Goal: Transaction & Acquisition: Subscribe to service/newsletter

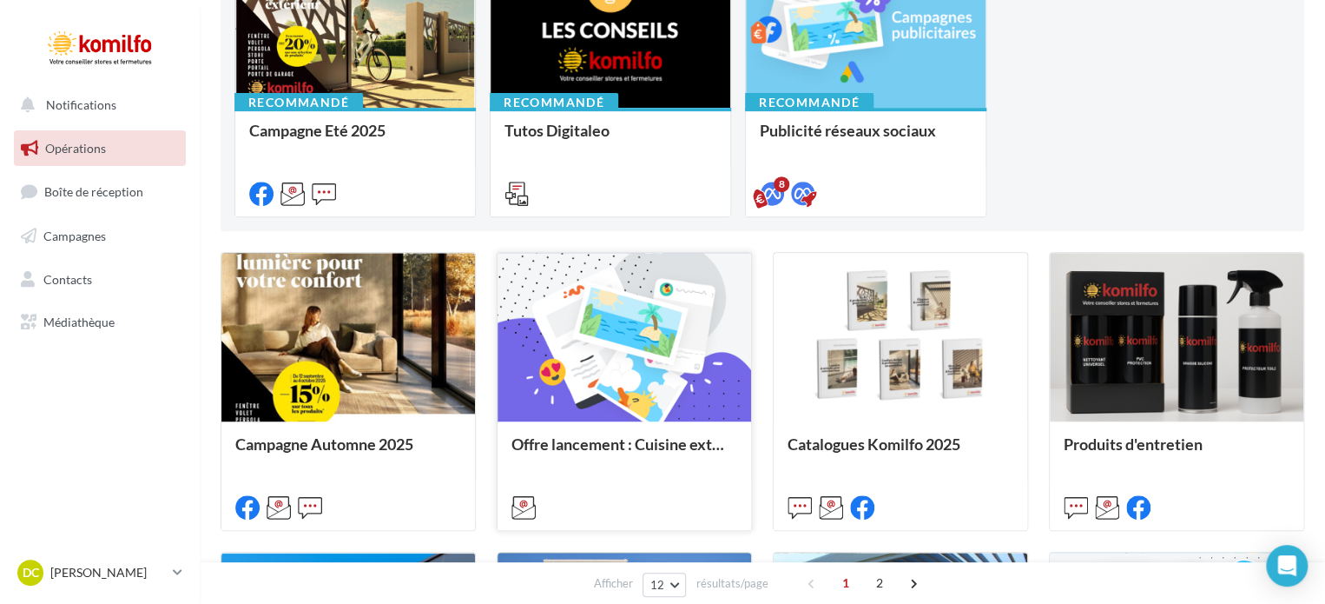
scroll to position [261, 0]
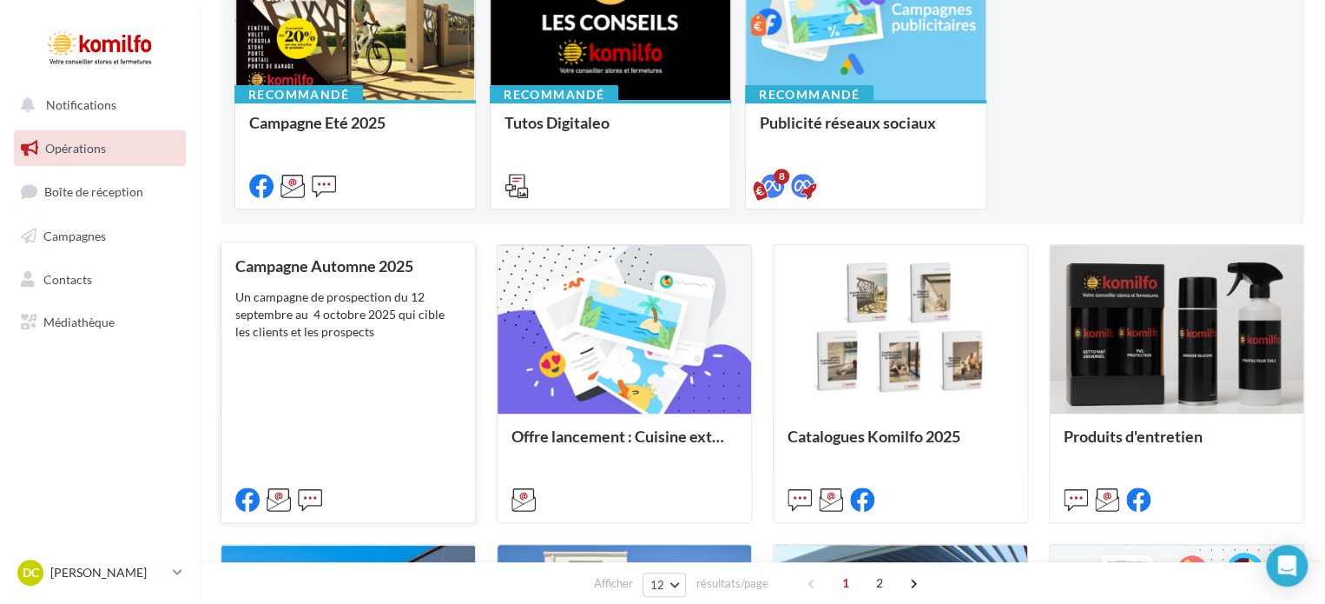
click at [392, 403] on div "Campagne Automne 2025 Un campagne de prospection du 12 septembre au 4 octobre 2…" at bounding box center [348, 381] width 226 height 249
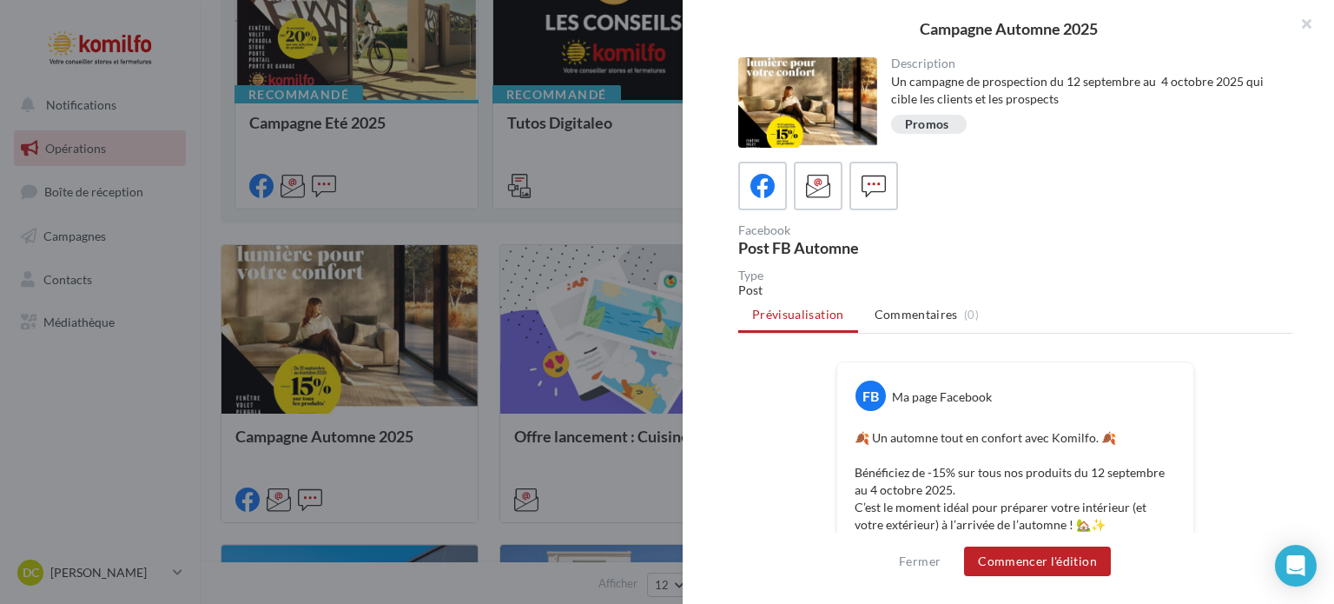
drag, startPoint x: 1310, startPoint y: 27, endPoint x: 771, endPoint y: 22, distance: 538.5
click at [1306, 27] on button "button" at bounding box center [1299, 26] width 69 height 52
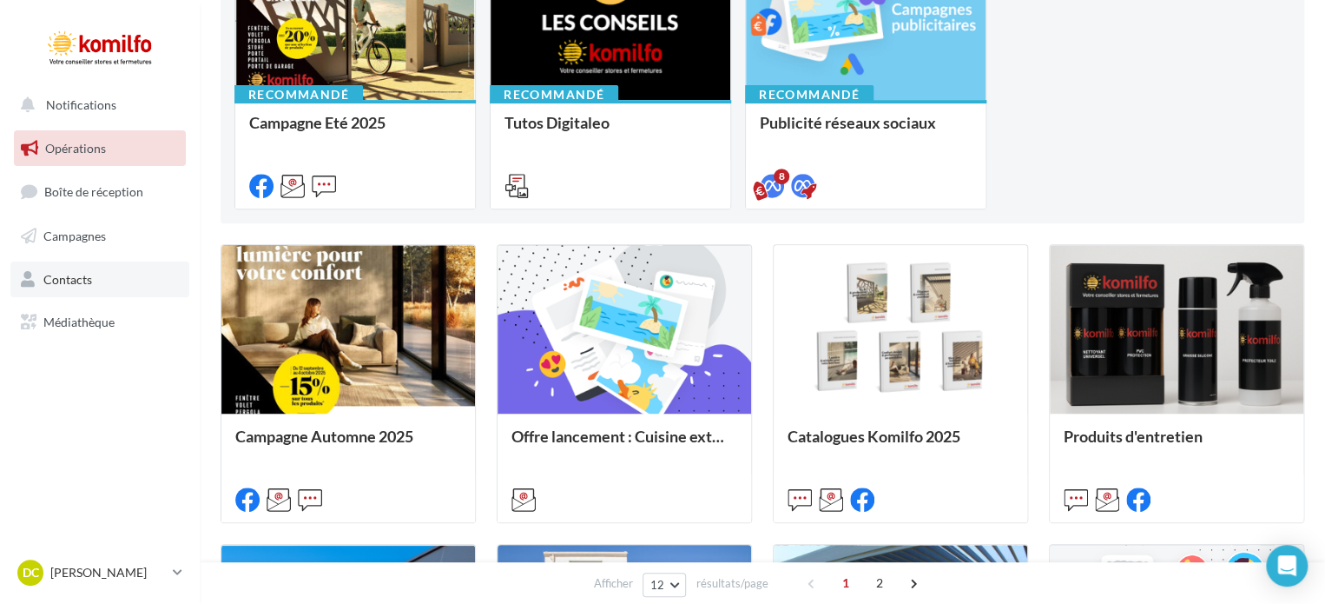
click at [83, 283] on span "Contacts" at bounding box center [67, 278] width 49 height 15
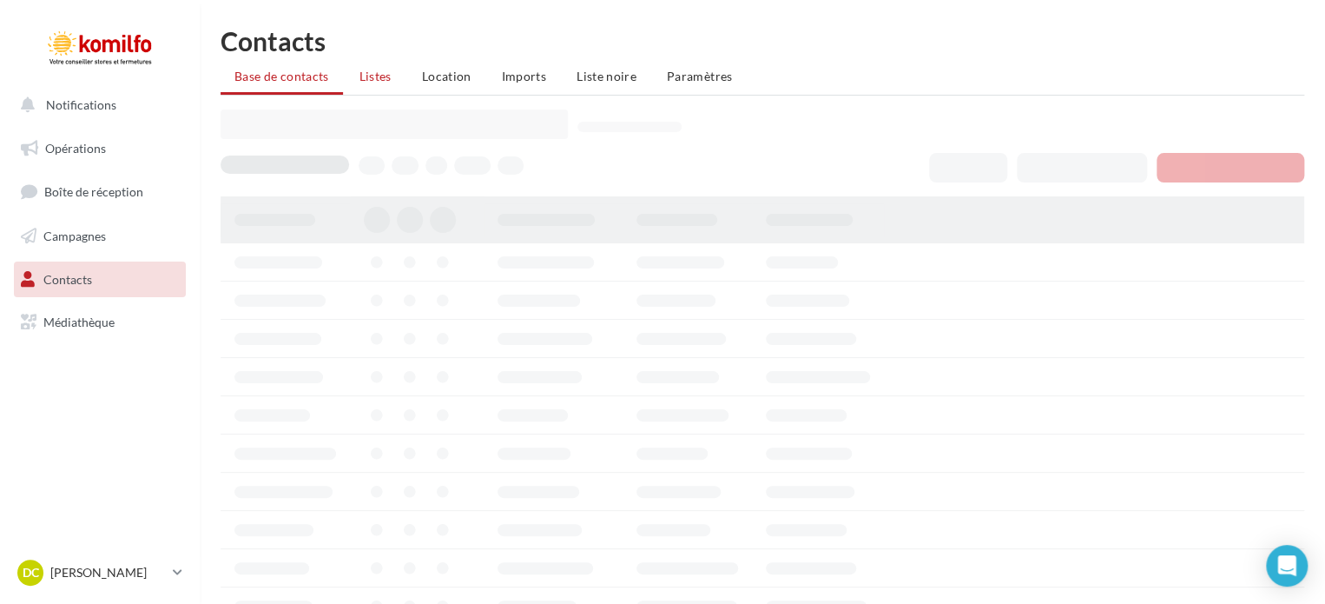
click at [375, 76] on span "Listes" at bounding box center [376, 76] width 32 height 15
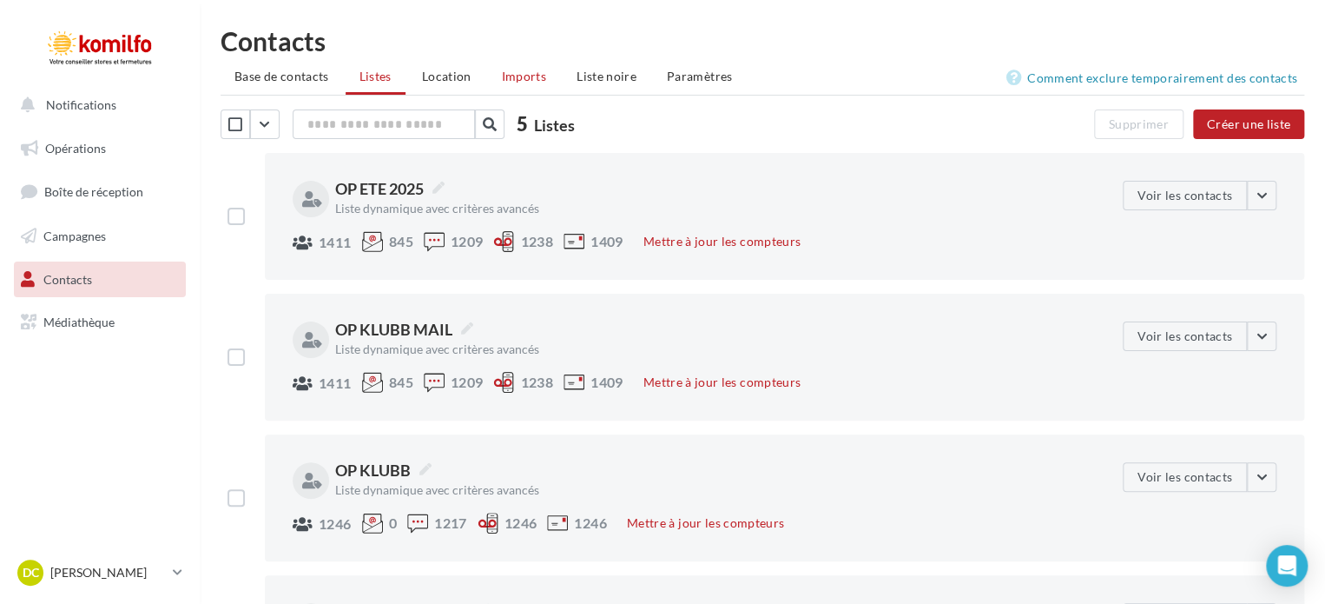
click at [519, 77] on span "Imports" at bounding box center [524, 76] width 44 height 15
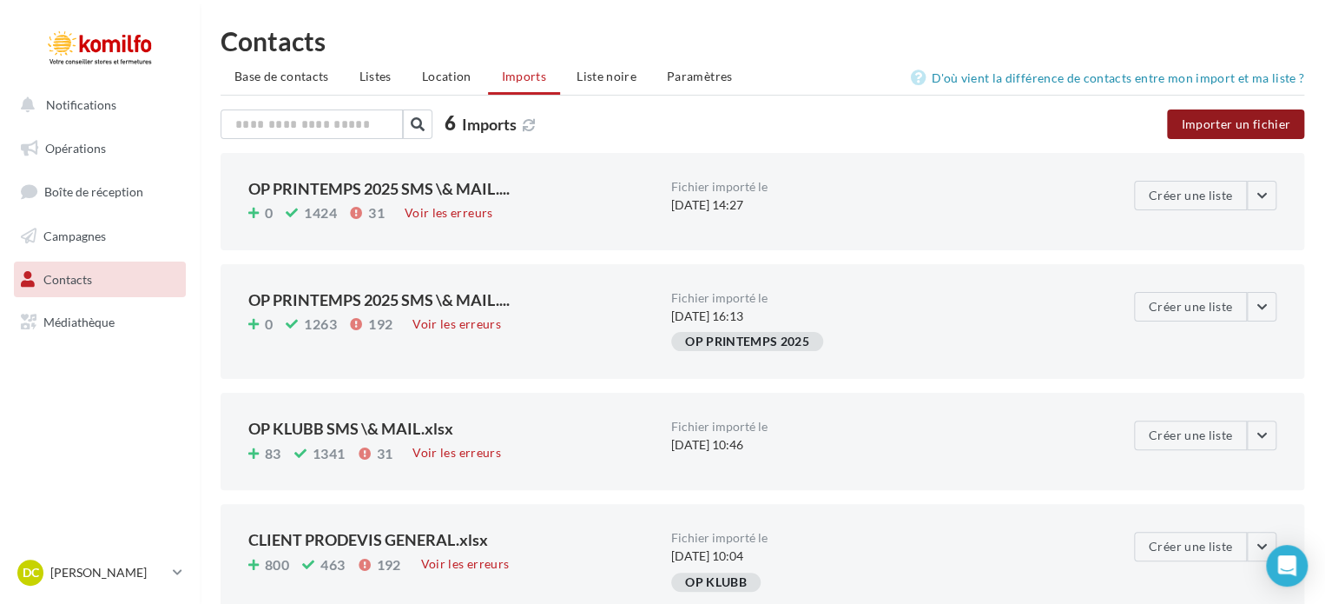
click at [1226, 128] on button "Importer un fichier" at bounding box center [1235, 124] width 137 height 30
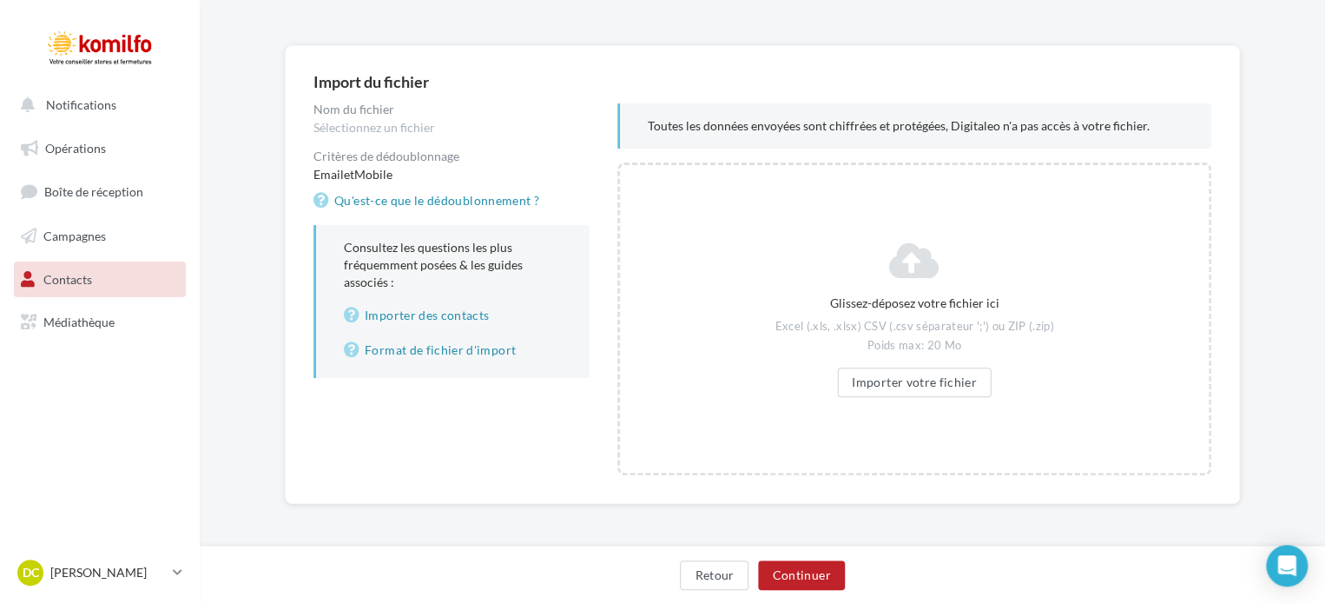
scroll to position [120, 0]
click at [898, 388] on button "Importer votre fichier" at bounding box center [914, 381] width 155 height 30
click at [896, 389] on button "Importer votre fichier" at bounding box center [914, 381] width 155 height 30
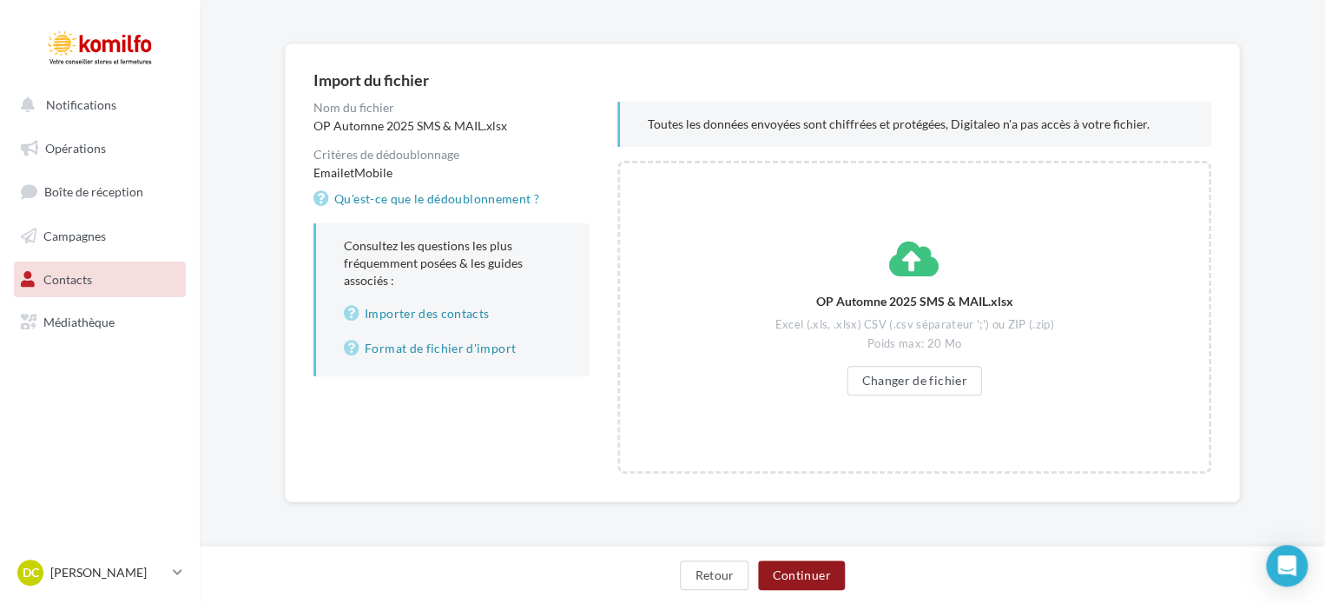
click at [815, 577] on button "Continuer" at bounding box center [801, 575] width 86 height 30
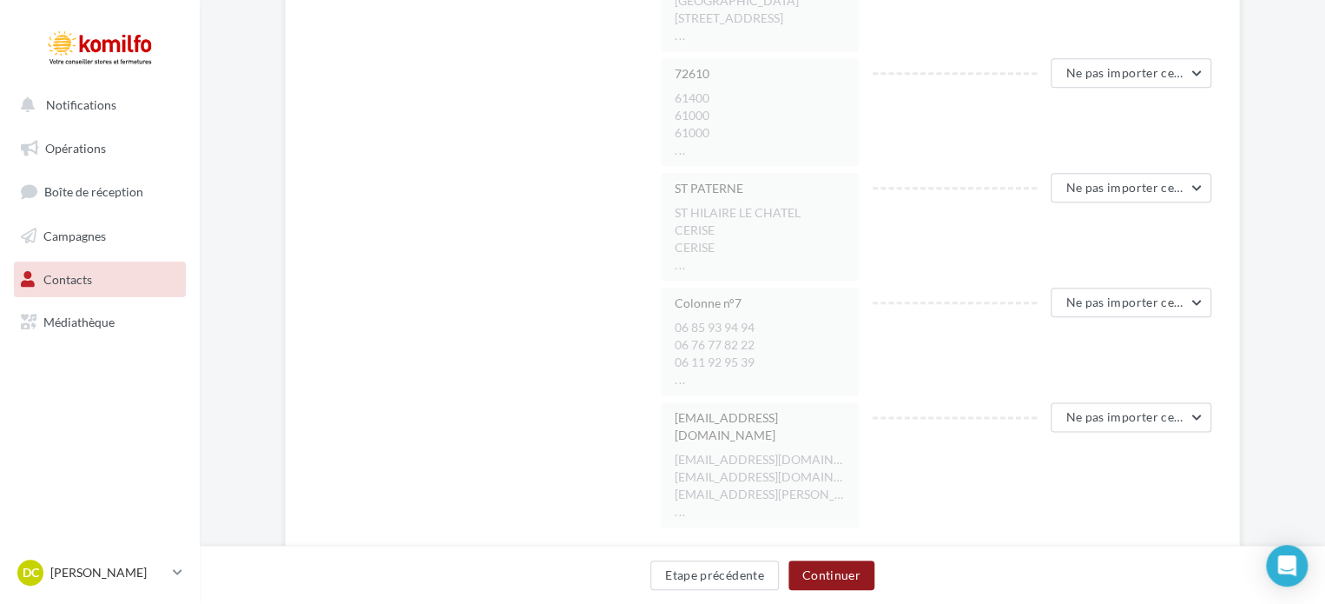
scroll to position [885, 0]
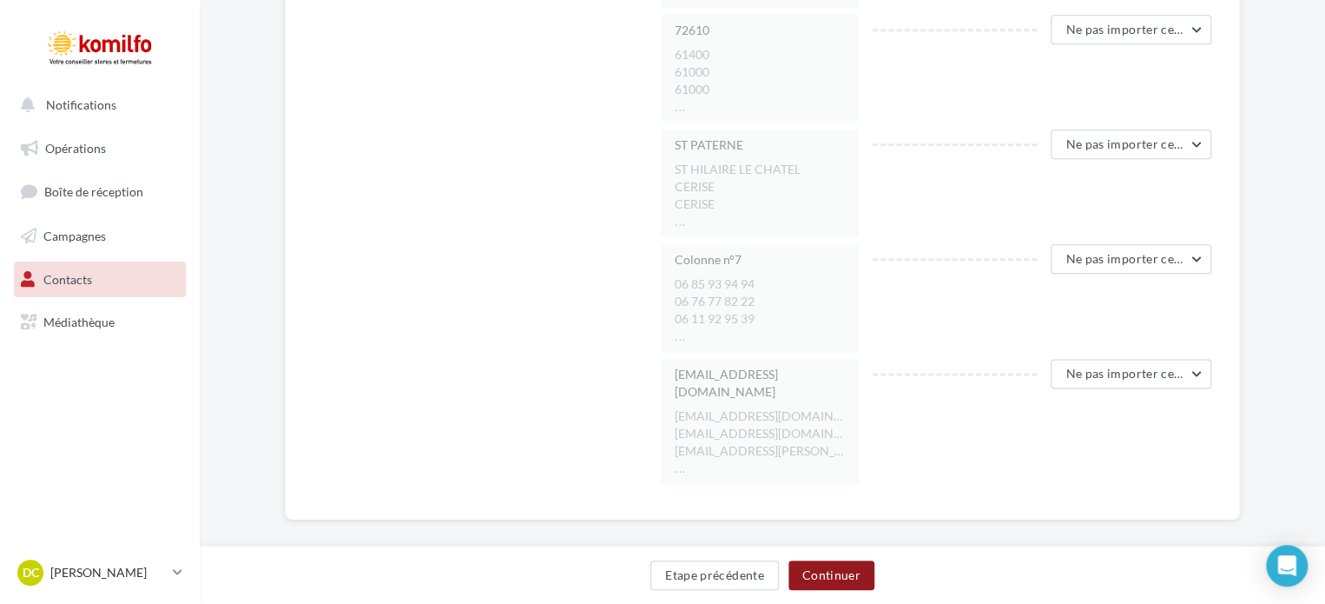
click at [845, 583] on button "Continuer" at bounding box center [832, 575] width 86 height 30
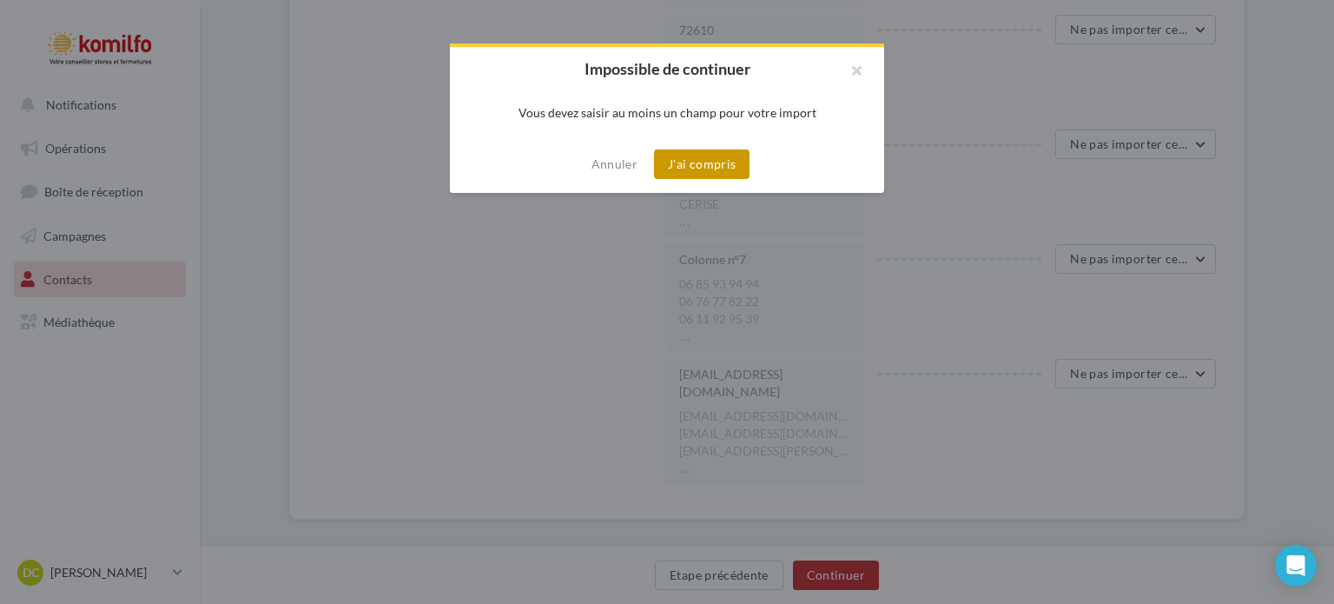
click at [700, 163] on button "J'ai compris" at bounding box center [702, 164] width 96 height 30
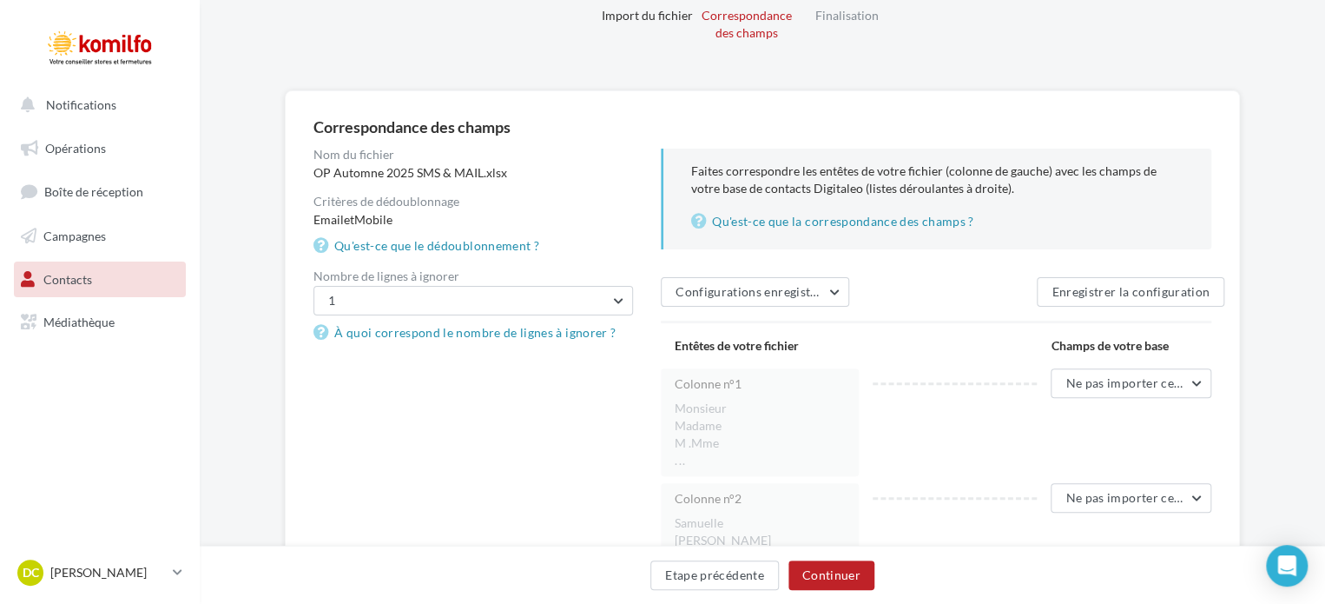
scroll to position [174, 0]
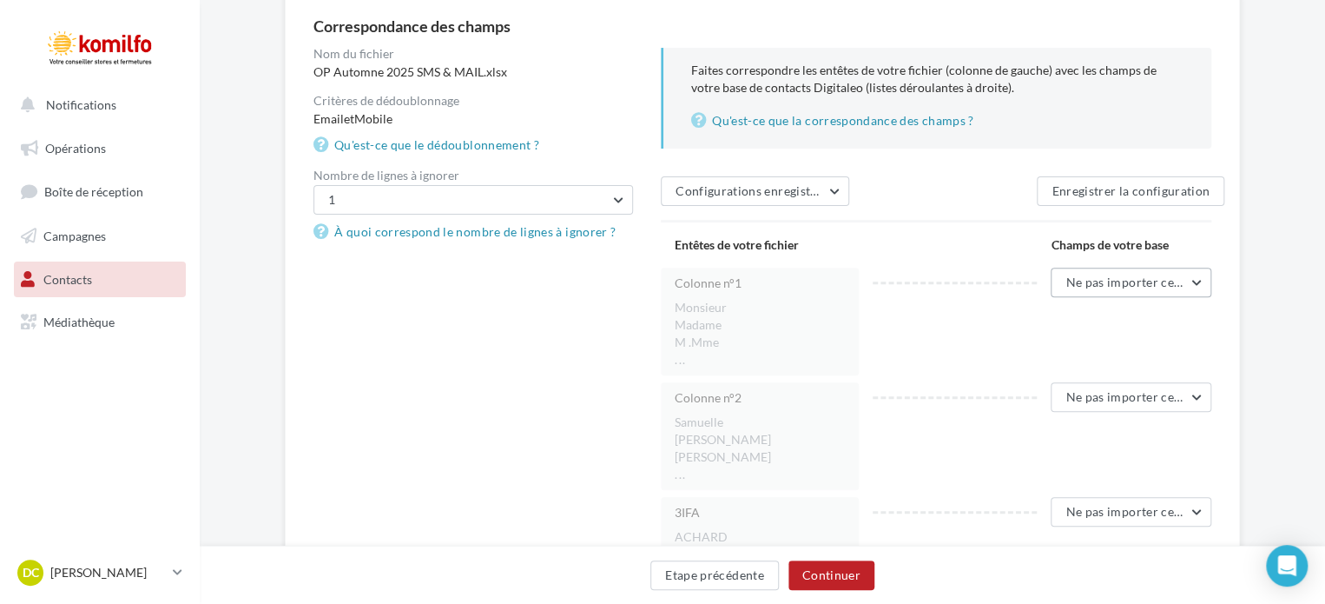
click at [1197, 280] on button "Ne pas importer cette colonne" at bounding box center [1131, 282] width 161 height 30
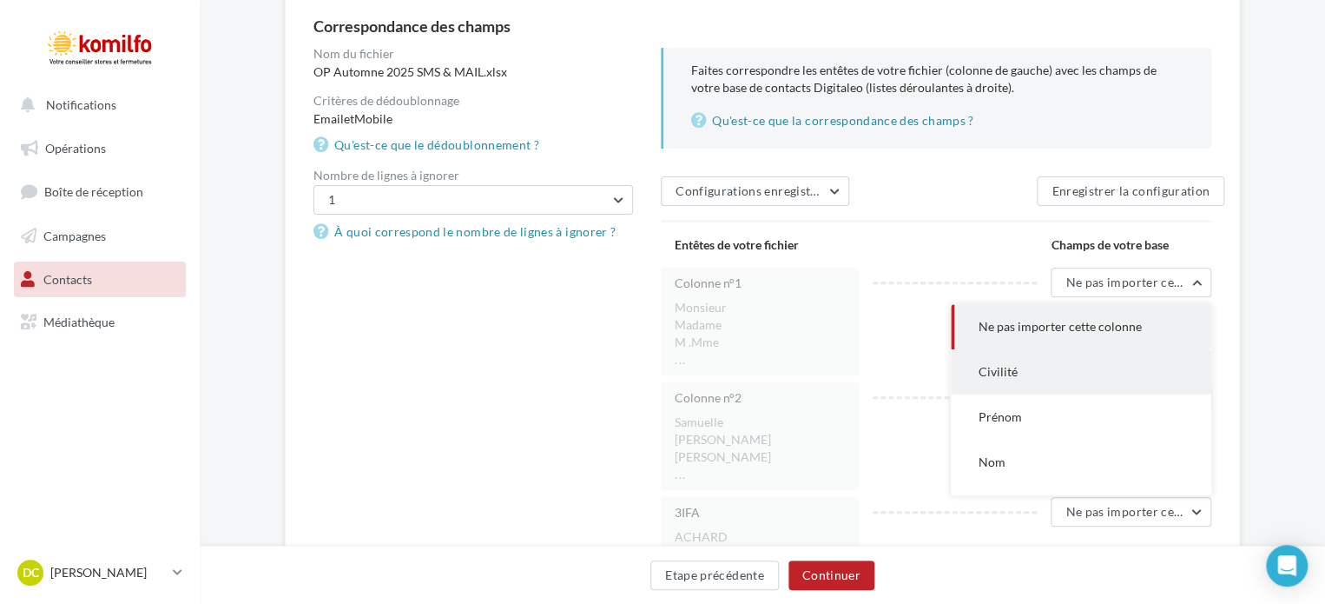
click at [1069, 382] on button "Civilité" at bounding box center [1081, 371] width 261 height 45
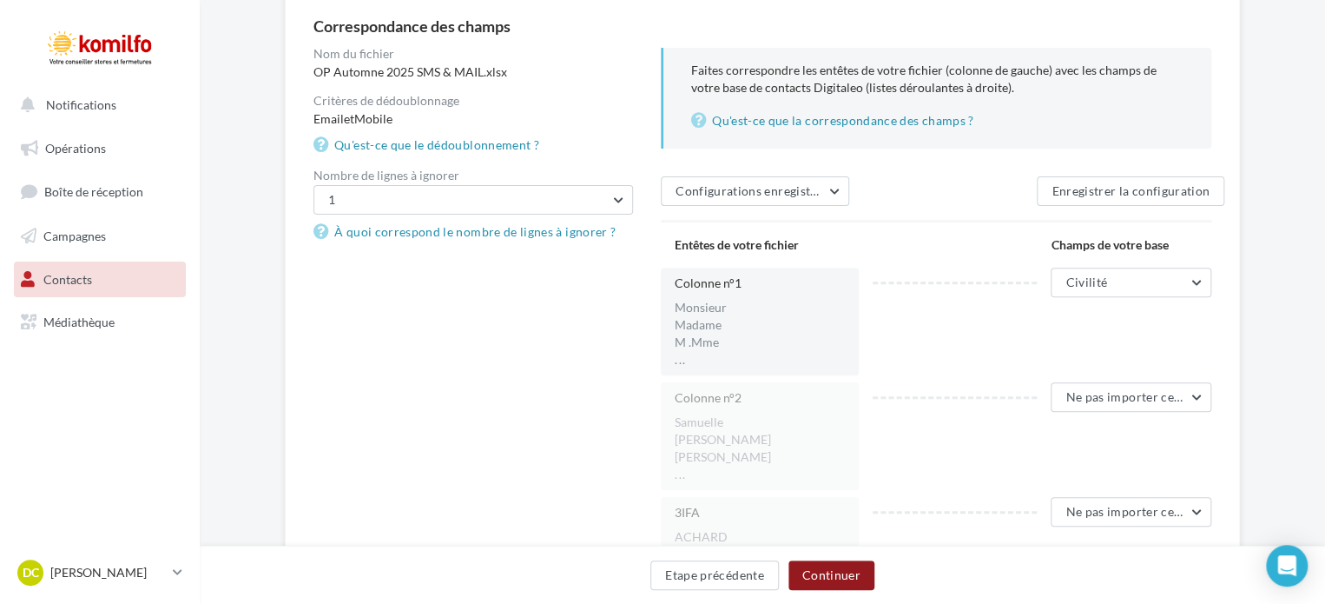
click at [840, 581] on button "Continuer" at bounding box center [832, 575] width 86 height 30
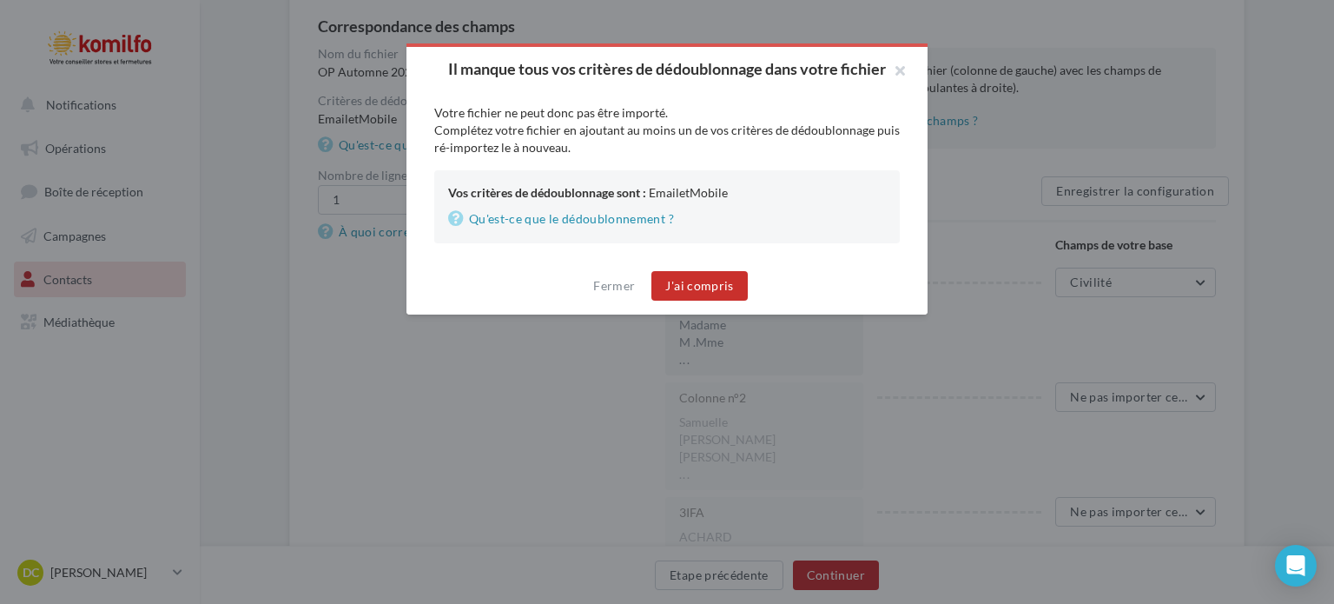
click at [701, 277] on button "J'ai compris" at bounding box center [699, 286] width 96 height 30
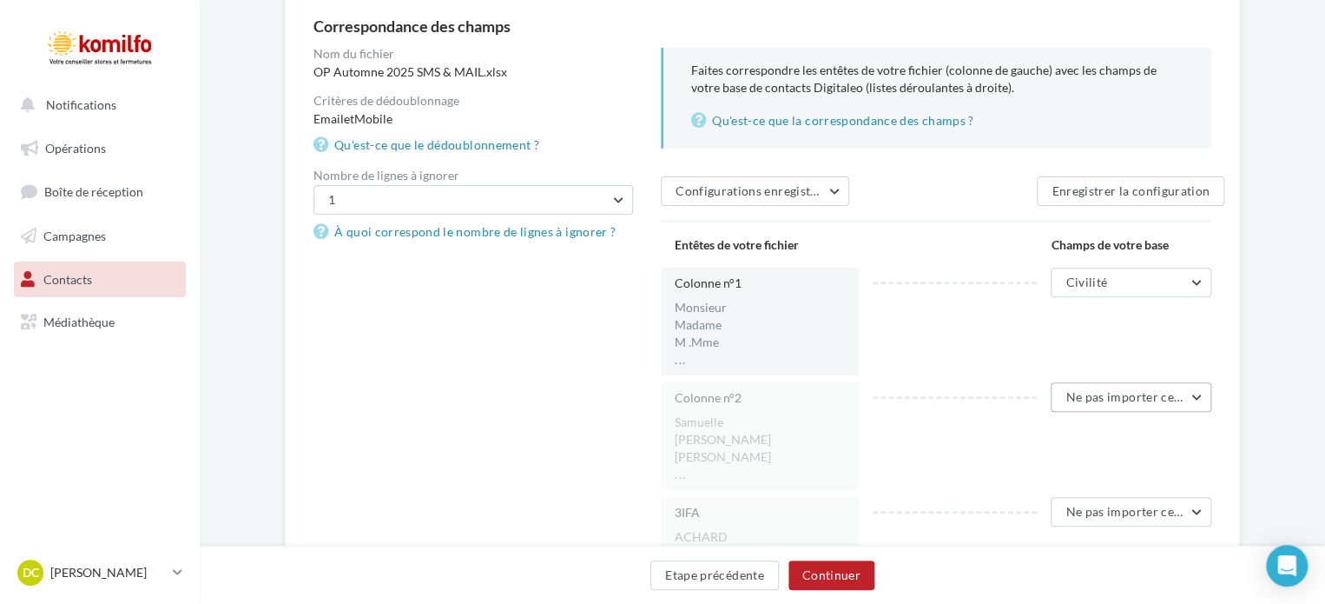
click at [1200, 393] on button "Ne pas importer cette colonne" at bounding box center [1131, 397] width 161 height 30
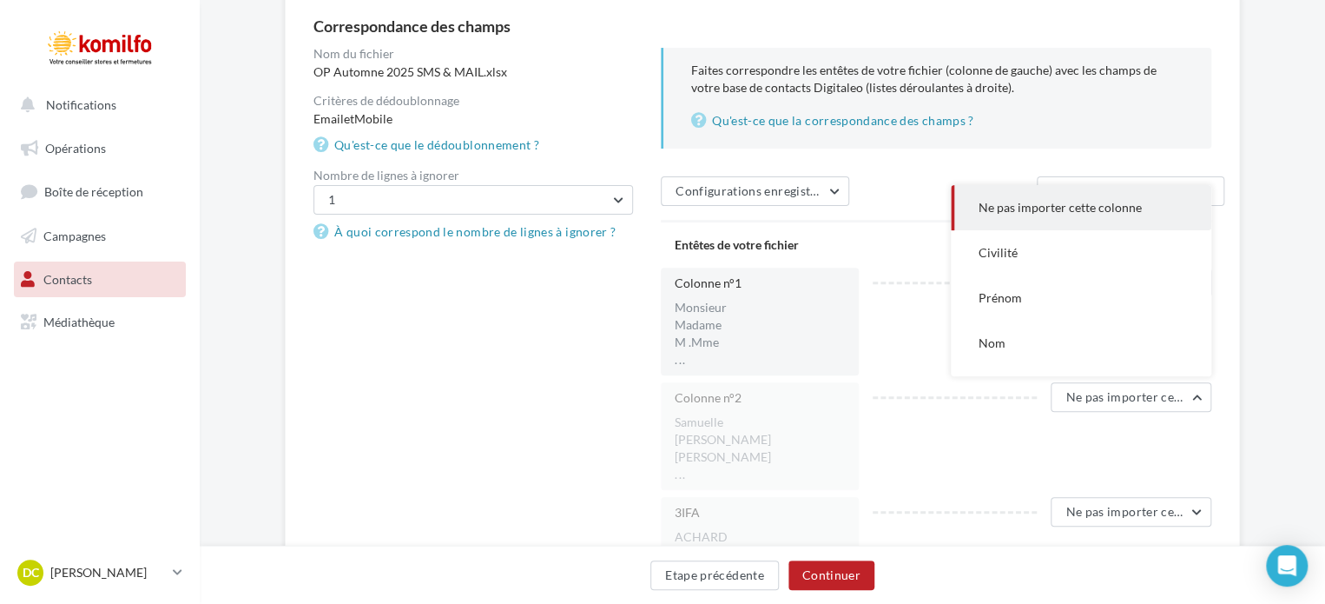
click at [1115, 437] on div "Colonne n°2 Samuelle Patrick FRANCIS ... Ne pas importer cette colonne Ne pas i…" at bounding box center [943, 436] width 565 height 108
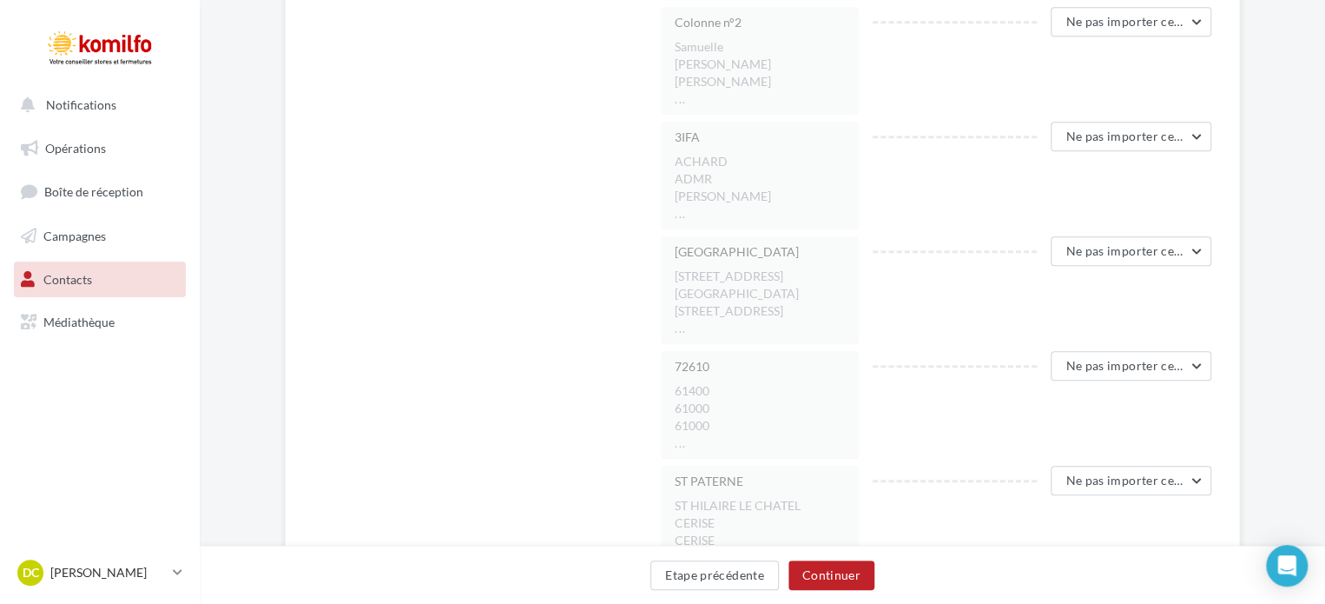
scroll to position [538, 0]
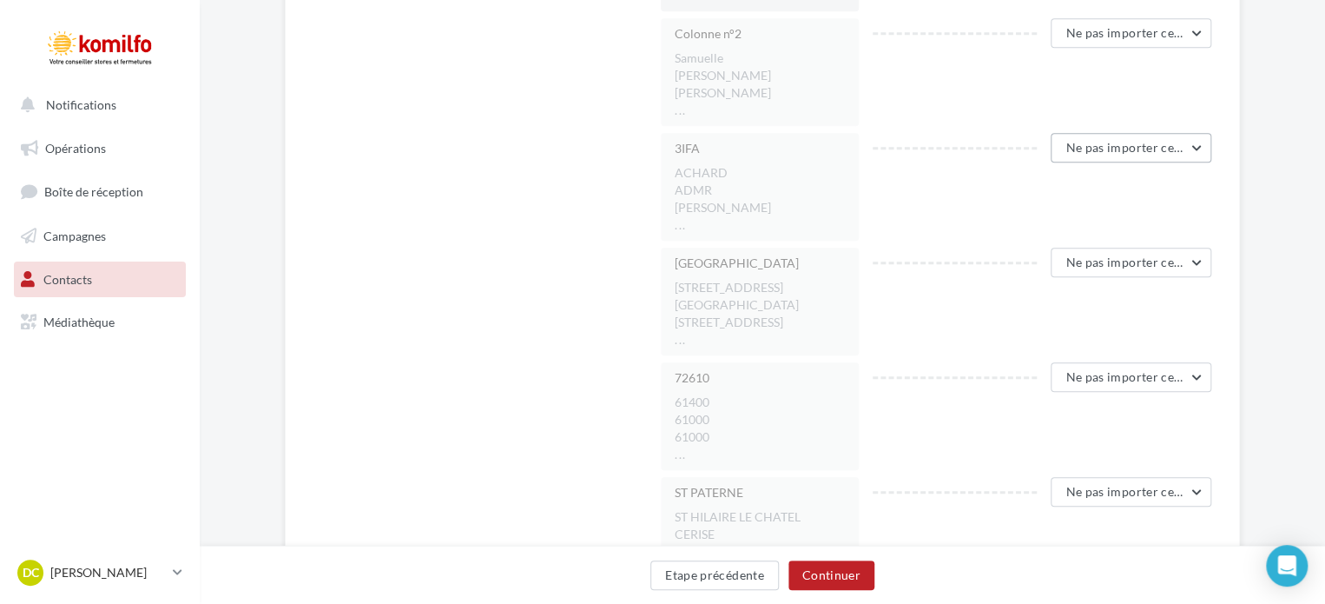
click at [1199, 148] on button "Ne pas importer cette colonne" at bounding box center [1131, 148] width 161 height 30
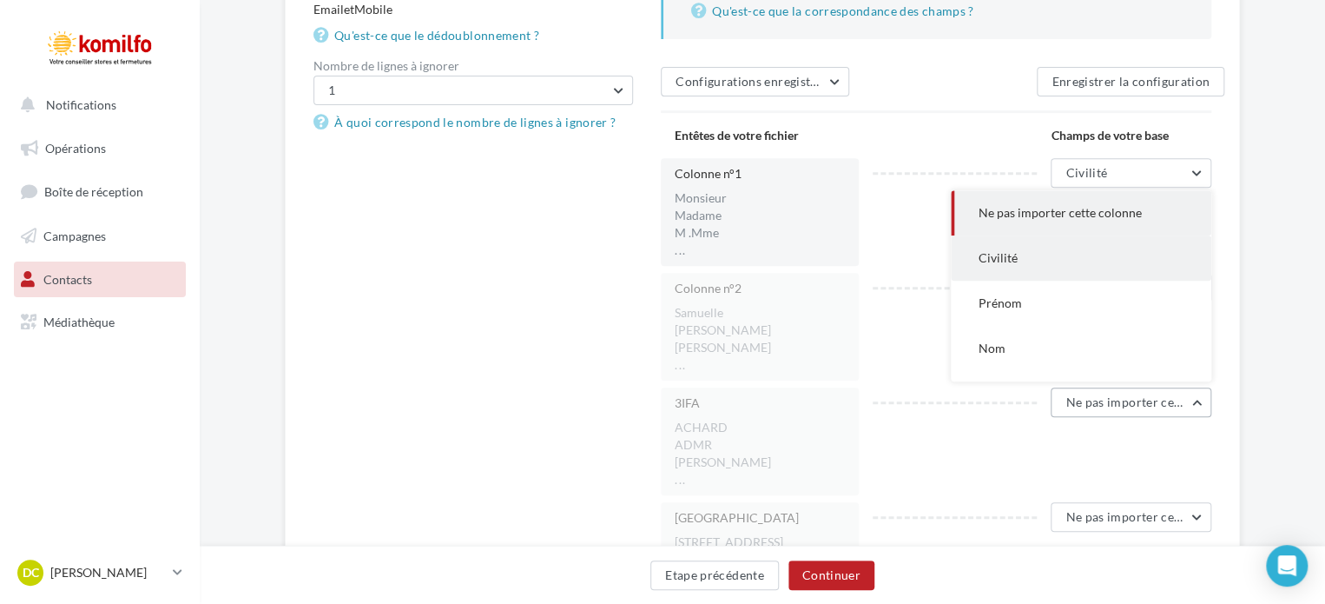
scroll to position [277, 0]
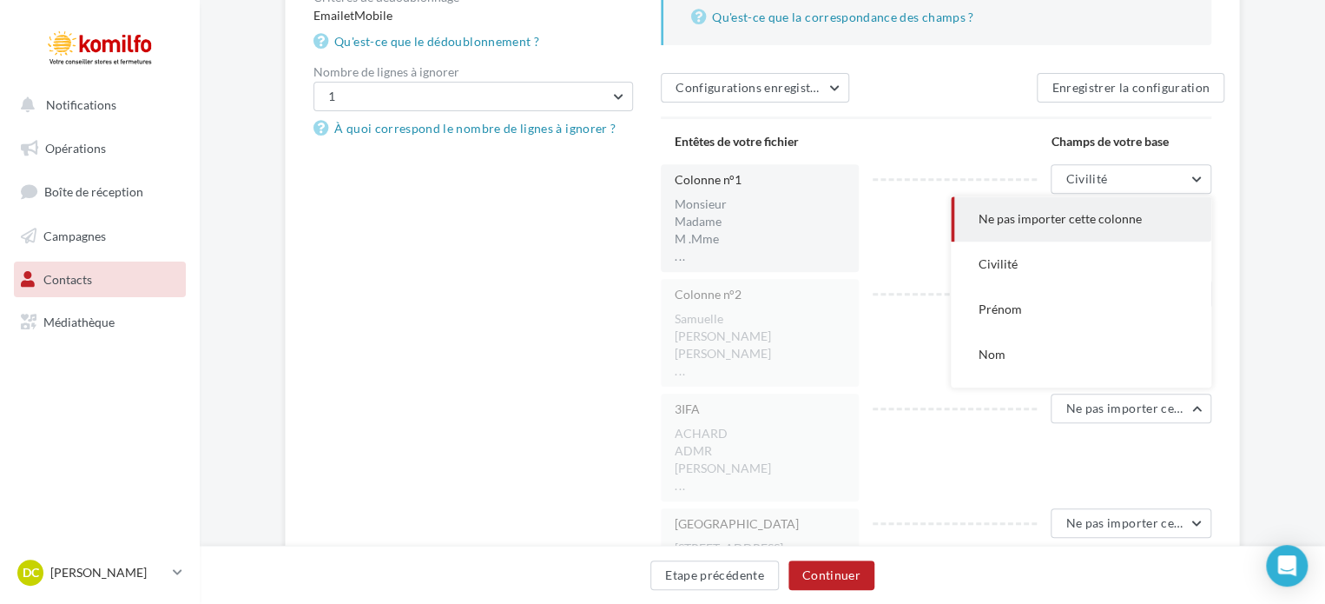
click at [883, 322] on div "Colonne n°2 Samuelle Patrick FRANCIS ... Ne pas importer cette colonne Ne pas i…" at bounding box center [943, 333] width 565 height 108
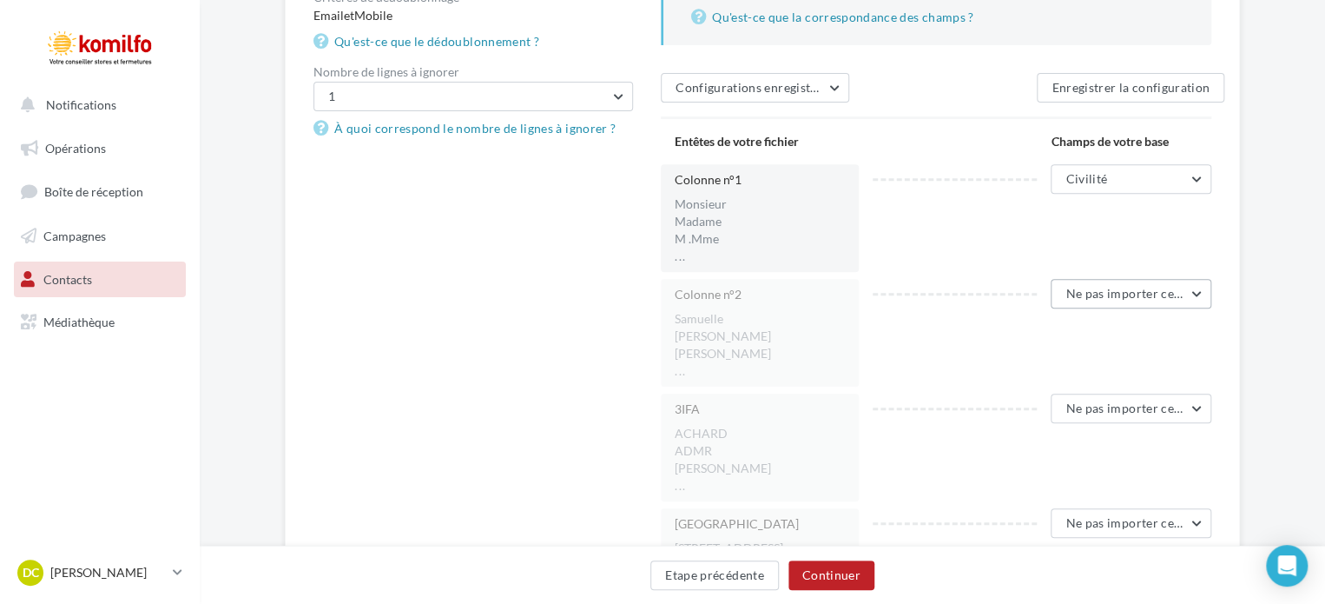
click at [1199, 297] on button "Ne pas importer cette colonne" at bounding box center [1131, 294] width 161 height 30
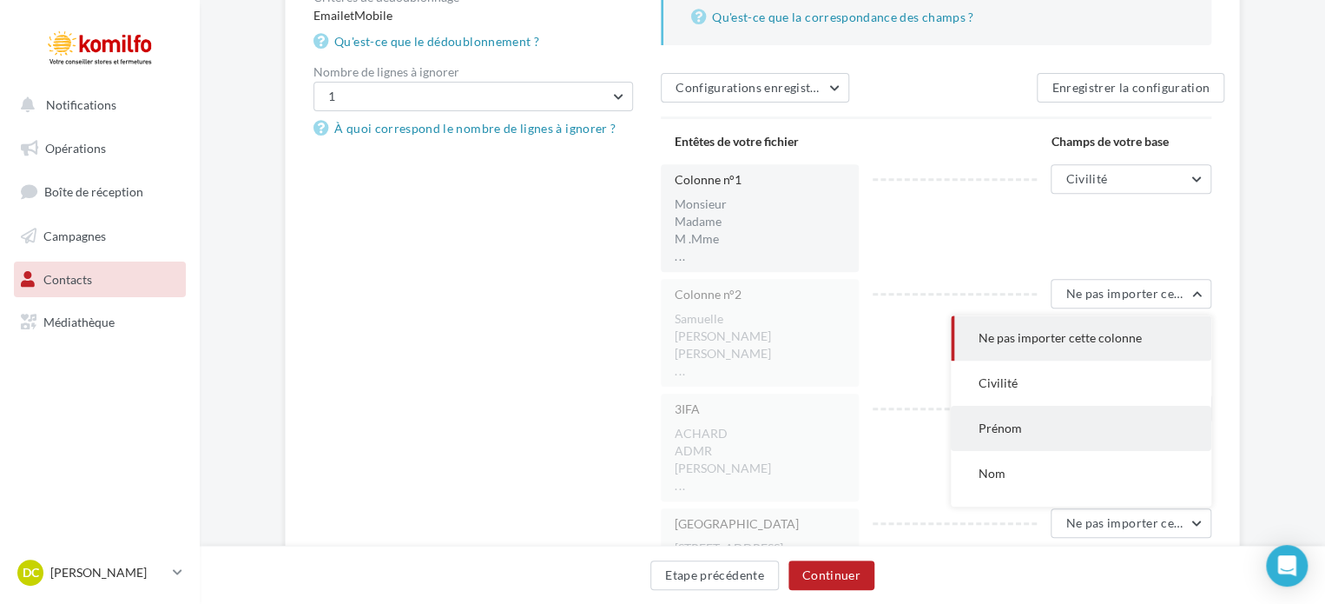
click at [1070, 426] on button "Prénom" at bounding box center [1081, 428] width 261 height 45
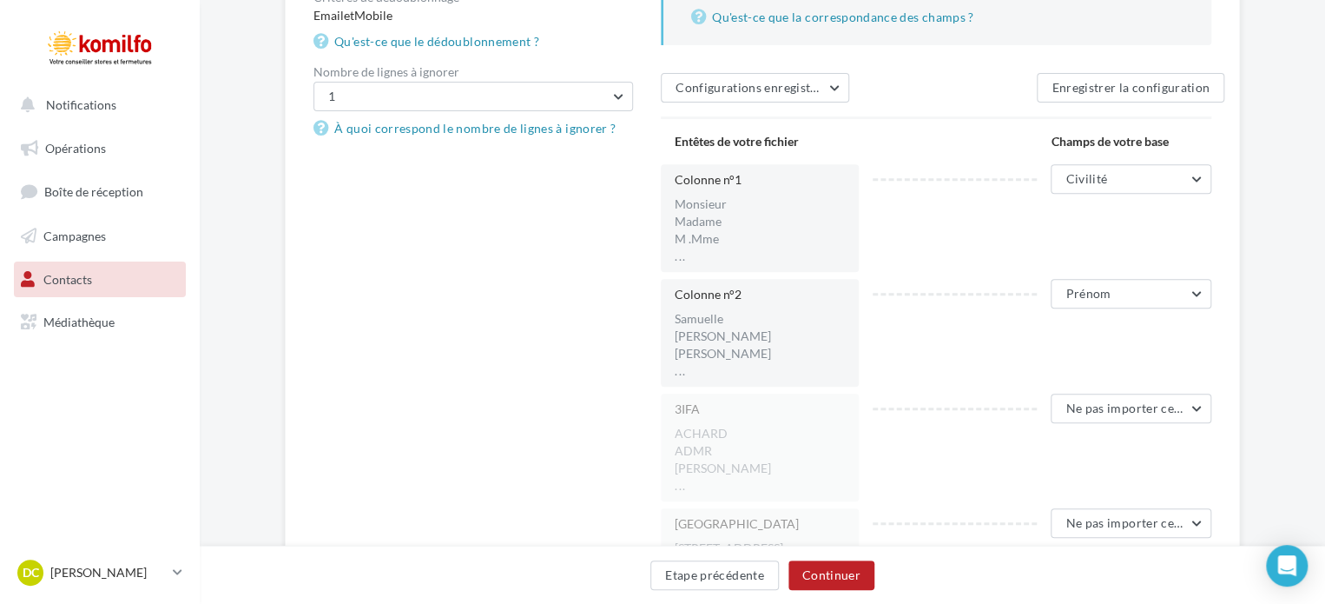
click at [973, 448] on div "3IFA ACHARD ADMR AGAPIT ... Ne pas importer cette colonne Ne pas importer cette…" at bounding box center [943, 447] width 565 height 108
click at [1195, 412] on button "Ne pas importer cette colonne" at bounding box center [1131, 408] width 161 height 30
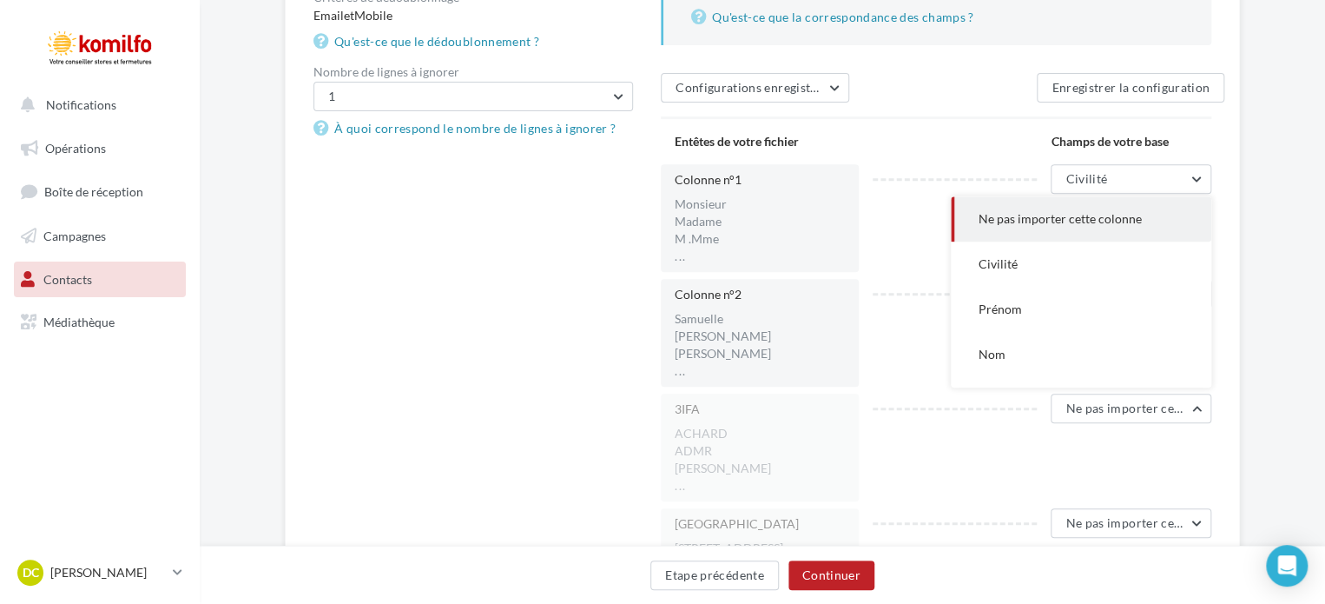
click at [1025, 348] on button "Nom" at bounding box center [1081, 354] width 261 height 45
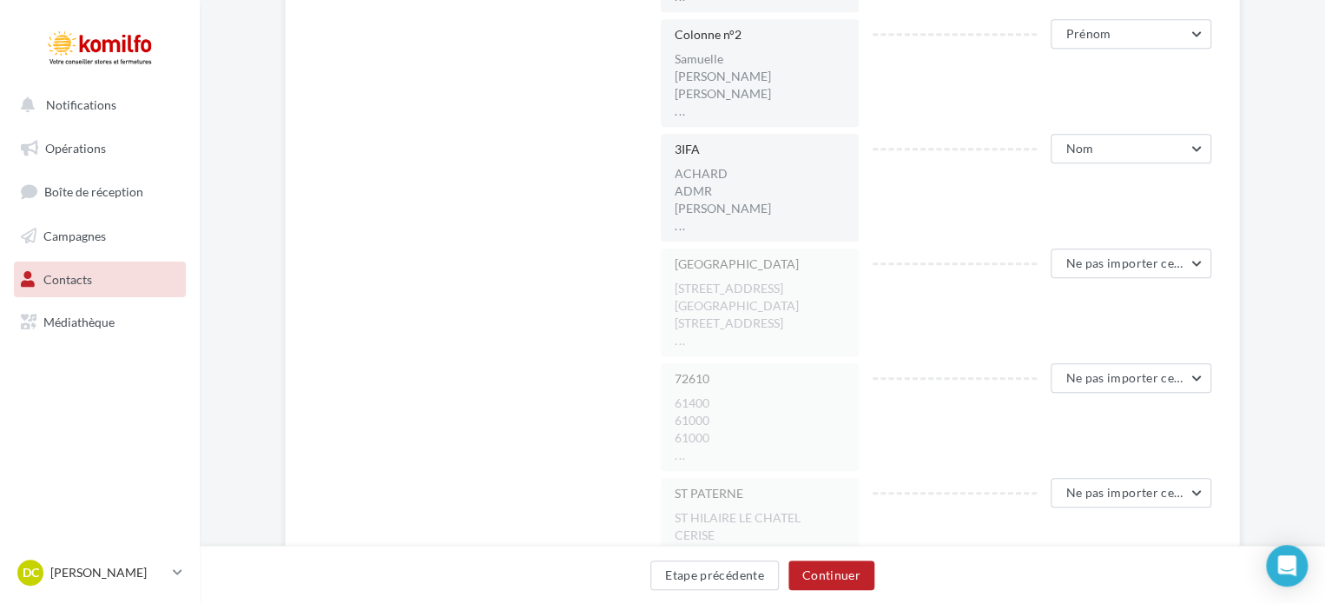
scroll to position [538, 0]
click at [1191, 260] on span "Ne pas importer cette colonne" at bounding box center [1152, 261] width 172 height 15
click at [1018, 324] on span "Adresse 1" at bounding box center [1005, 320] width 53 height 15
click at [1204, 375] on span "Ne pas importer cette colonne" at bounding box center [1152, 376] width 172 height 15
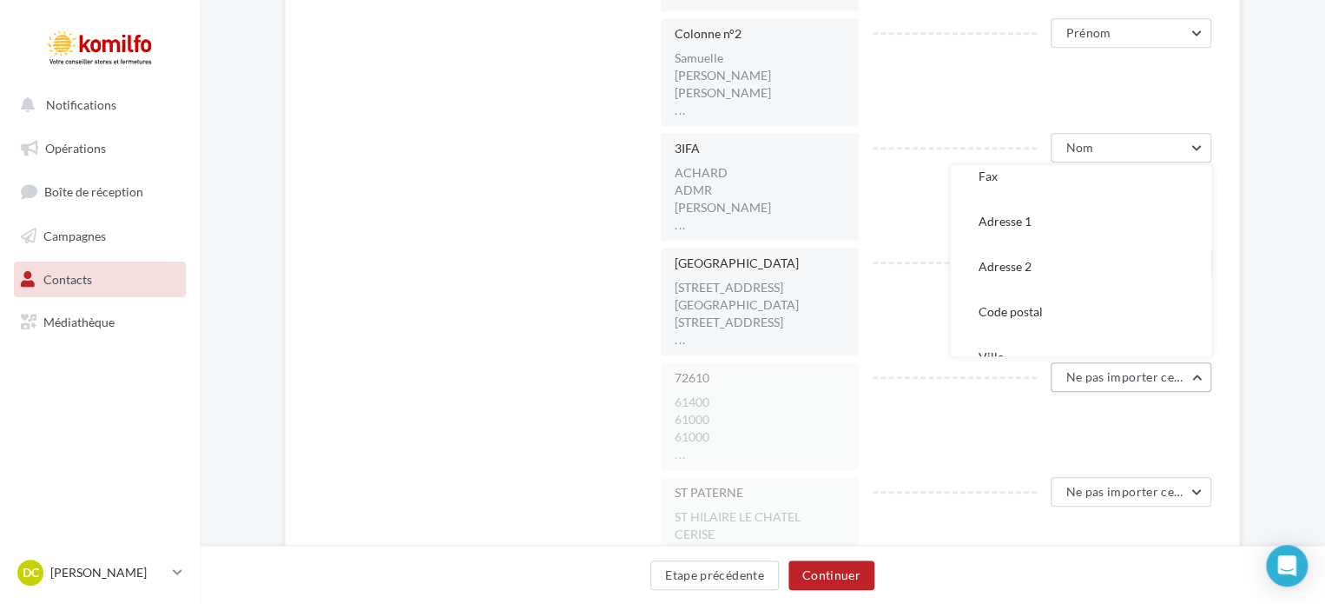
scroll to position [434, 0]
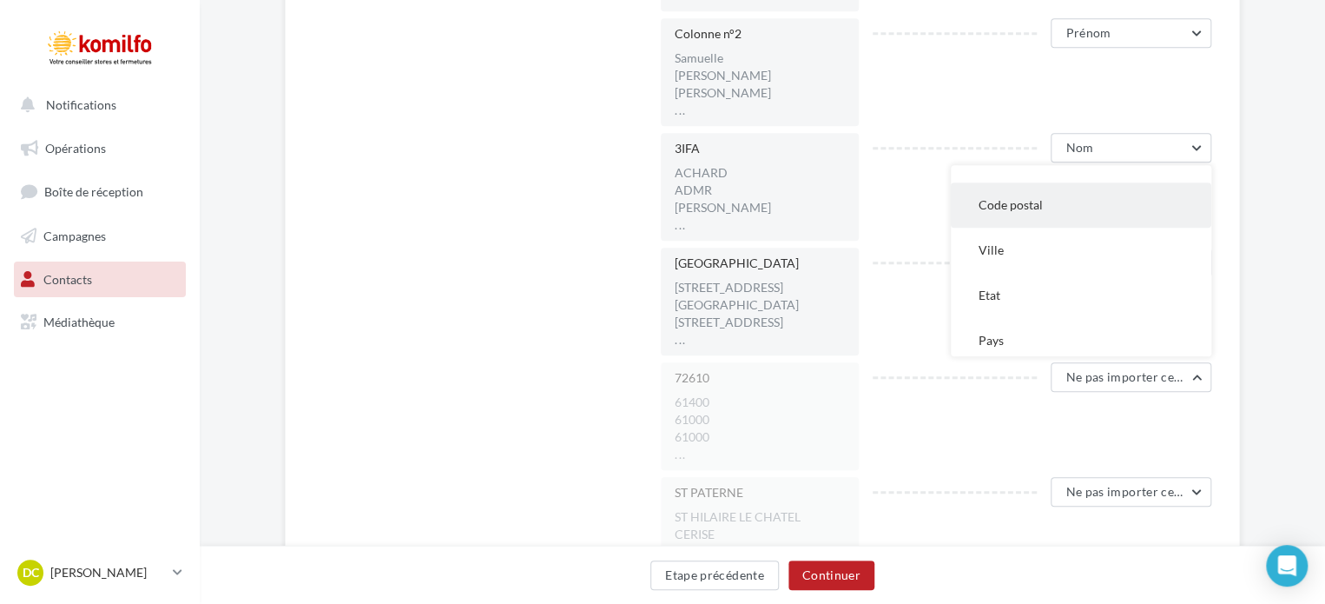
click at [1040, 211] on span "Code postal" at bounding box center [1011, 204] width 64 height 15
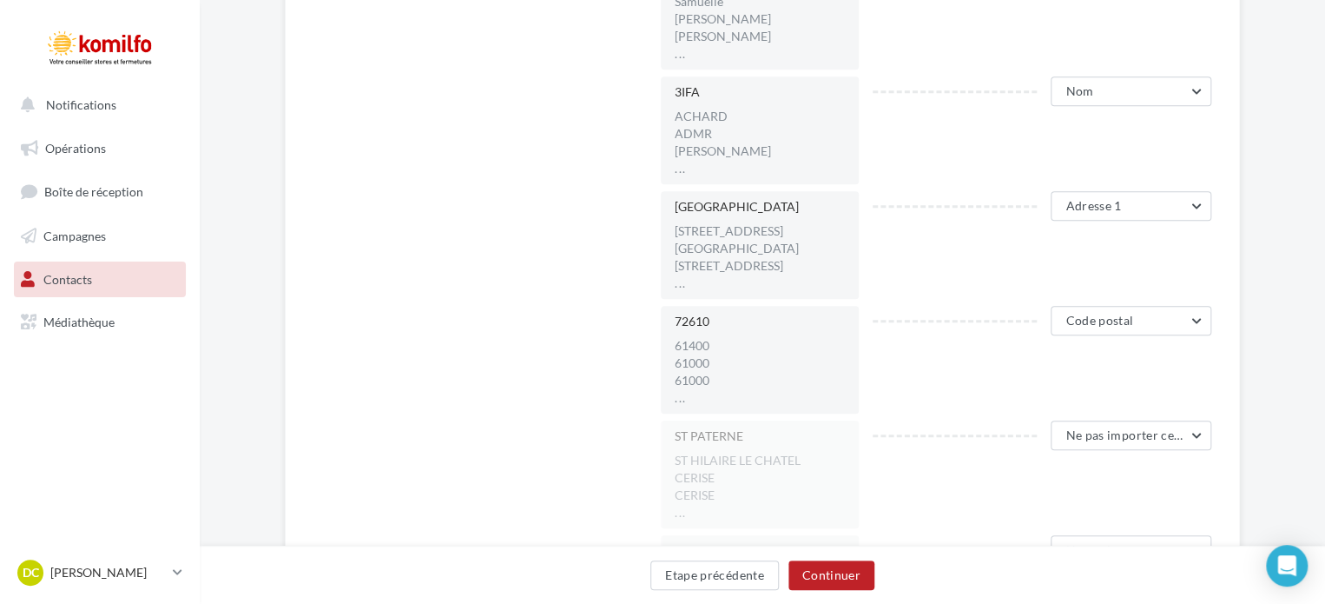
scroll to position [624, 0]
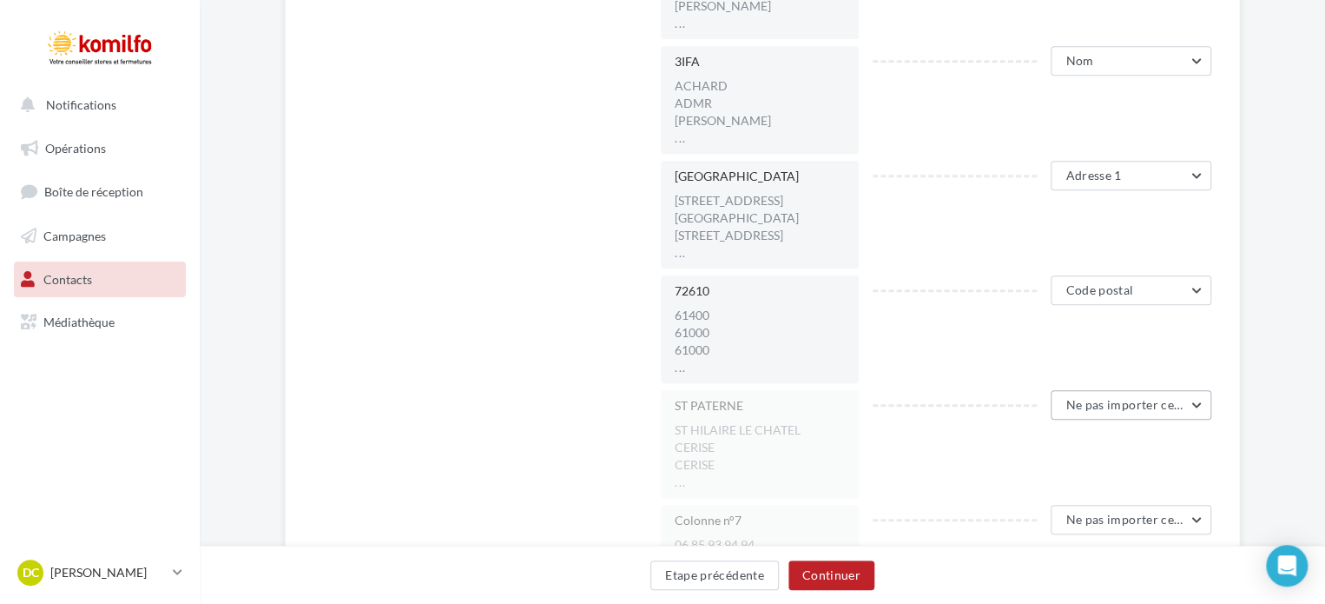
click at [1195, 402] on button "Ne pas importer cette colonne" at bounding box center [1131, 405] width 161 height 30
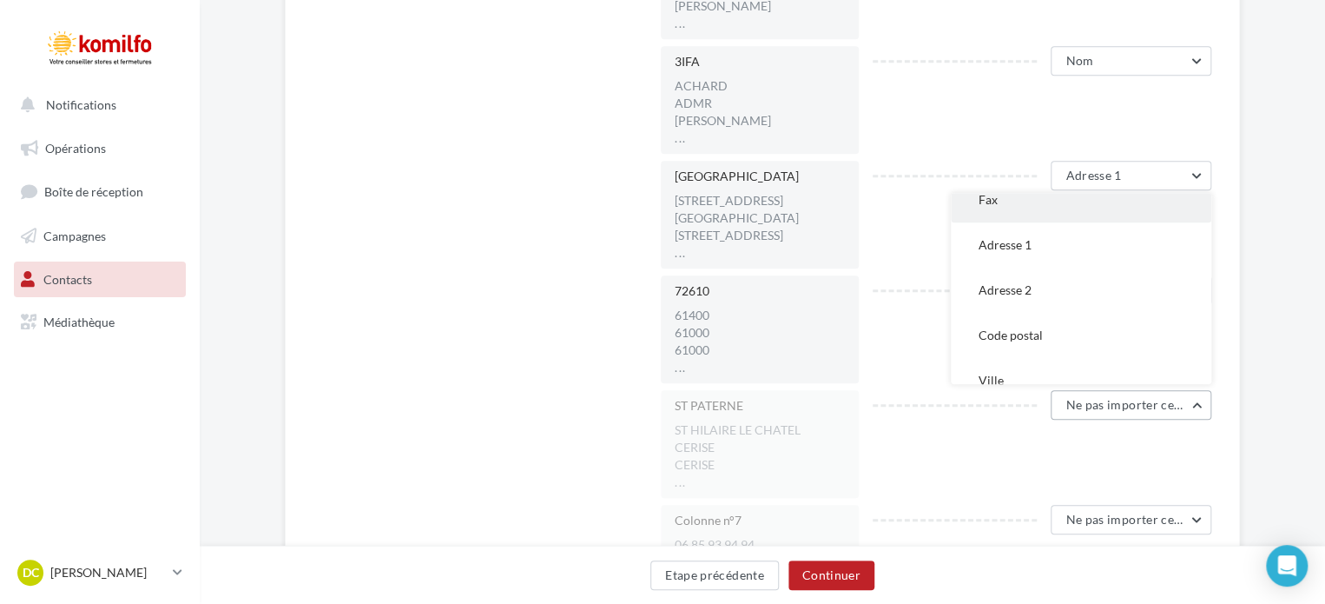
scroll to position [347, 0]
click at [1108, 357] on button "Ville" at bounding box center [1081, 364] width 261 height 45
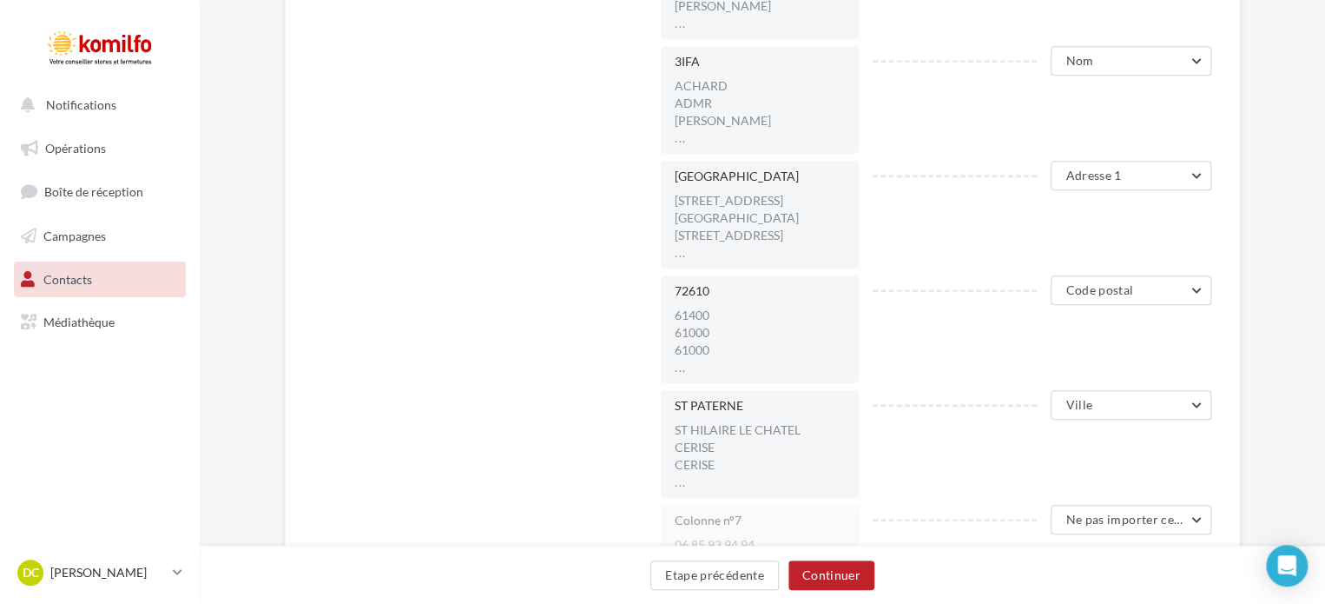
scroll to position [711, 0]
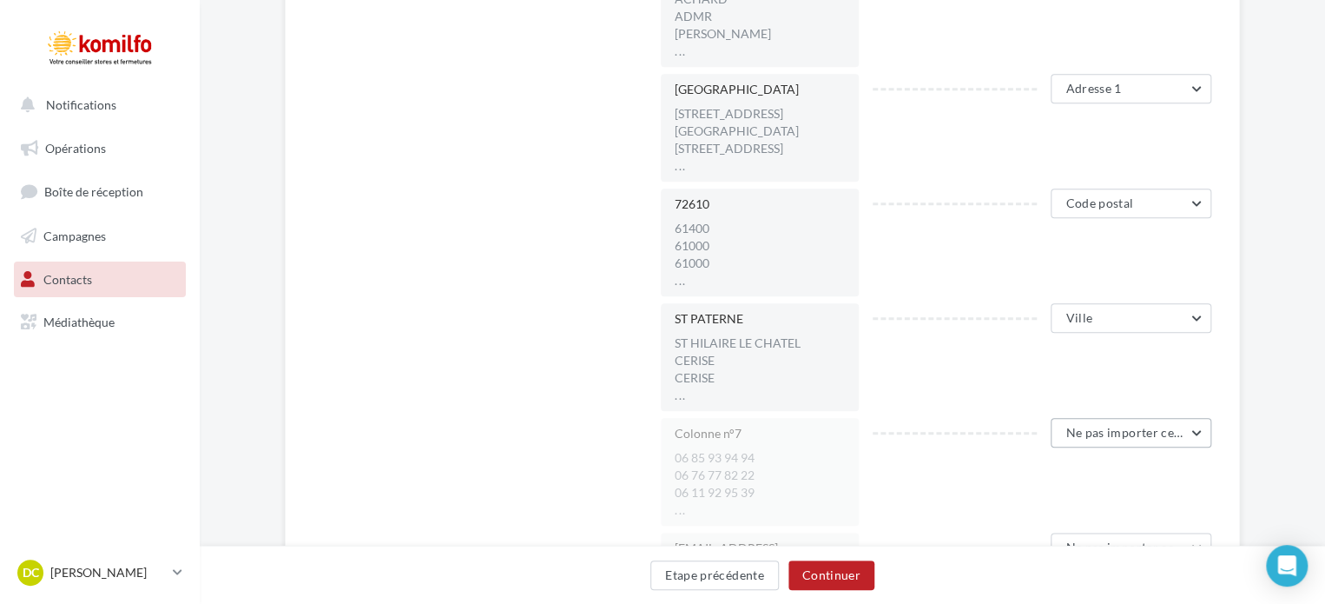
click at [1200, 430] on button "Ne pas importer cette colonne" at bounding box center [1131, 433] width 161 height 30
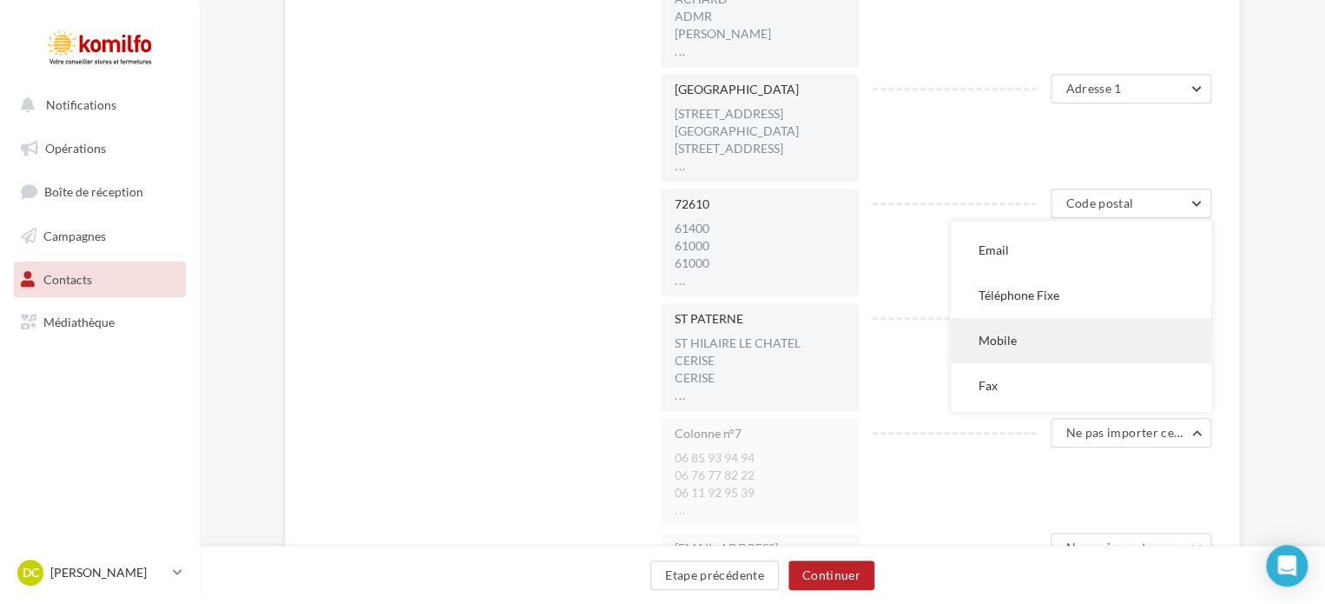
click at [1063, 350] on button "Mobile" at bounding box center [1081, 340] width 261 height 45
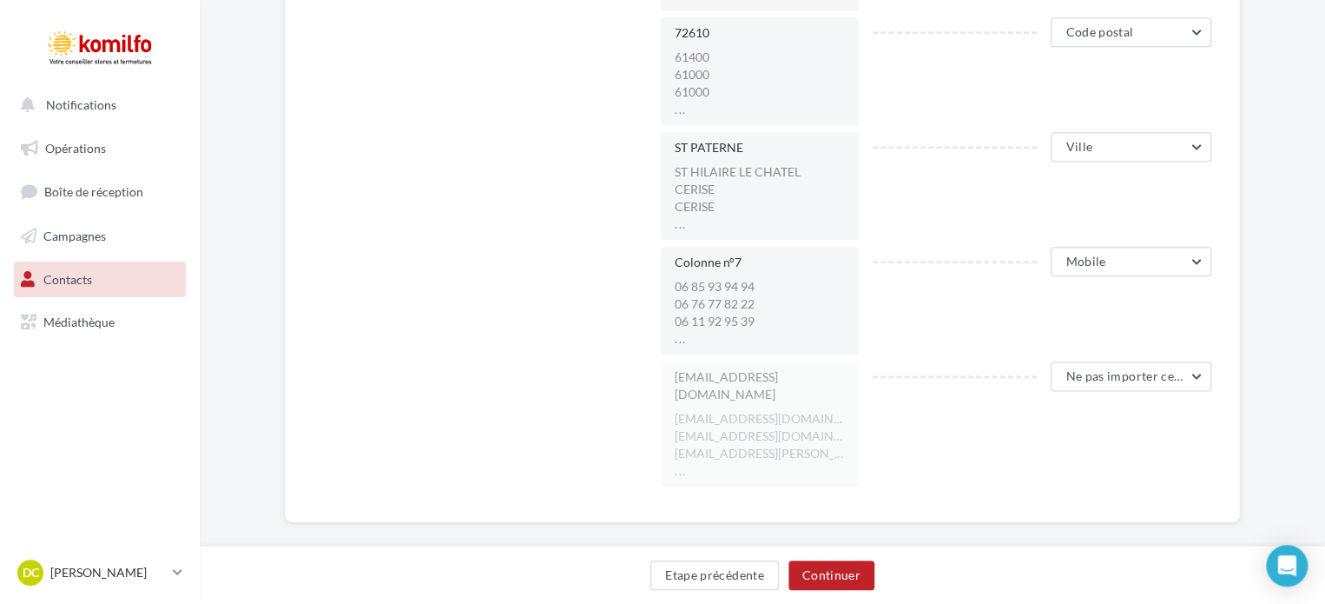
scroll to position [885, 0]
click at [1201, 367] on button "Ne pas importer cette colonne" at bounding box center [1131, 374] width 161 height 30
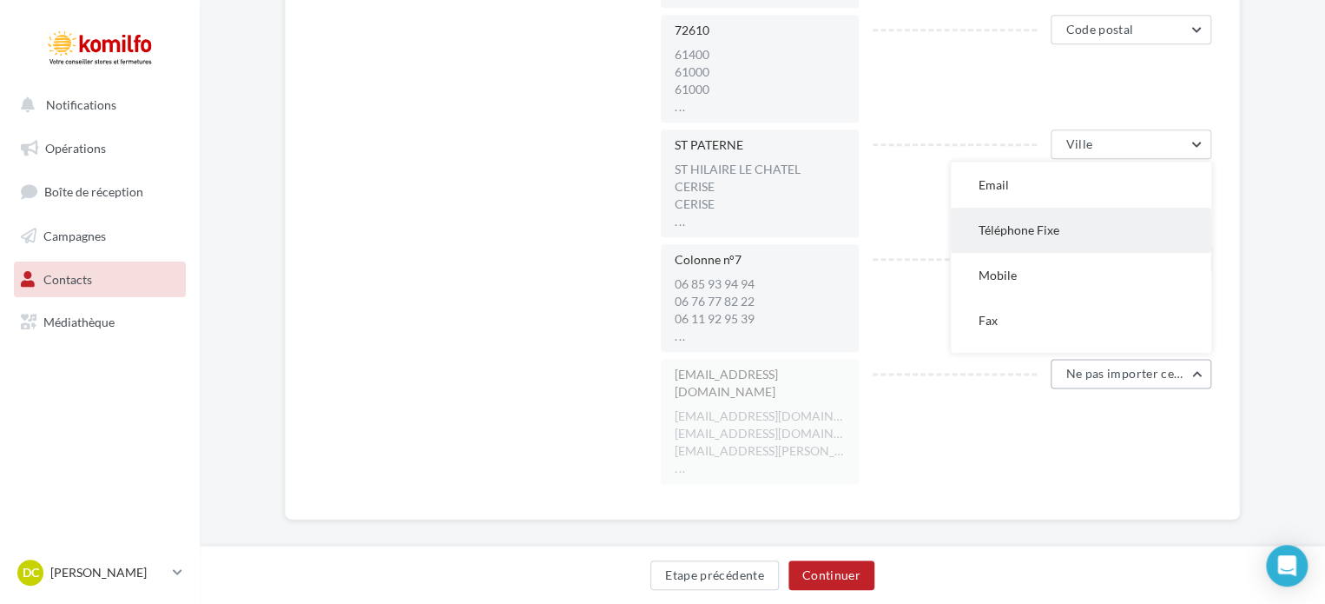
scroll to position [142, 0]
click at [1084, 228] on button "Email" at bounding box center [1081, 222] width 261 height 45
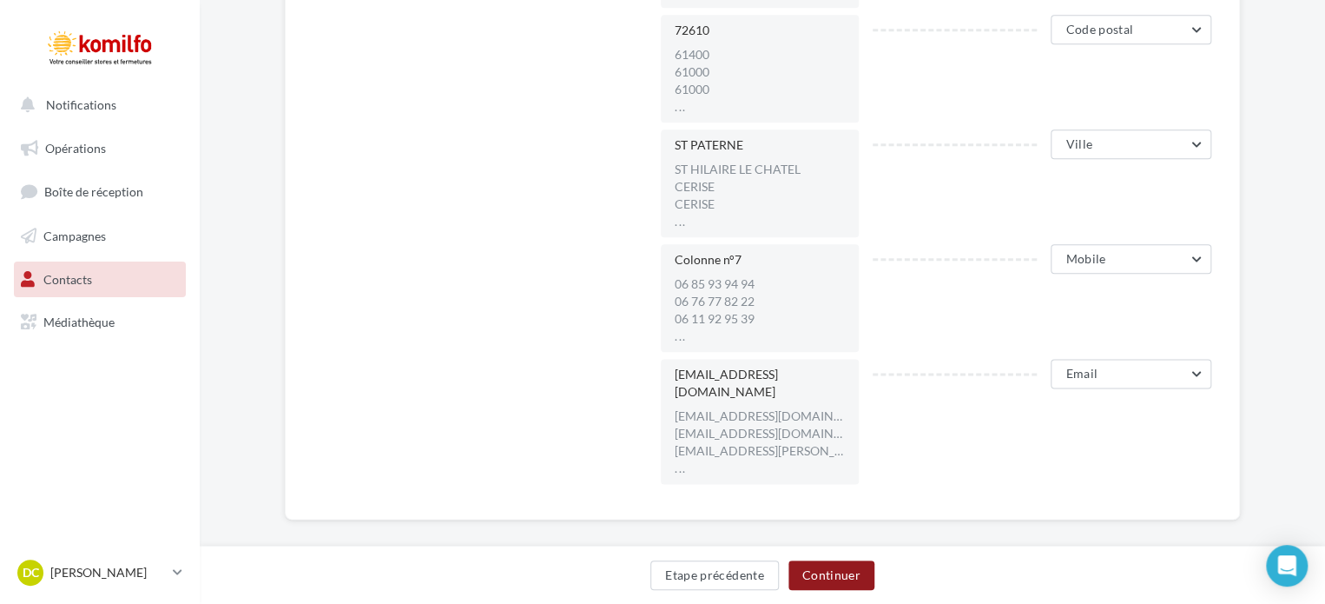
click at [853, 574] on button "Continuer" at bounding box center [832, 575] width 86 height 30
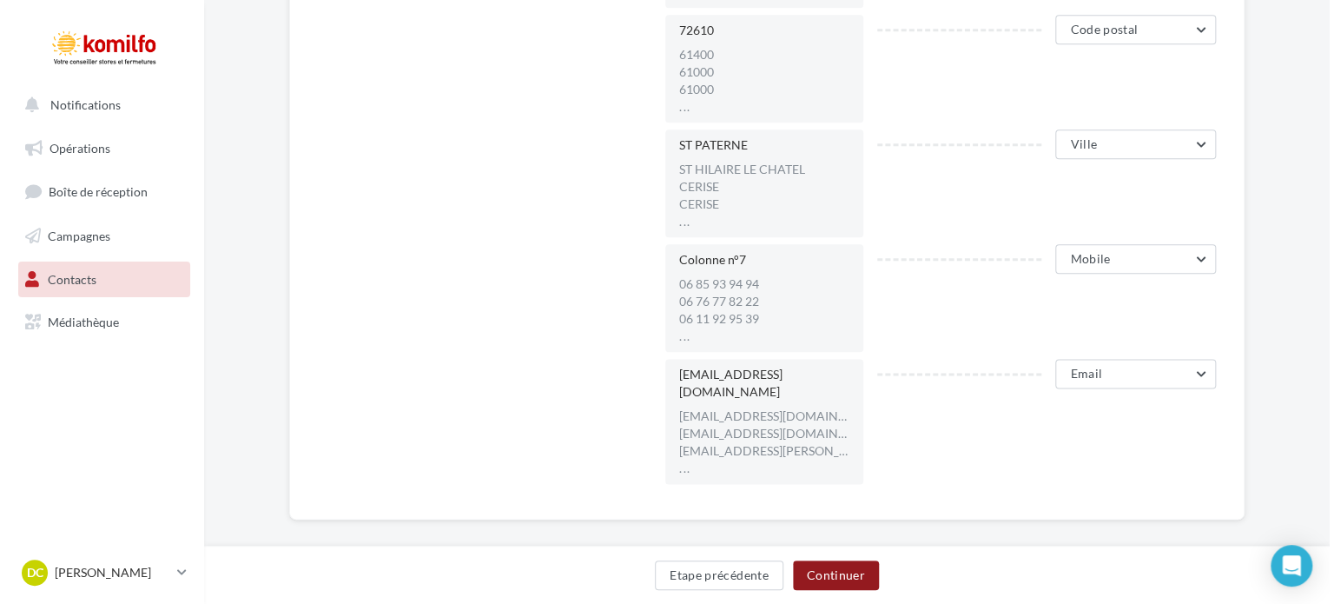
scroll to position [108, 0]
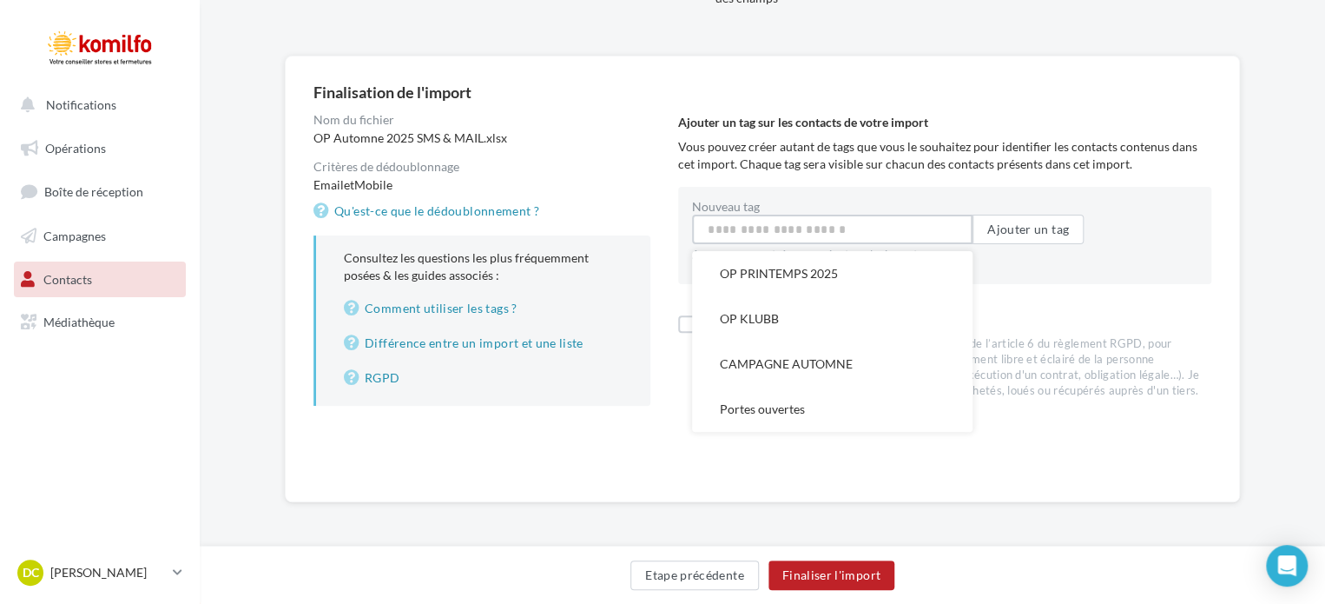
click at [799, 233] on input "Nouveau tag" at bounding box center [832, 230] width 281 height 30
type input "*"
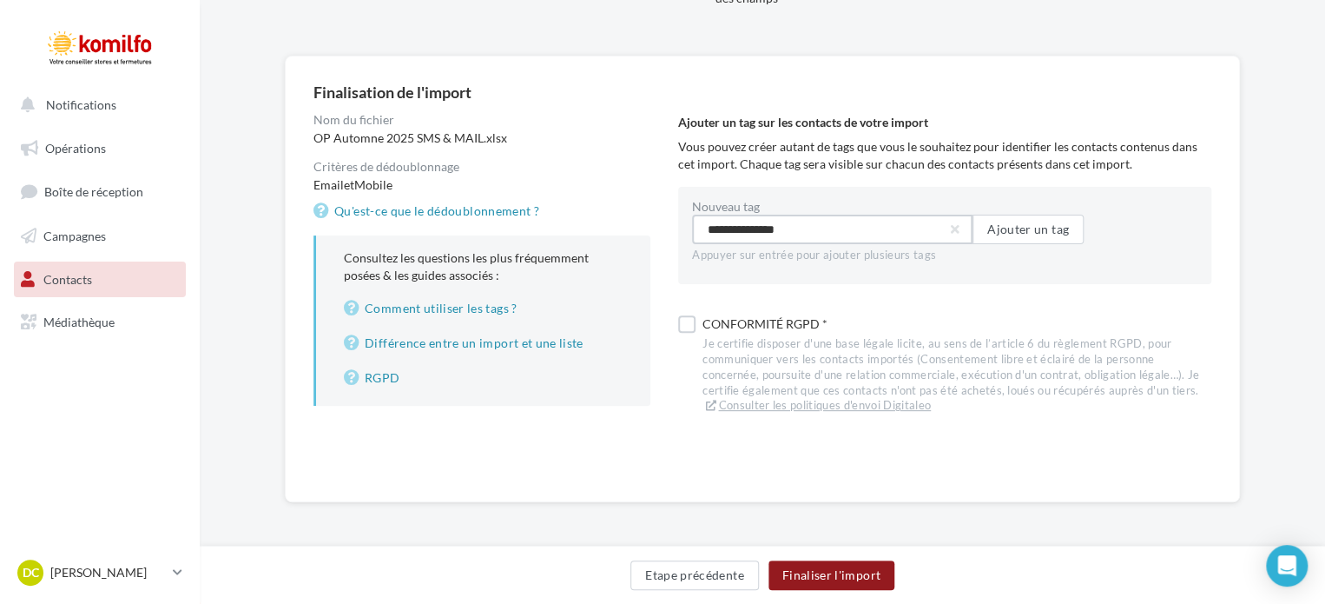
type input "**********"
click at [824, 579] on button "Finaliser l'import" at bounding box center [832, 575] width 126 height 30
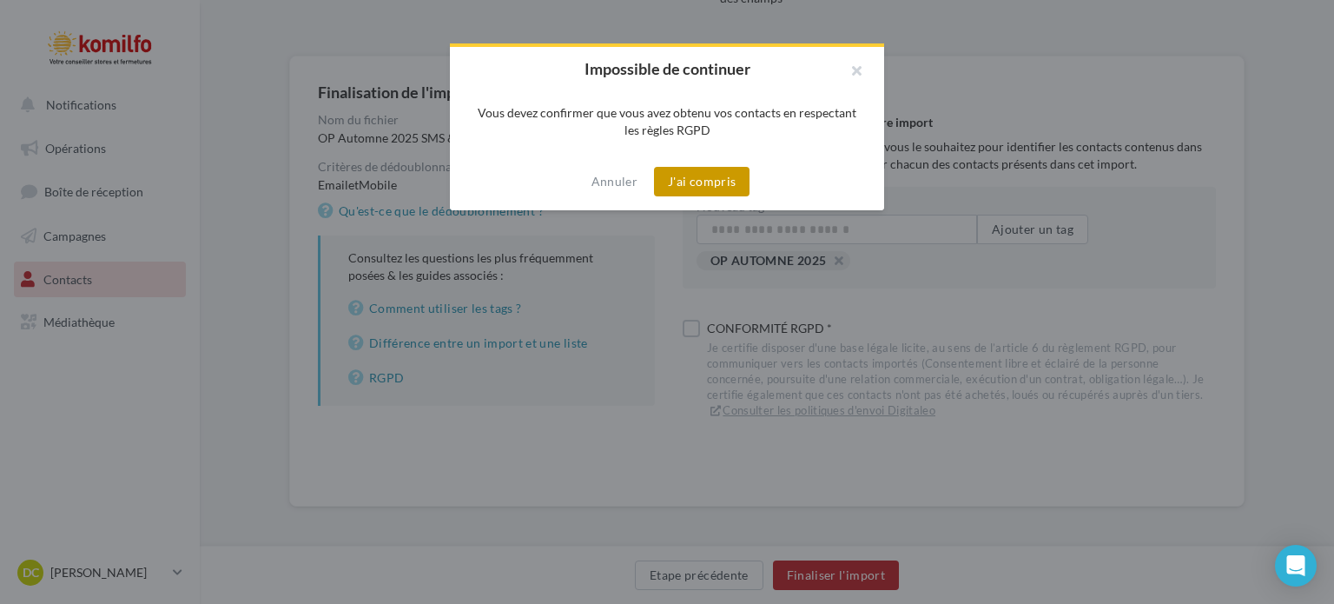
click at [727, 190] on button "J'ai compris" at bounding box center [702, 182] width 96 height 30
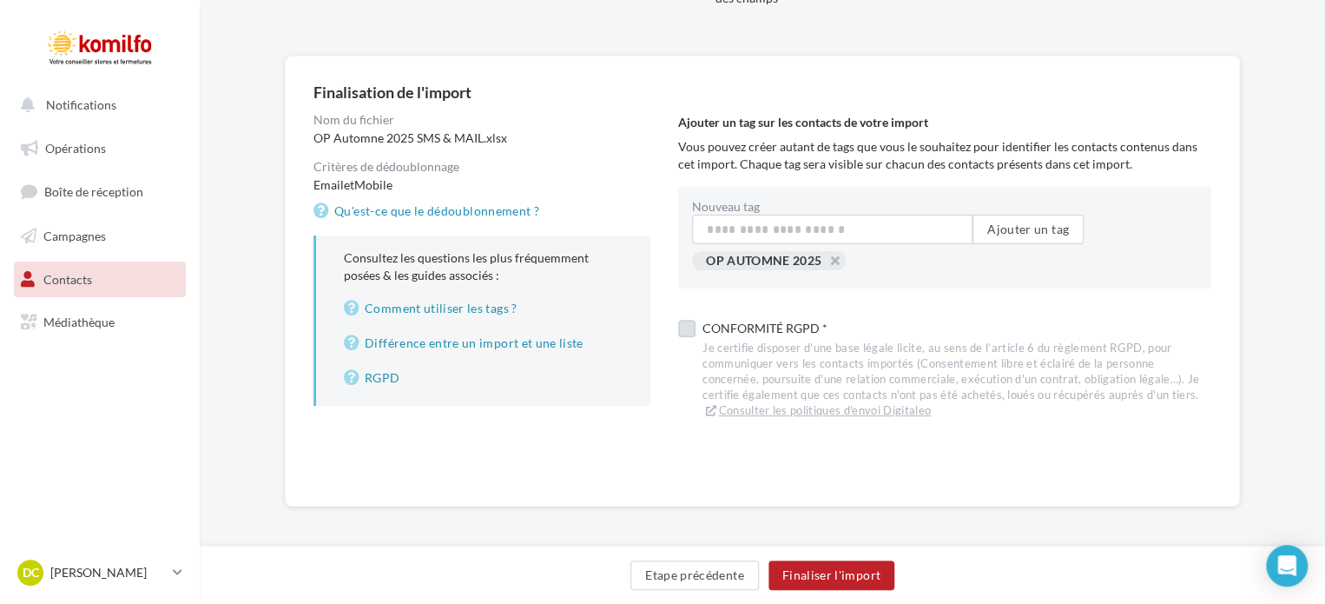
click at [684, 325] on label at bounding box center [686, 328] width 17 height 17
click at [825, 573] on button "Finaliser l'import" at bounding box center [832, 575] width 126 height 30
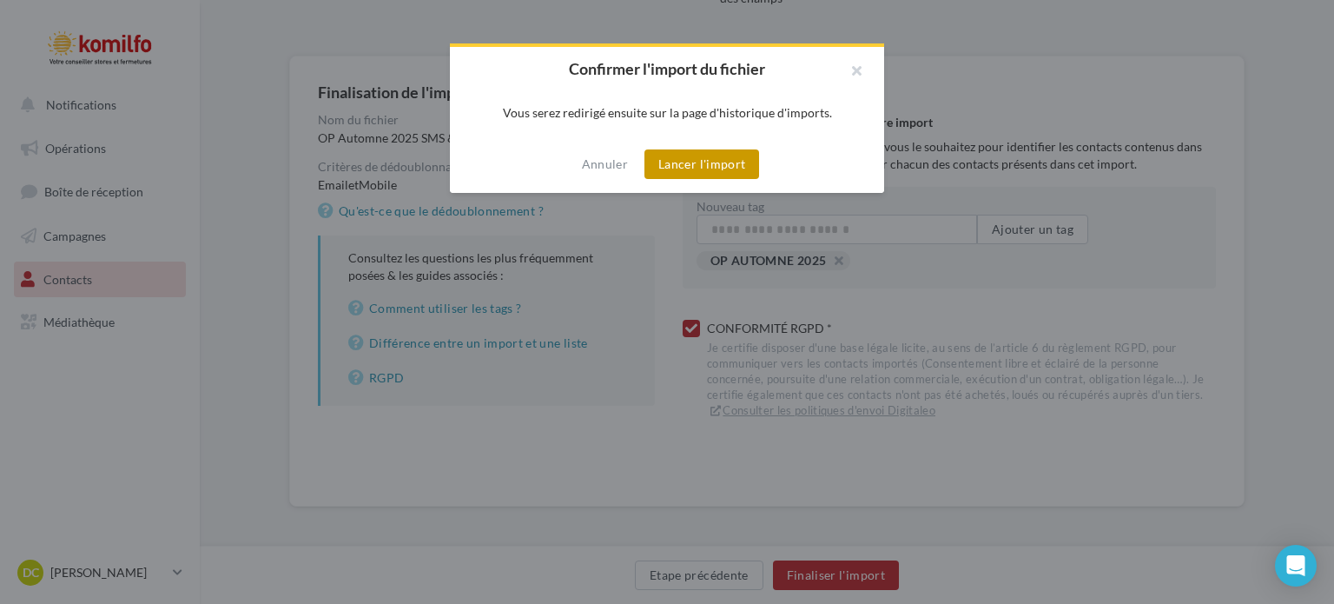
click at [712, 159] on button "Lancer l'import" at bounding box center [701, 164] width 115 height 30
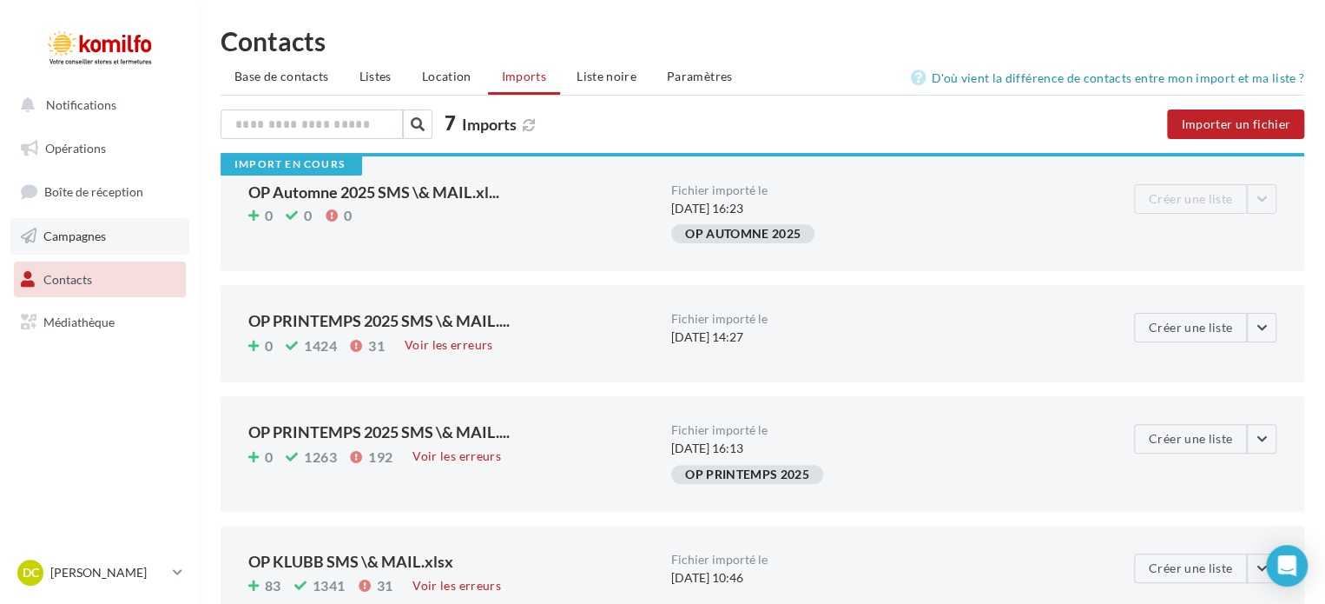
click at [98, 235] on span "Campagnes" at bounding box center [74, 235] width 63 height 15
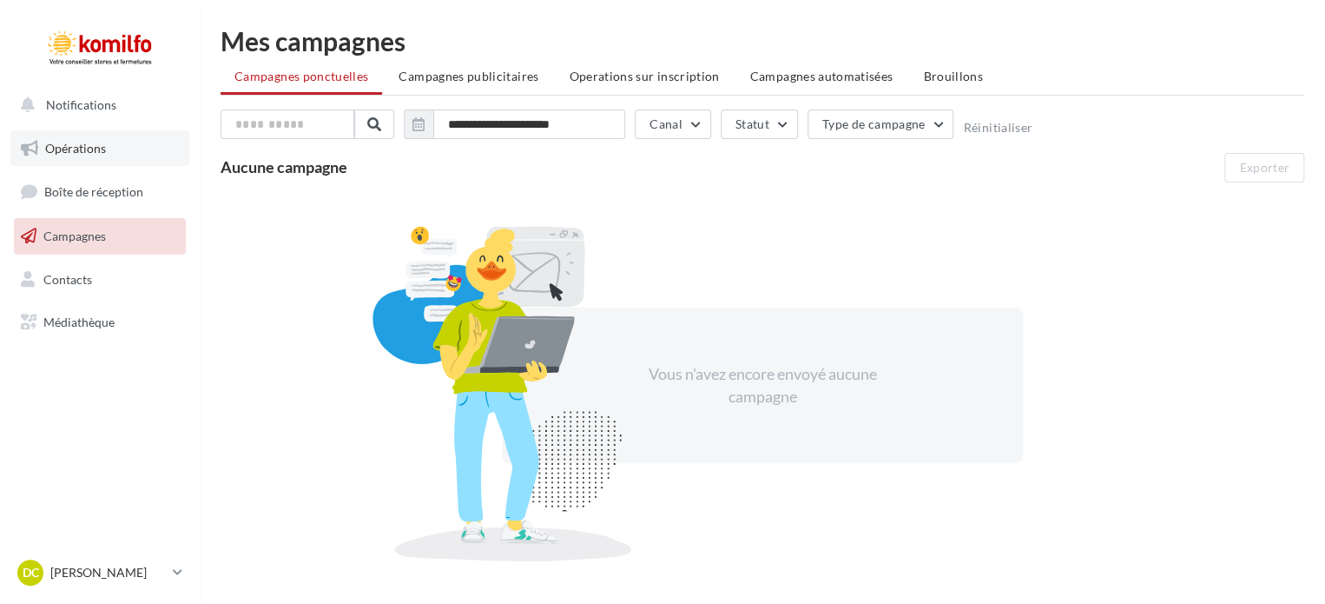
click at [111, 155] on link "Opérations" at bounding box center [99, 148] width 179 height 36
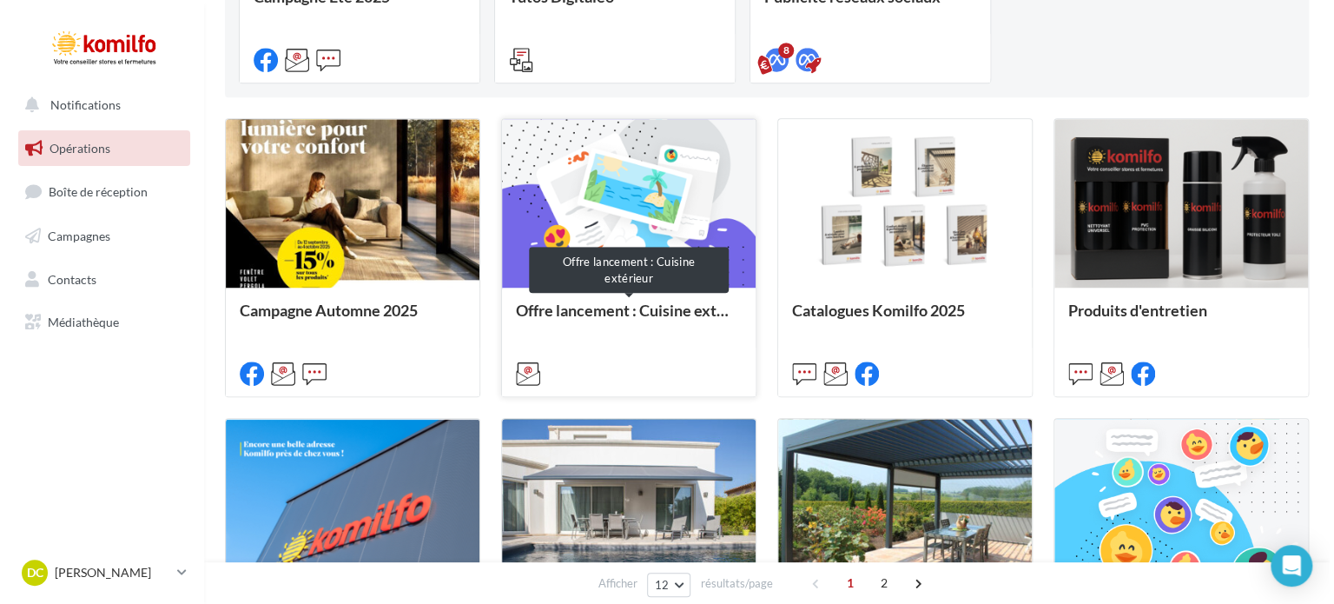
scroll to position [347, 0]
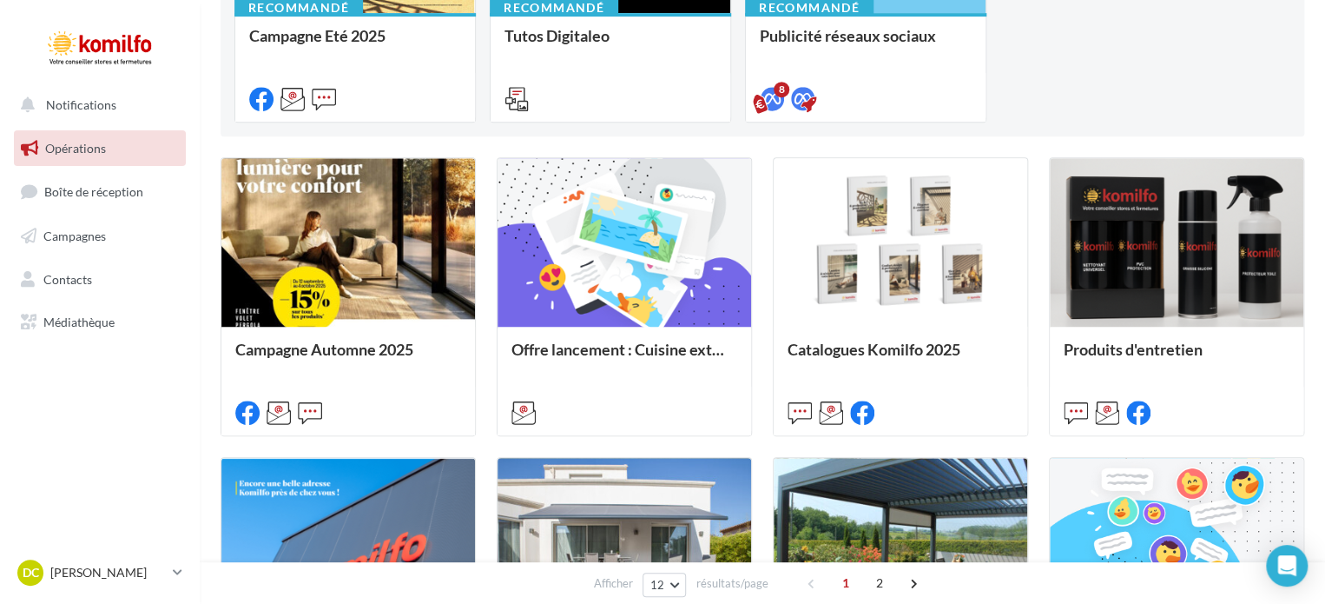
click at [479, 261] on div "Campagne Automne 2025 Un campagne de prospection du 12 septembre au 4 octobre 2…" at bounding box center [763, 596] width 1084 height 879
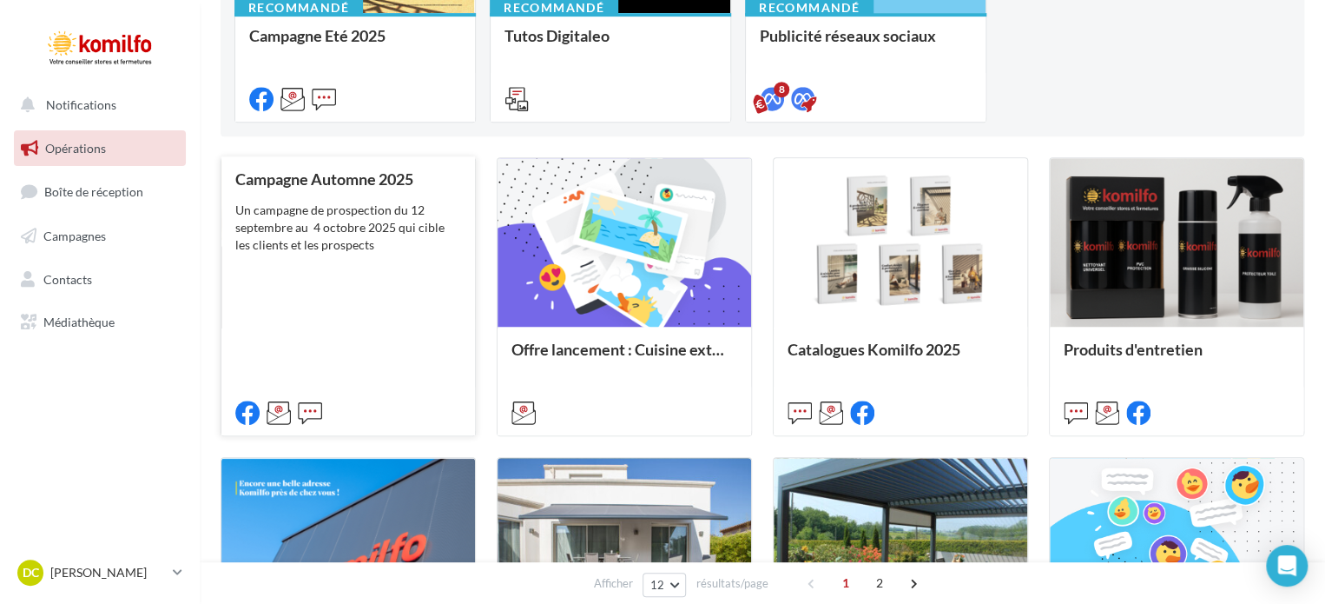
click at [389, 261] on div "Campagne Automne 2025 Un campagne de prospection du 12 septembre au 4 octobre 2…" at bounding box center [348, 294] width 226 height 249
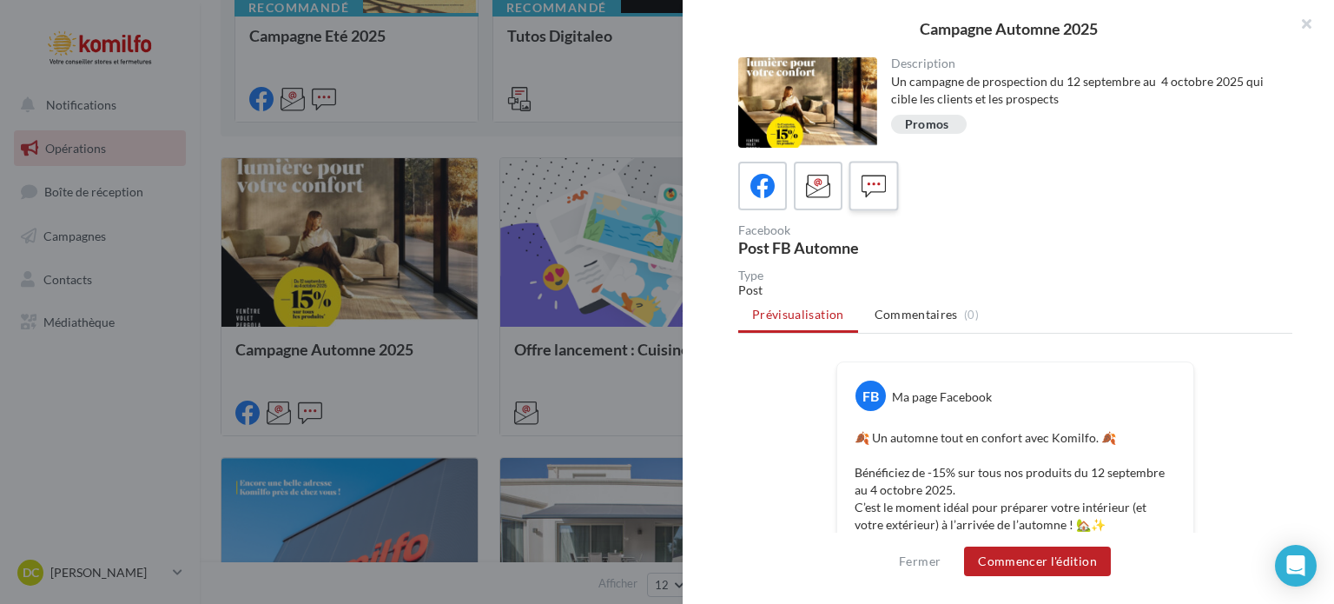
click at [884, 181] on icon at bounding box center [874, 186] width 25 height 25
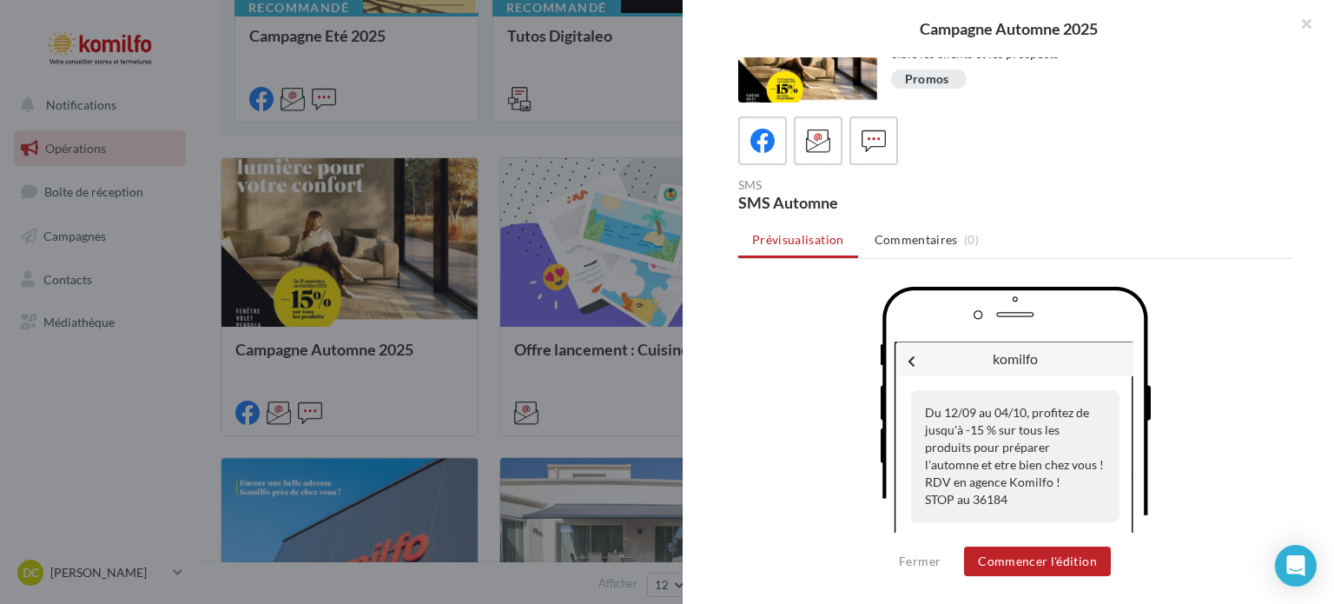
scroll to position [76, 0]
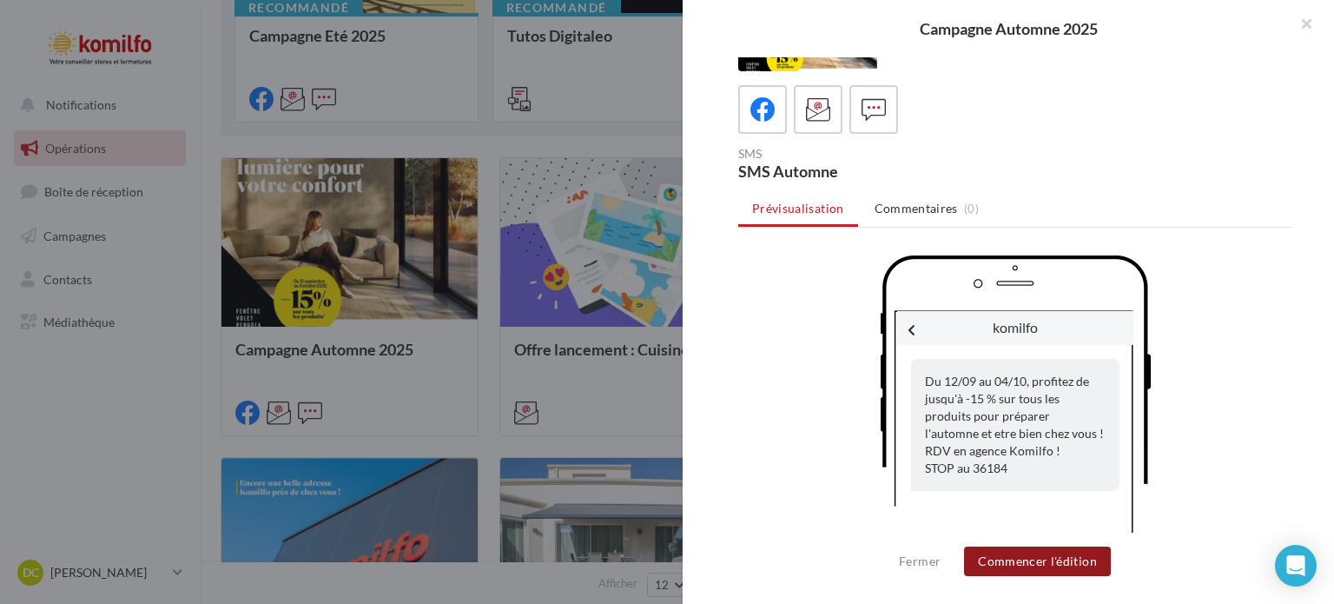
click at [1031, 558] on button "Commencer l'édition" at bounding box center [1037, 561] width 147 height 30
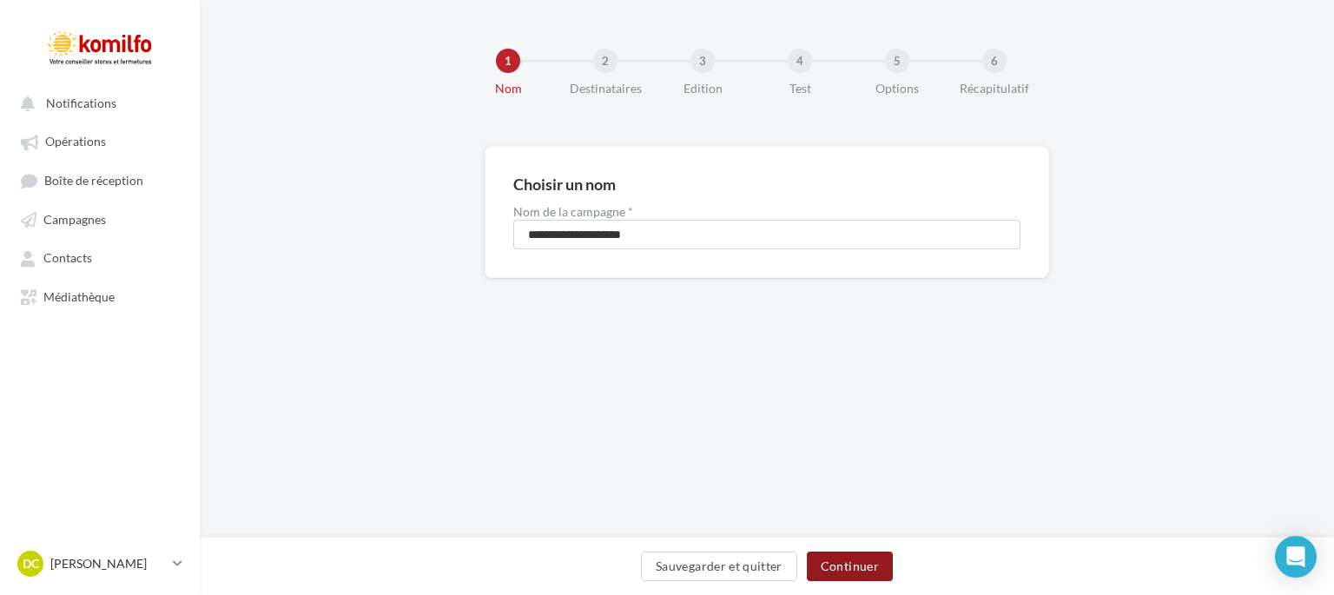
click at [834, 571] on button "Continuer" at bounding box center [850, 566] width 86 height 30
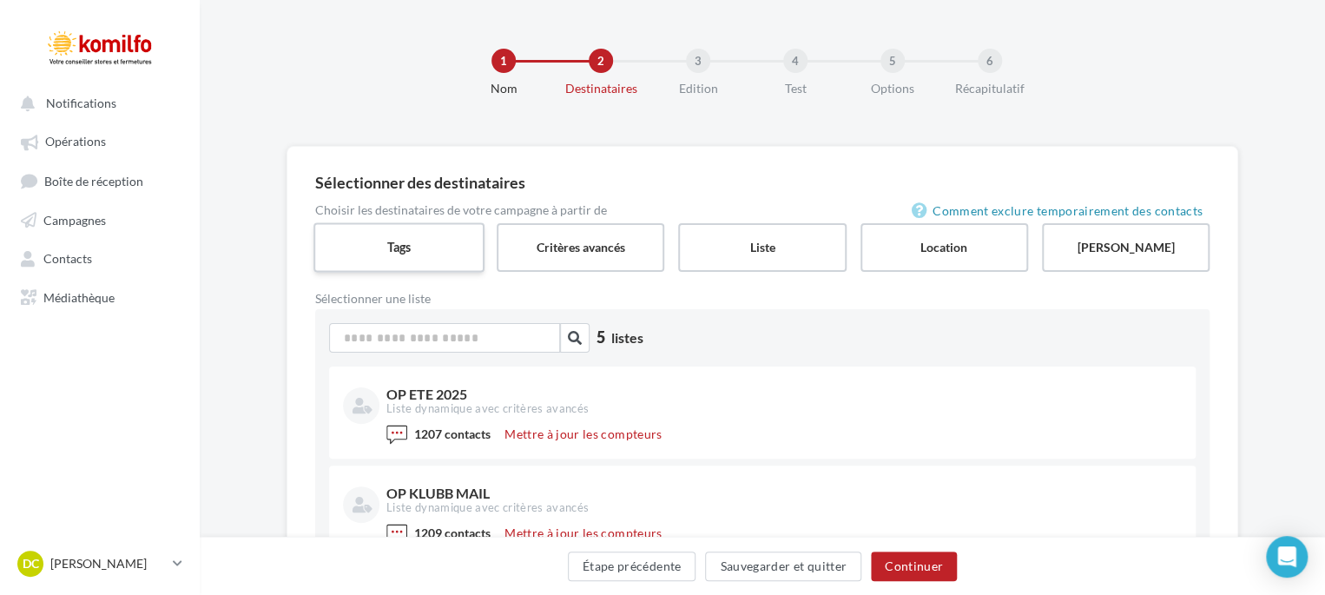
click at [406, 246] on label "Tags" at bounding box center [399, 247] width 171 height 50
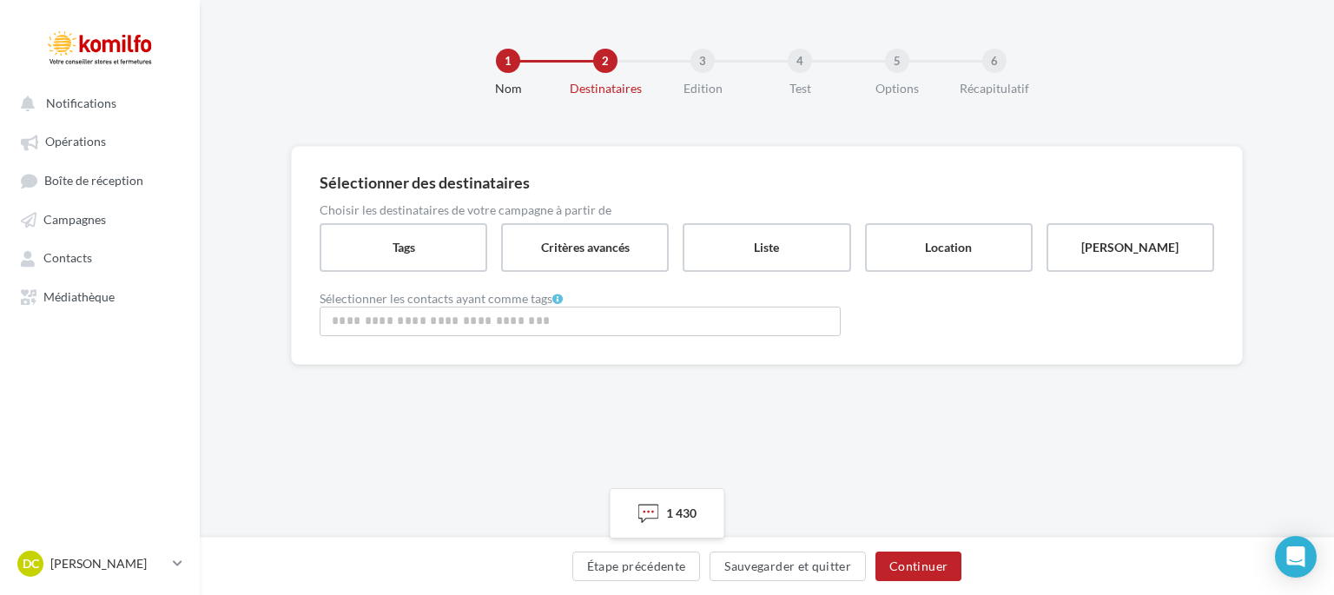
click at [429, 326] on input "Rechercher ou sélectionner un tag" at bounding box center [580, 321] width 512 height 20
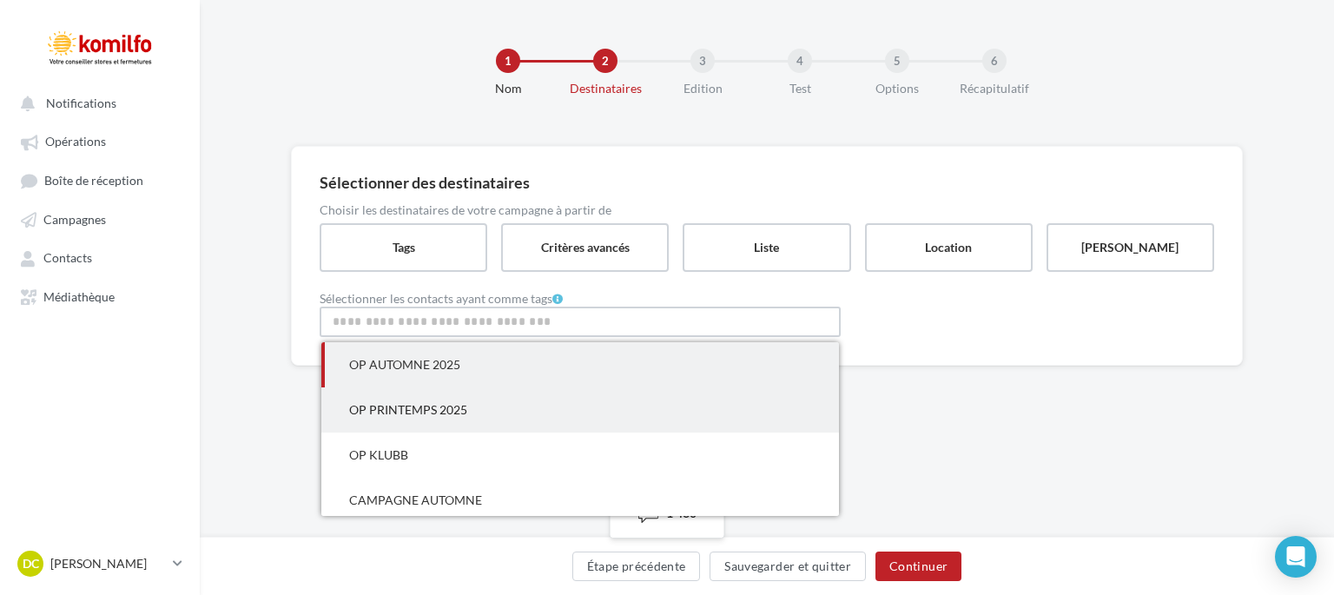
click at [438, 365] on span "OP AUTOMNE 2025" at bounding box center [404, 364] width 111 height 15
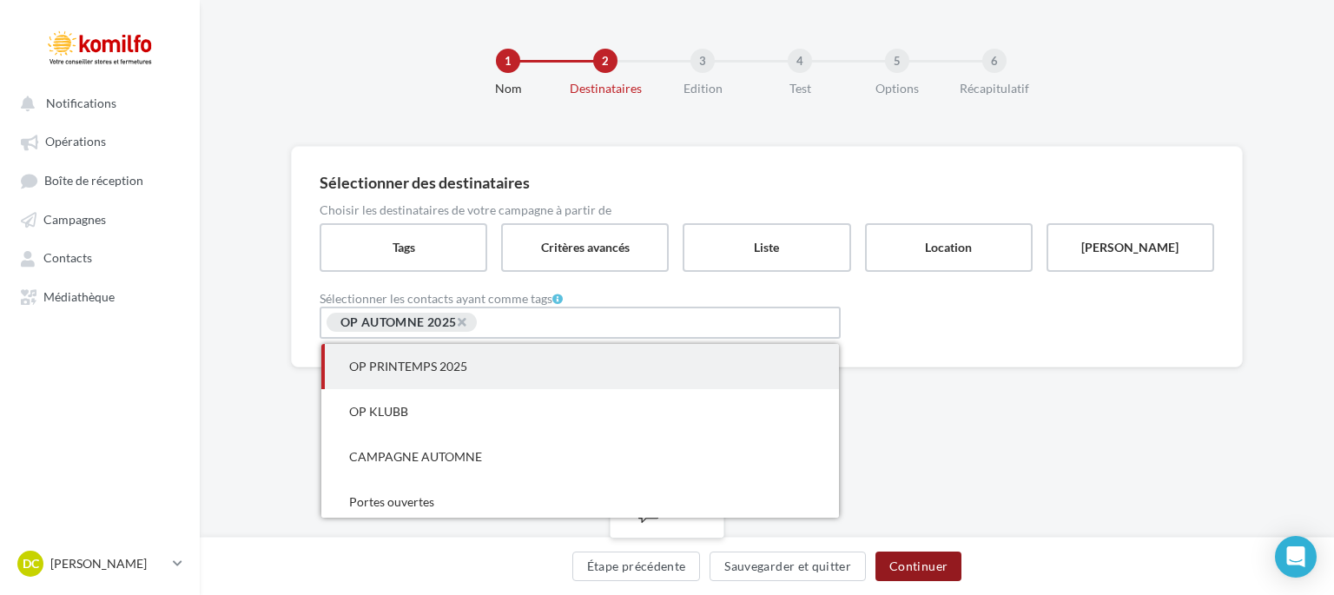
click at [921, 566] on button "Continuer" at bounding box center [918, 566] width 86 height 30
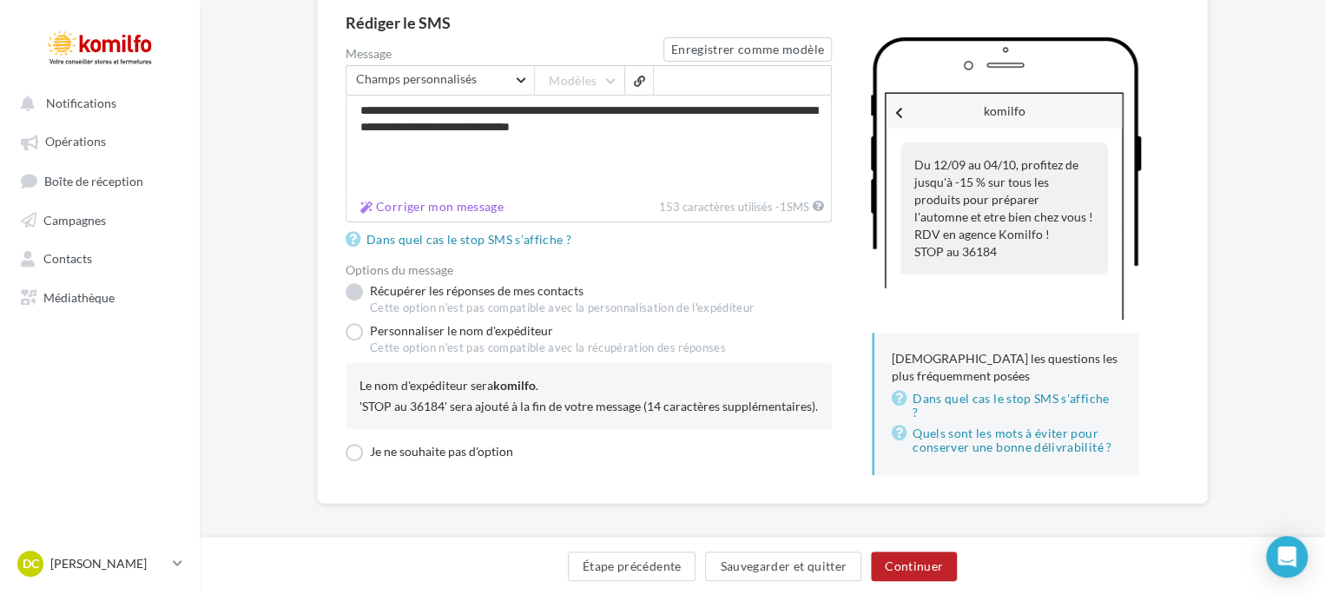
scroll to position [160, 0]
click at [919, 565] on button "Continuer" at bounding box center [914, 566] width 86 height 30
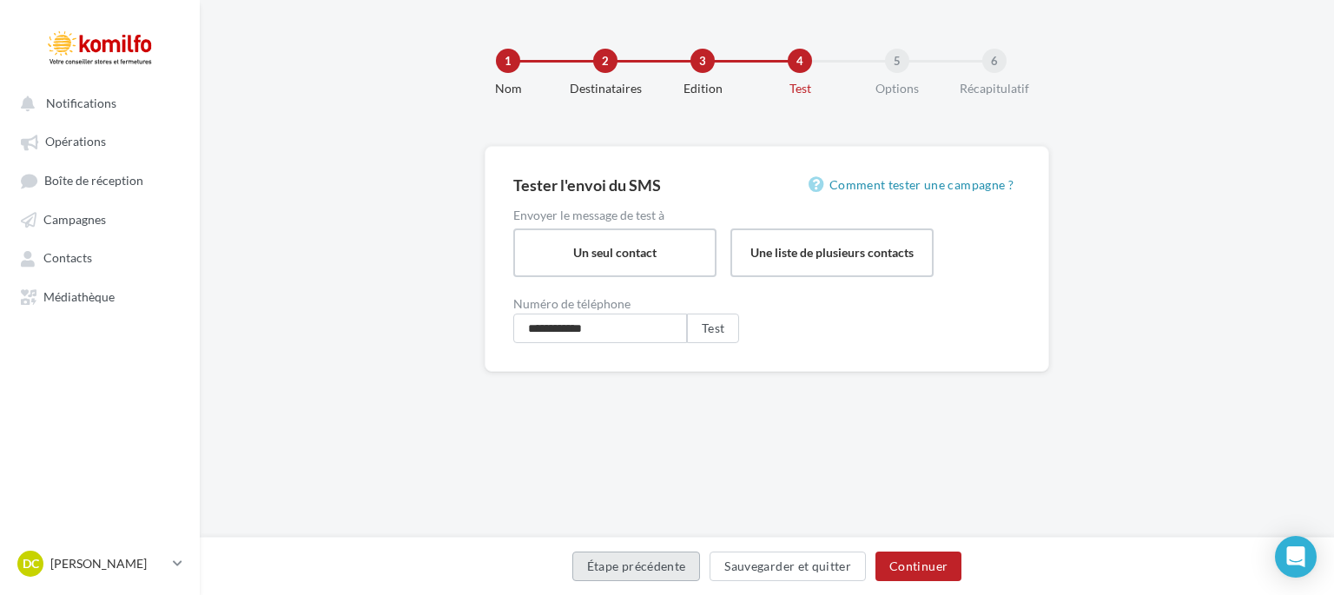
click at [664, 566] on button "Étape précédente" at bounding box center [636, 566] width 129 height 30
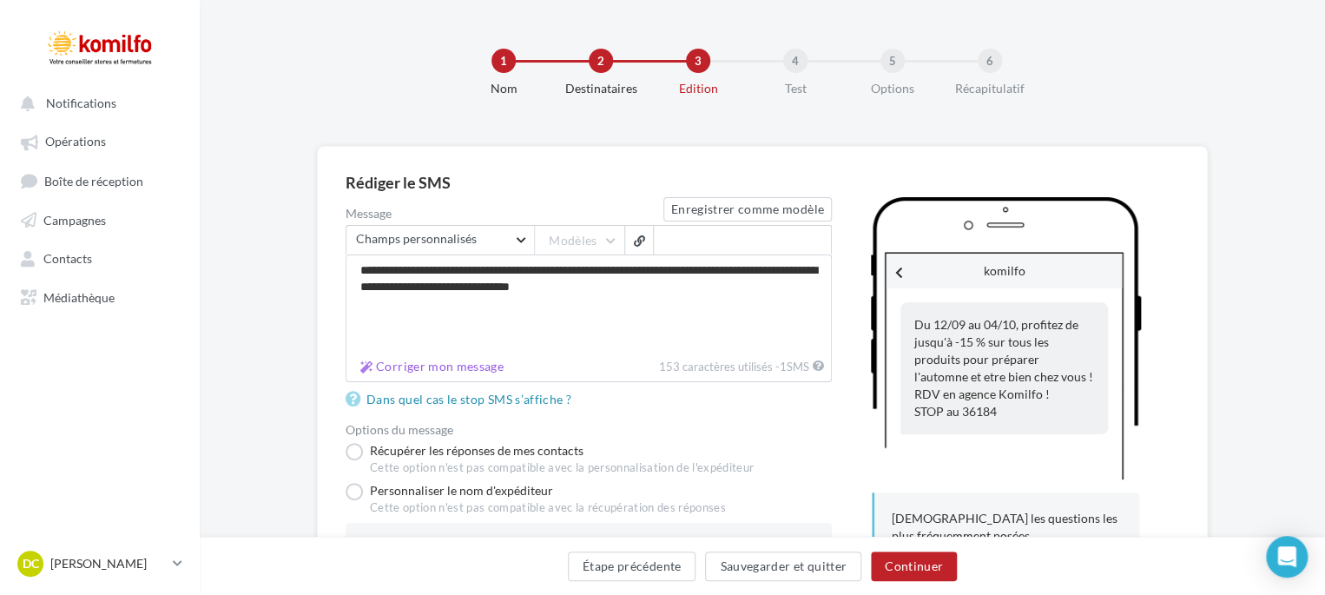
click at [1036, 396] on div "Du 12/09 au 04/10, profitez de jusqu'à -15 % sur tous les produits pour prépare…" at bounding box center [1005, 368] width 208 height 132
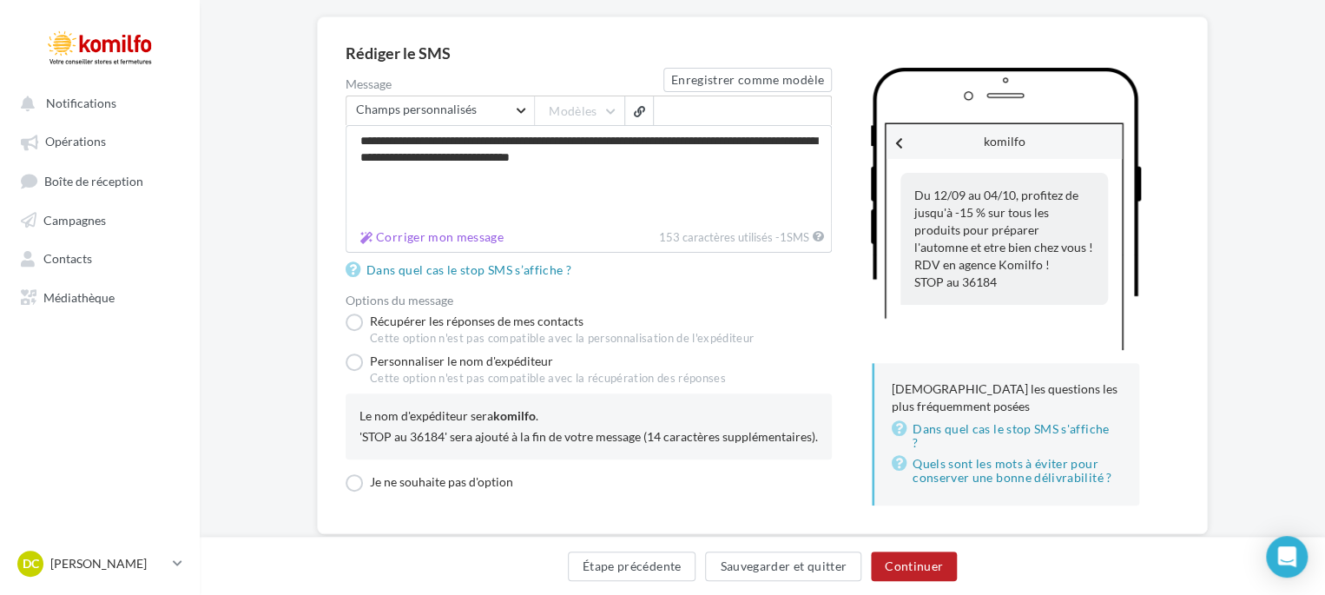
scroll to position [160, 0]
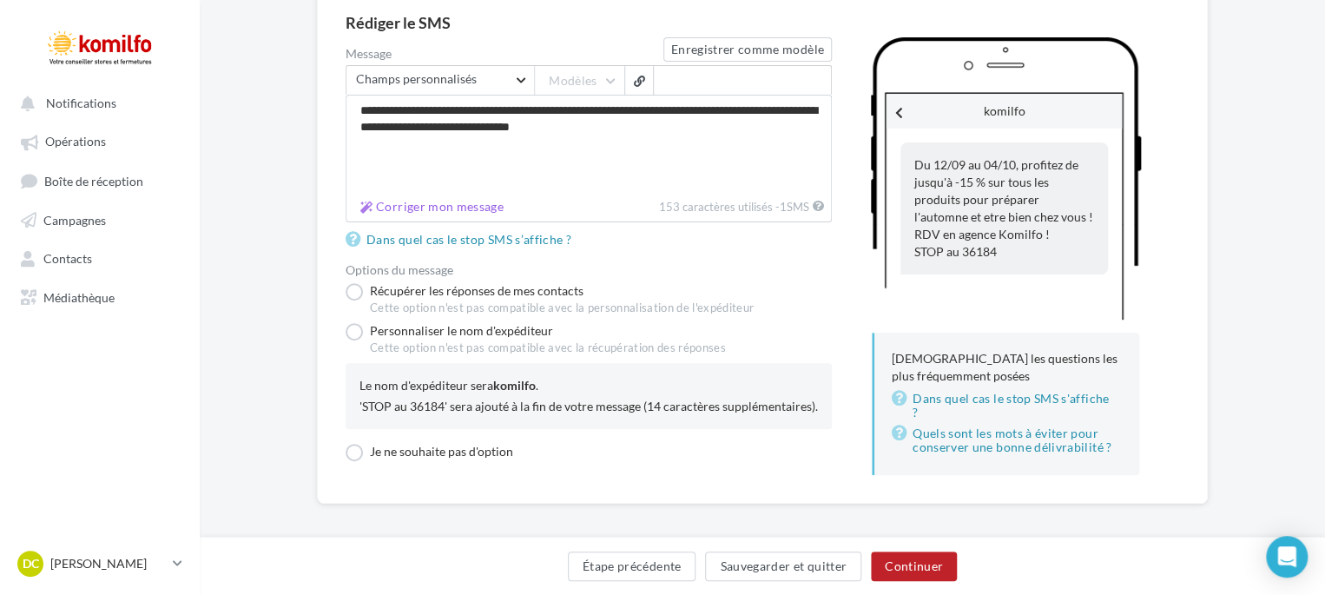
click at [991, 215] on span "Du 12/09 au 04/10, profitez de jusqu'à -15 % sur tous les produits pour prépare…" at bounding box center [1004, 199] width 179 height 84
drag, startPoint x: 992, startPoint y: 217, endPoint x: 918, endPoint y: 221, distance: 73.9
click at [917, 221] on span "Du 12/09 au 04/10, profitez de jusqu'à -15 % sur tous les produits pour prépare…" at bounding box center [1004, 199] width 179 height 84
click at [668, 137] on textarea "**********" at bounding box center [589, 144] width 486 height 99
click at [531, 128] on textarea "**********" at bounding box center [589, 144] width 486 height 99
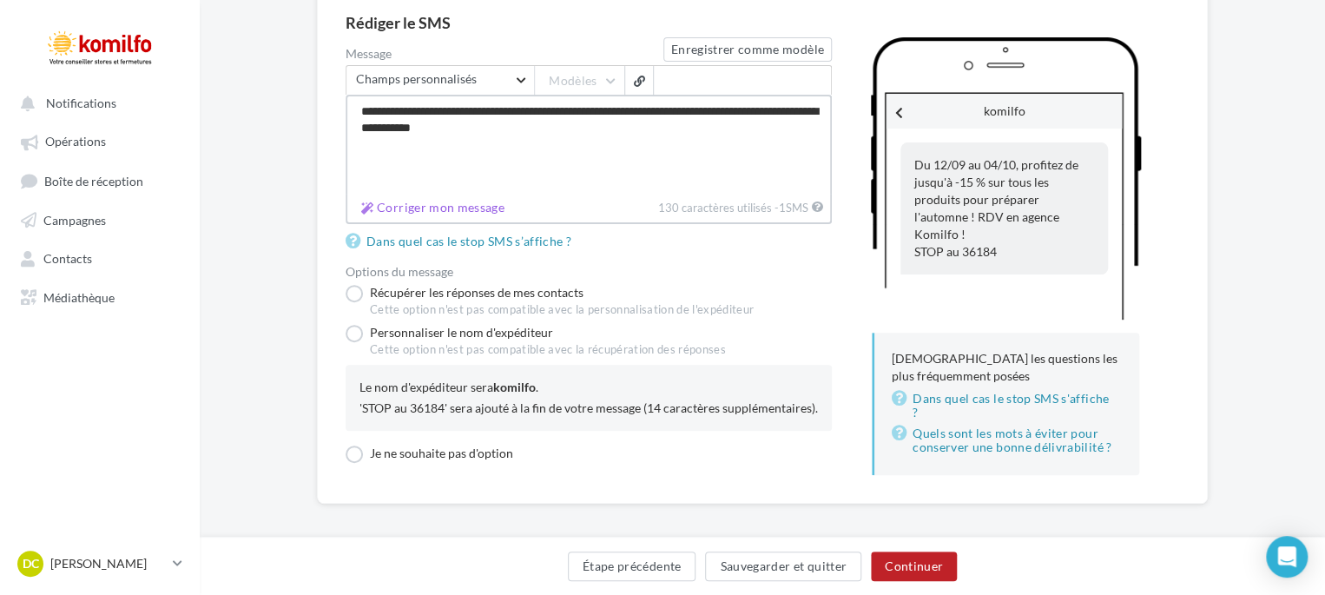
click at [551, 126] on textarea "**********" at bounding box center [589, 144] width 486 height 99
click at [501, 125] on textarea "**********" at bounding box center [589, 144] width 486 height 99
click at [692, 125] on textarea "**********" at bounding box center [589, 144] width 486 height 99
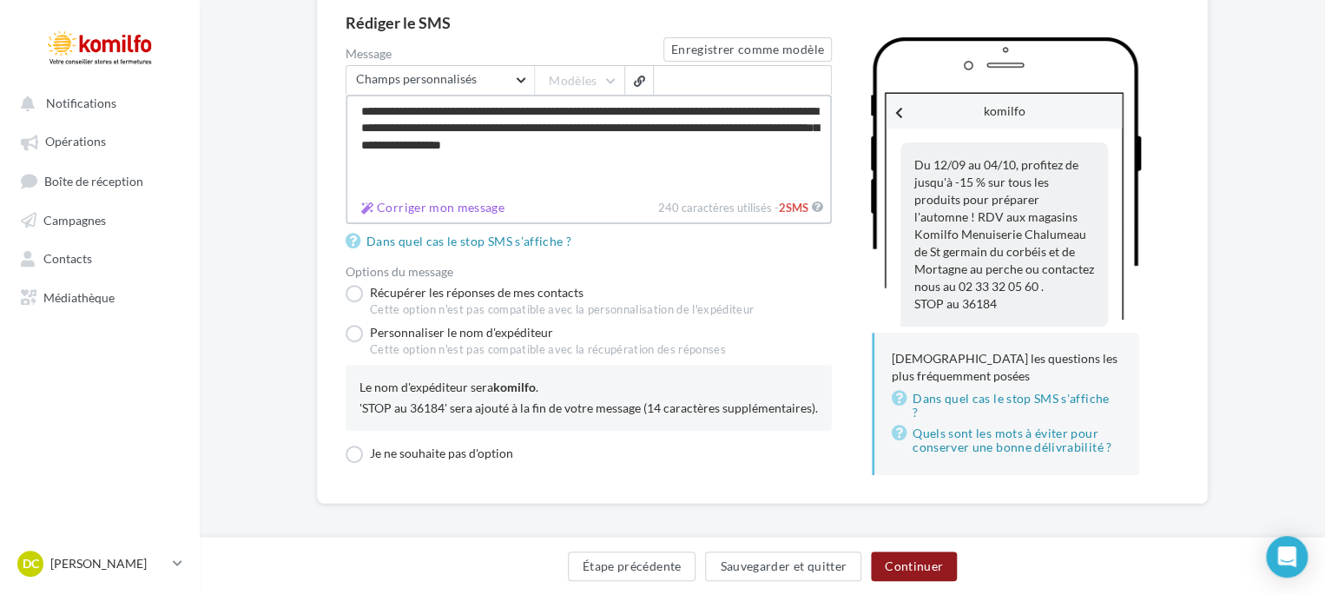
type textarea "**********"
click at [908, 570] on button "Continuer" at bounding box center [914, 566] width 86 height 30
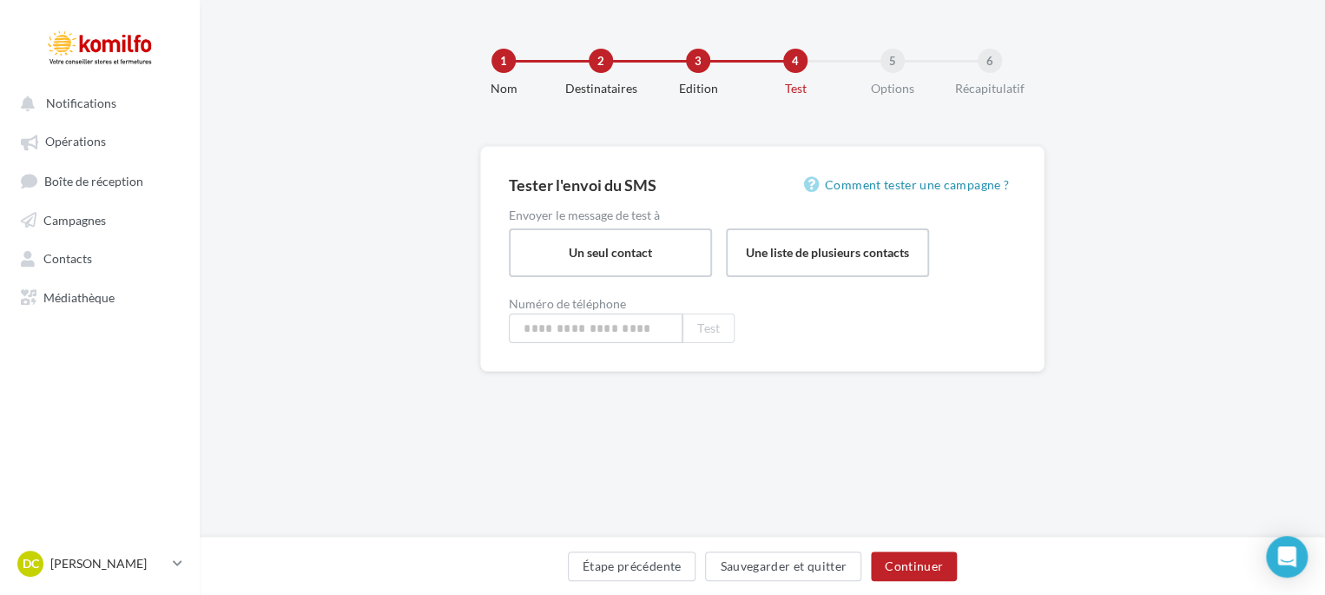
type input "**********"
click at [913, 568] on button "Continuer" at bounding box center [918, 566] width 86 height 30
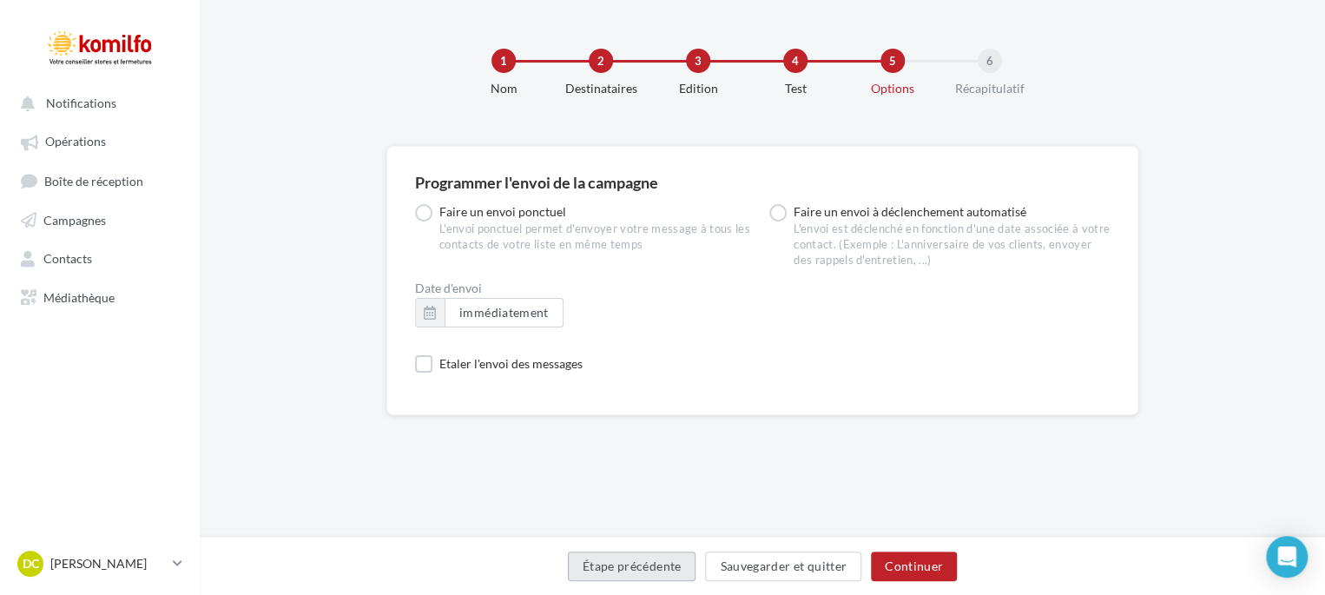
click at [660, 567] on button "Étape précédente" at bounding box center [632, 566] width 129 height 30
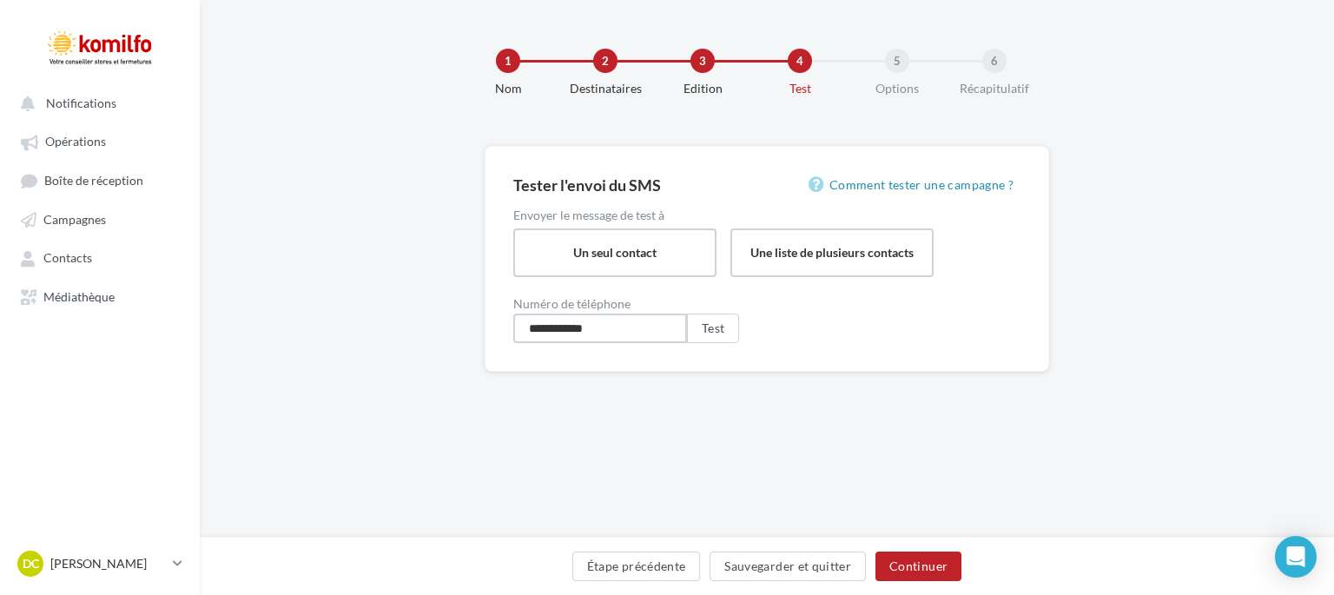
click at [628, 326] on input "**********" at bounding box center [600, 329] width 174 height 30
type input "**********"
click at [890, 560] on button "Continuer" at bounding box center [918, 566] width 86 height 30
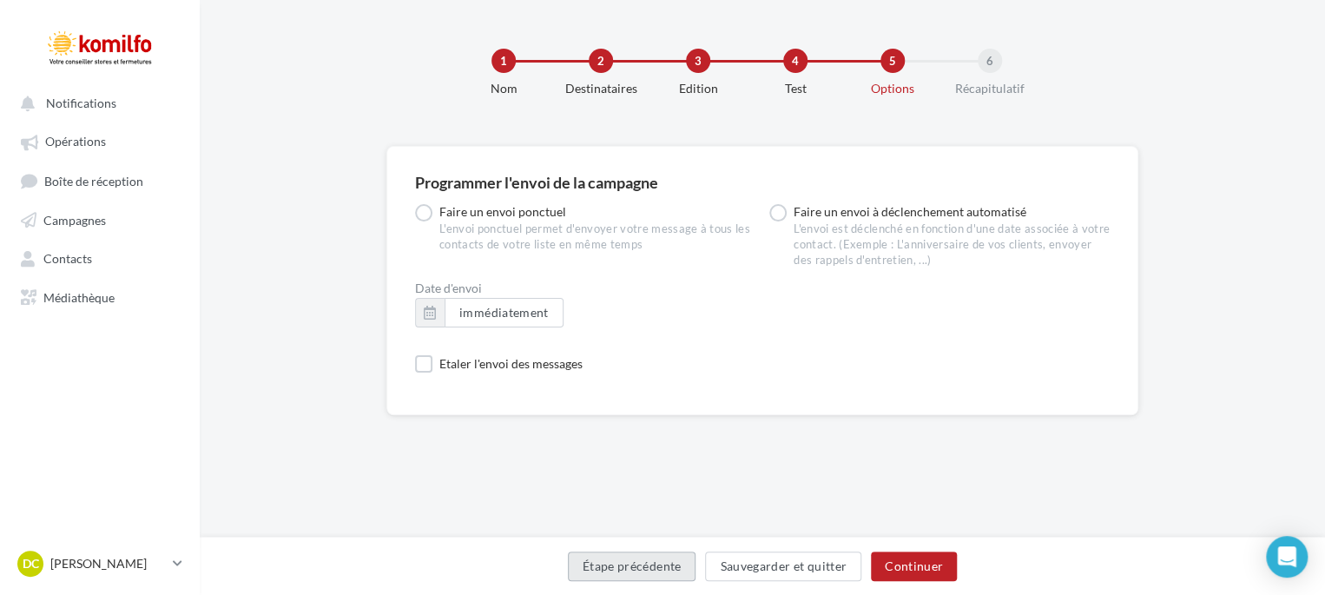
click at [625, 569] on button "Étape précédente" at bounding box center [632, 566] width 129 height 30
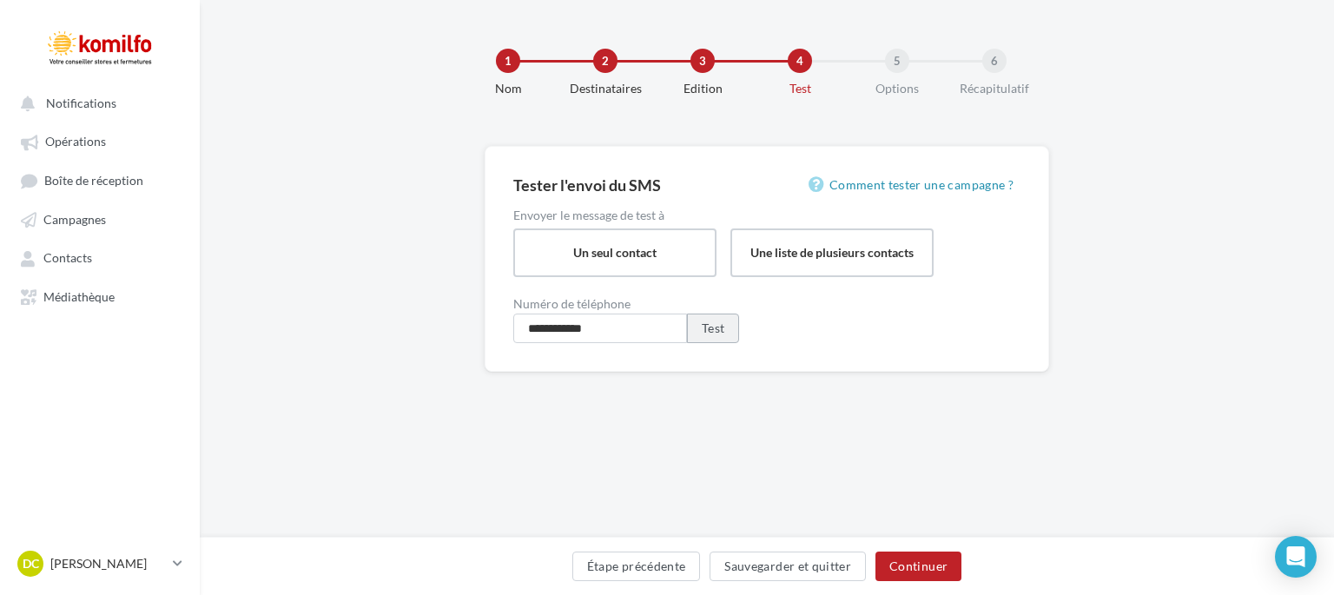
click at [704, 325] on button "Test" at bounding box center [713, 329] width 52 height 30
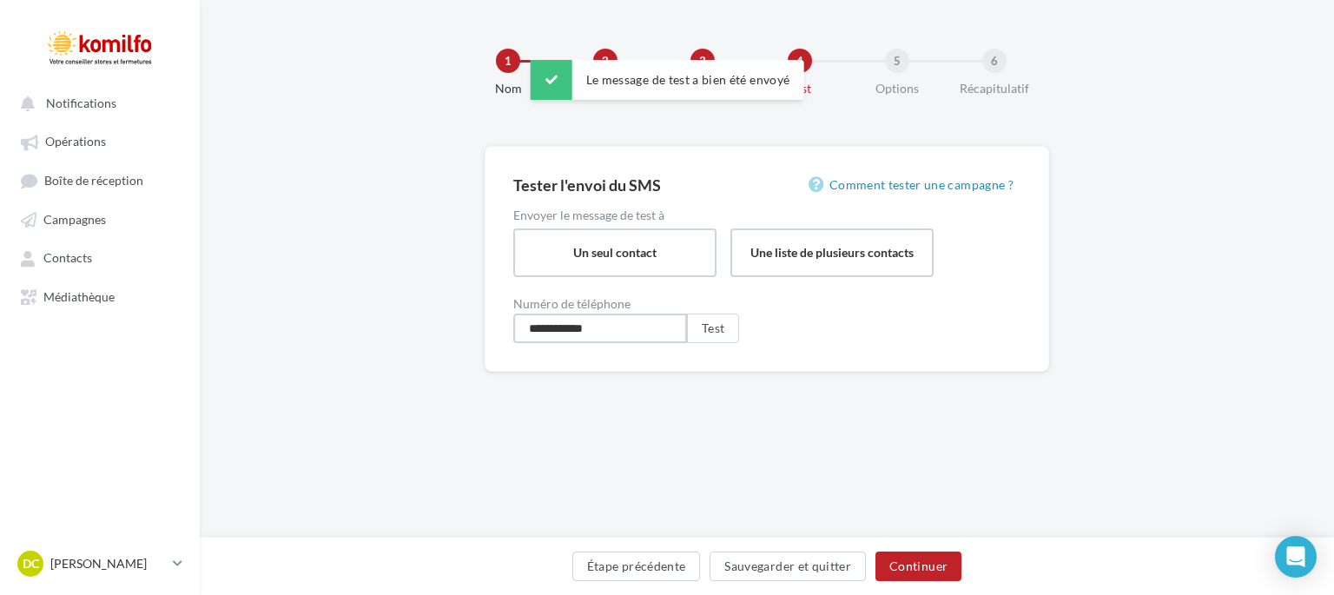
click at [654, 329] on input "**********" at bounding box center [600, 329] width 174 height 30
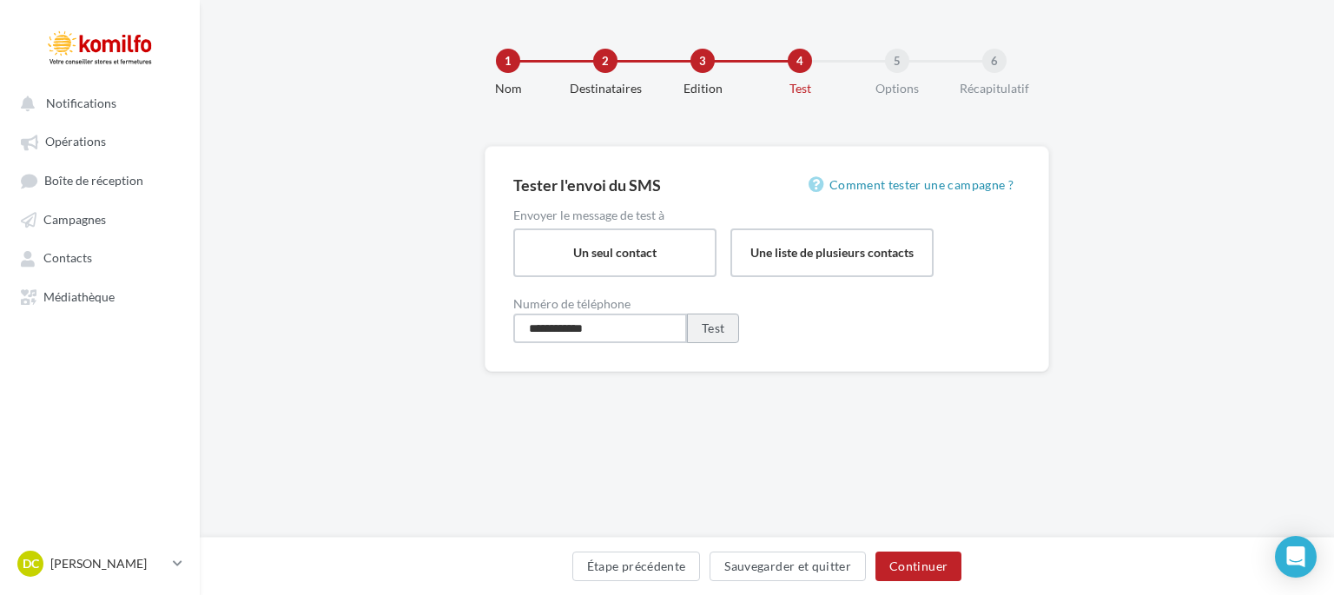
type input "**********"
click at [713, 333] on button "Test" at bounding box center [713, 329] width 52 height 30
click at [916, 564] on button "Continuer" at bounding box center [918, 566] width 86 height 30
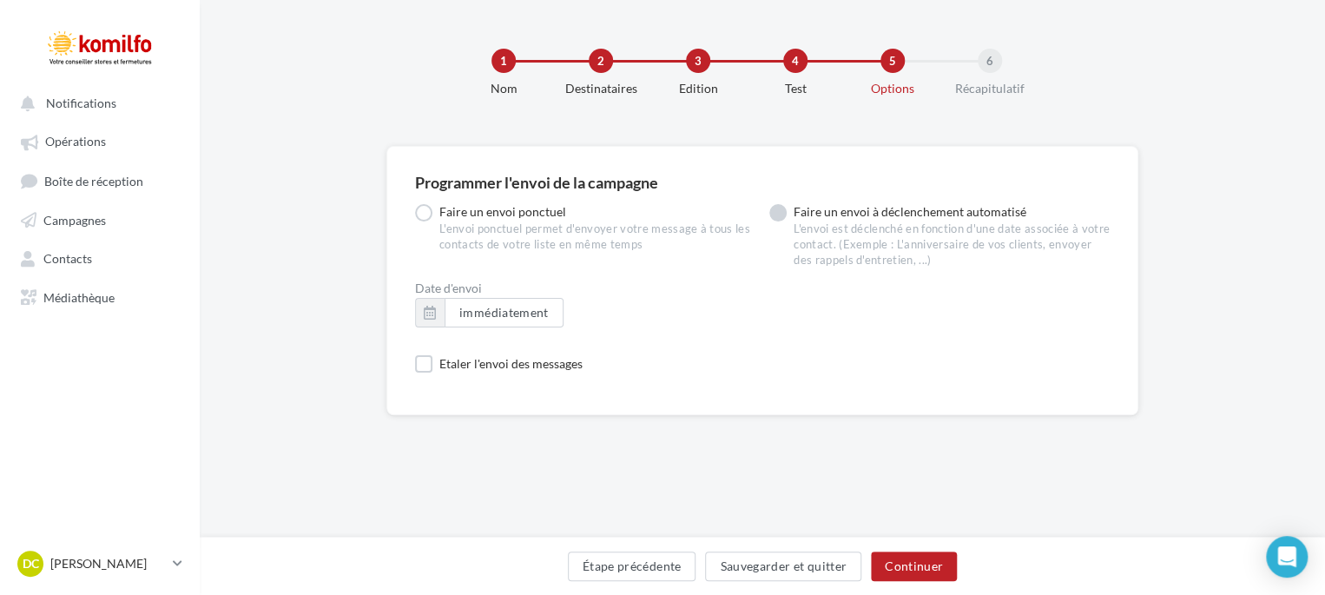
click at [777, 211] on label "Faire un envoi à déclenchement automatisé L'envoi est déclenché en fonction d'u…" at bounding box center [939, 236] width 340 height 64
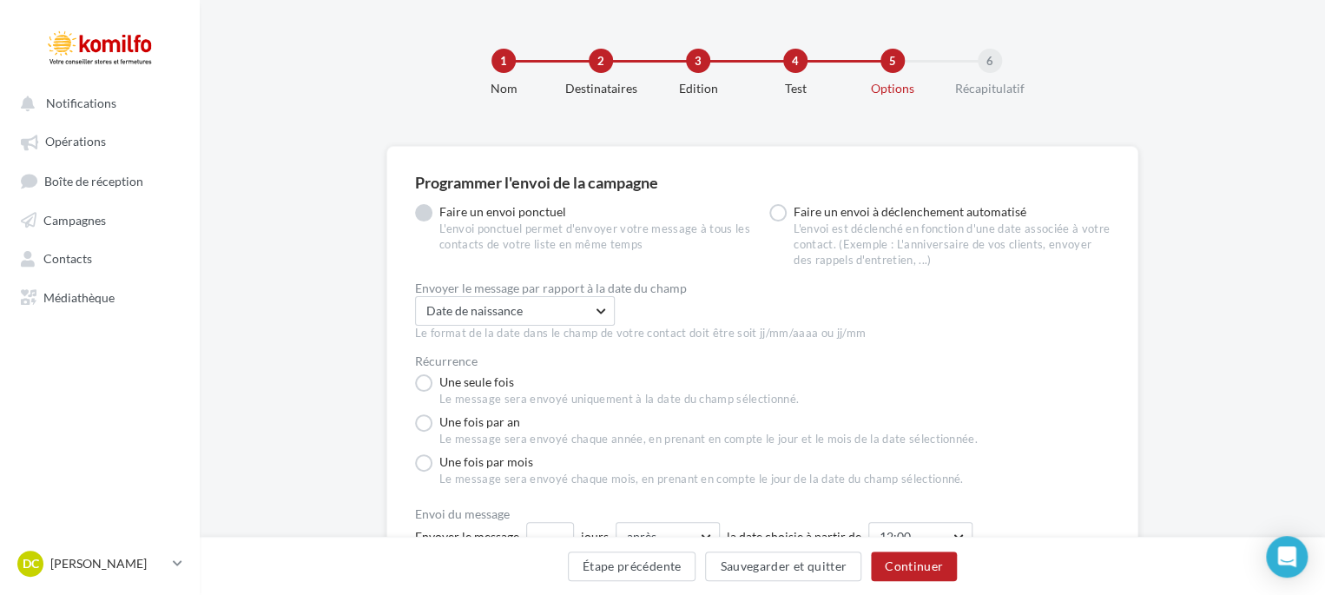
click at [428, 211] on label "Faire un envoi ponctuel L'envoi ponctuel permet d'envoyer votre message à tous …" at bounding box center [585, 228] width 340 height 49
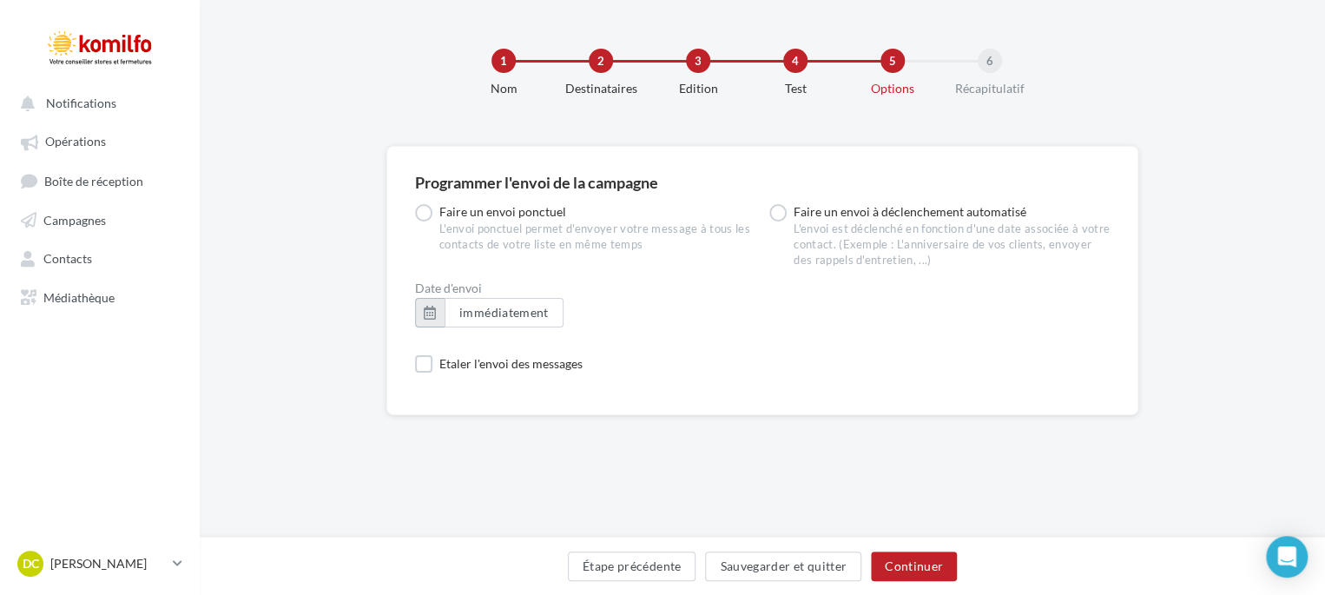
click at [431, 313] on button "button" at bounding box center [430, 313] width 30 height 30
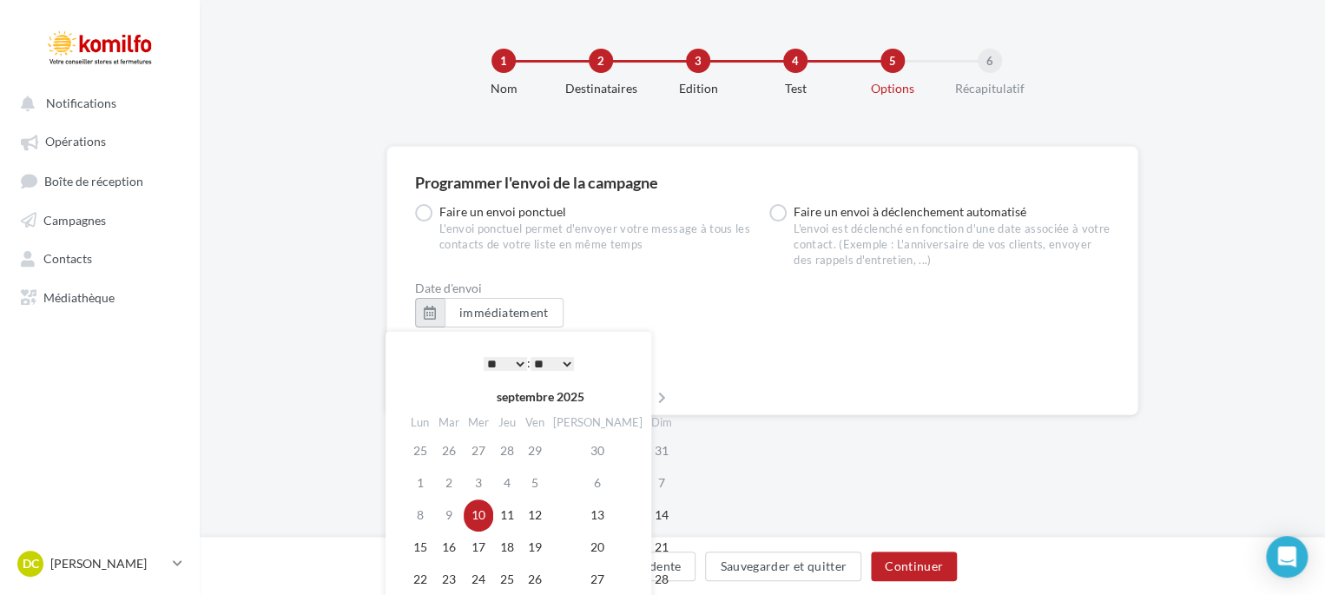
scroll to position [87, 0]
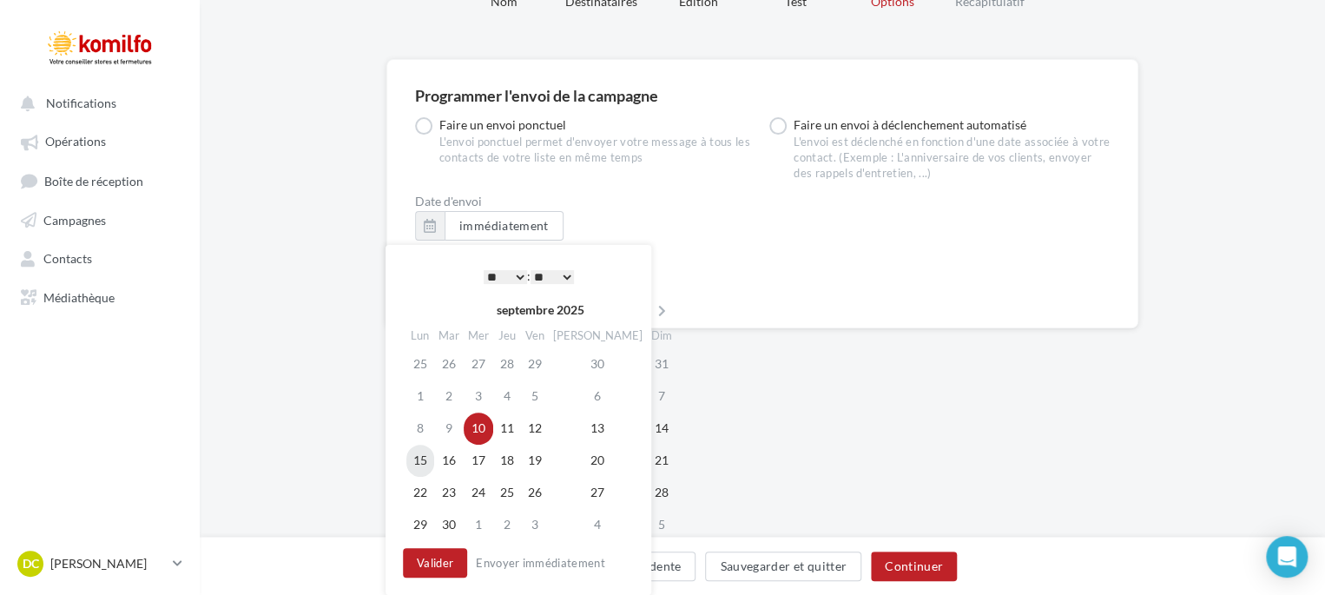
click at [420, 460] on td "15" at bounding box center [420, 461] width 28 height 32
click at [430, 558] on button "Valider" at bounding box center [435, 563] width 64 height 30
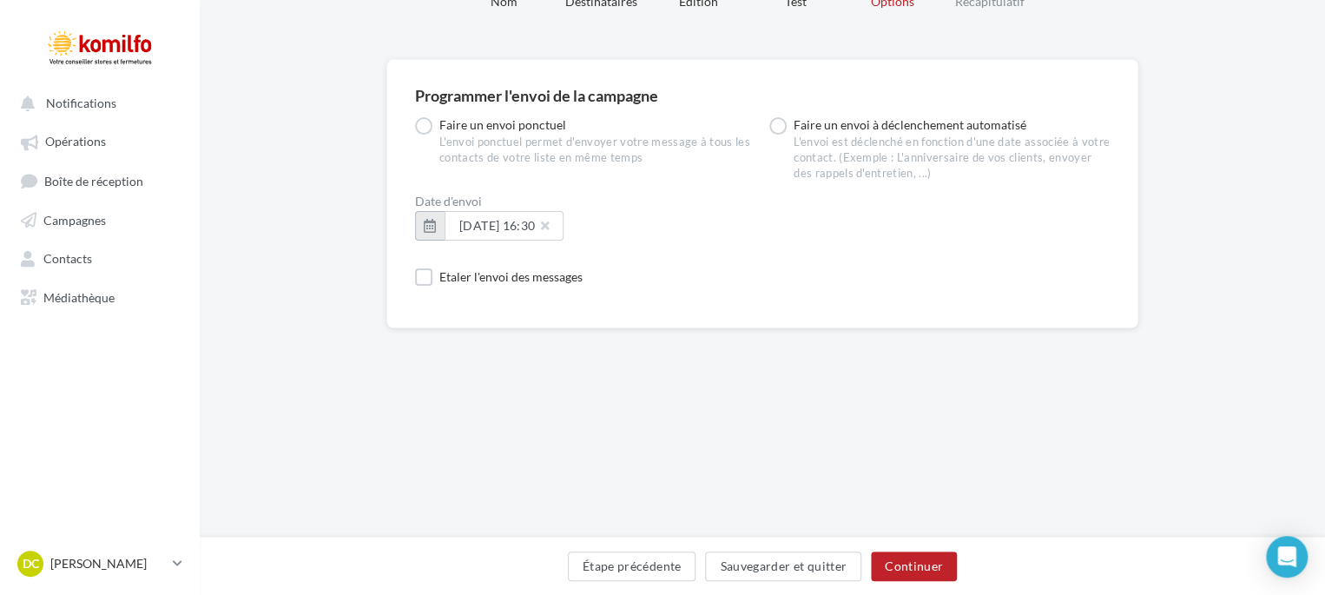
click at [434, 221] on button "button" at bounding box center [430, 226] width 30 height 30
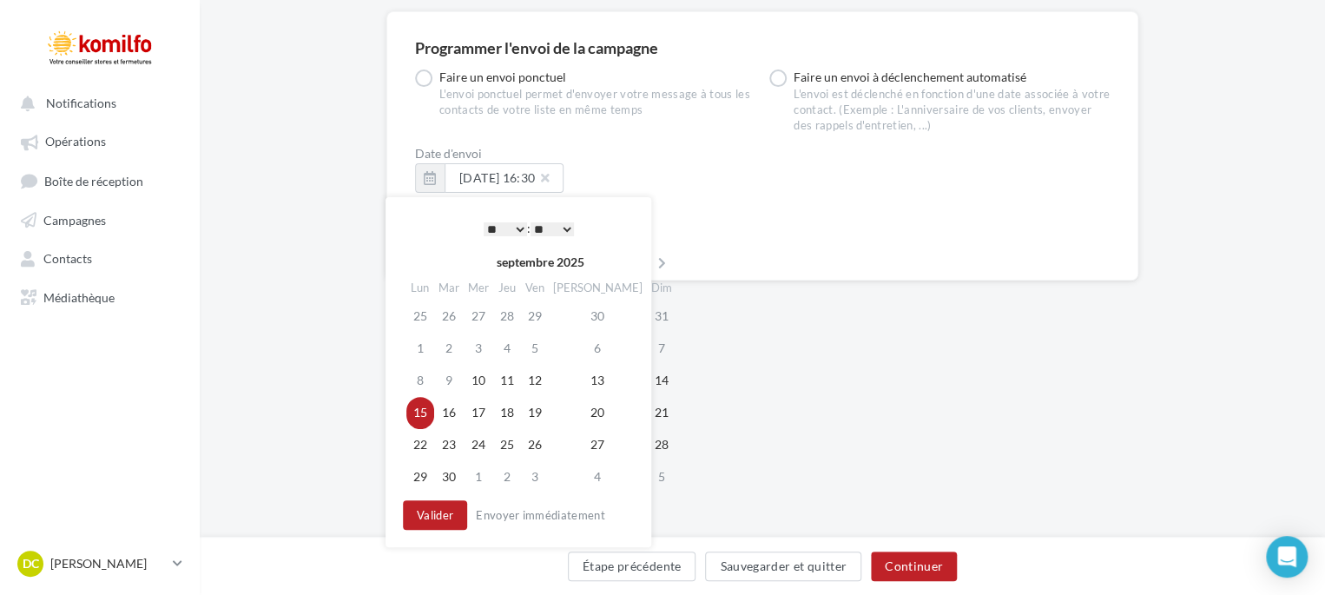
scroll to position [96, 0]
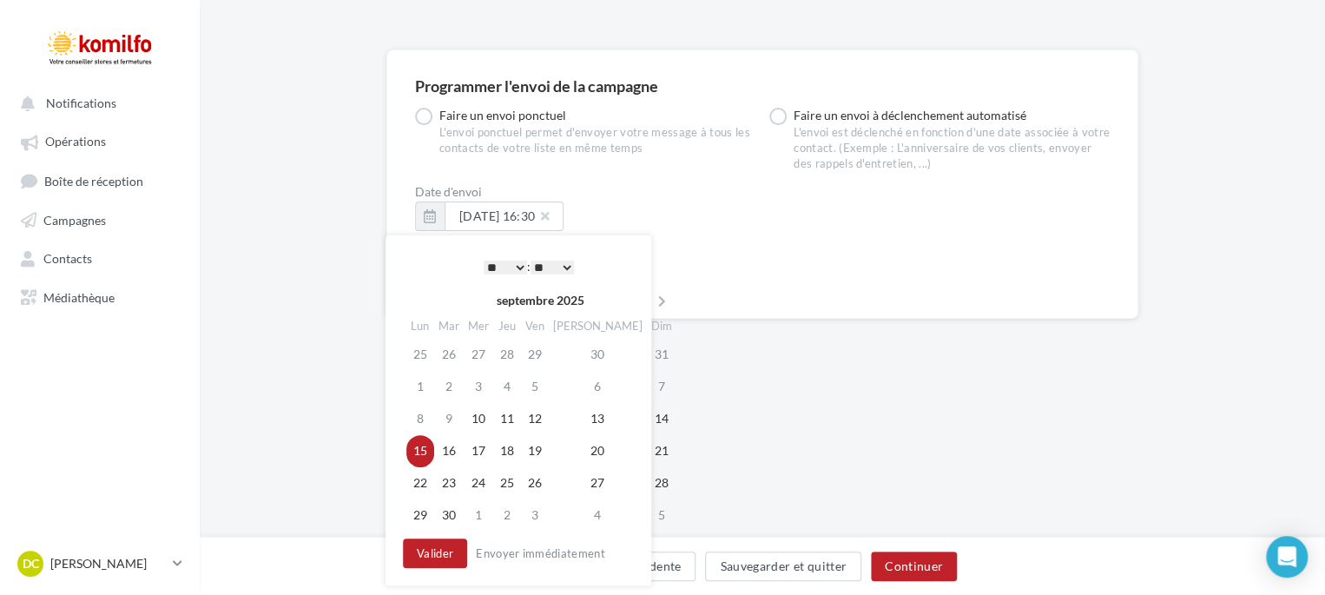
click at [516, 263] on select "* * * * * * * * * * ** ** ** ** ** ** ** ** ** ** ** ** ** **" at bounding box center [505, 268] width 43 height 14
click at [570, 267] on select "** ** ** ** ** **" at bounding box center [552, 268] width 43 height 14
click at [433, 551] on button "Valider" at bounding box center [435, 553] width 64 height 30
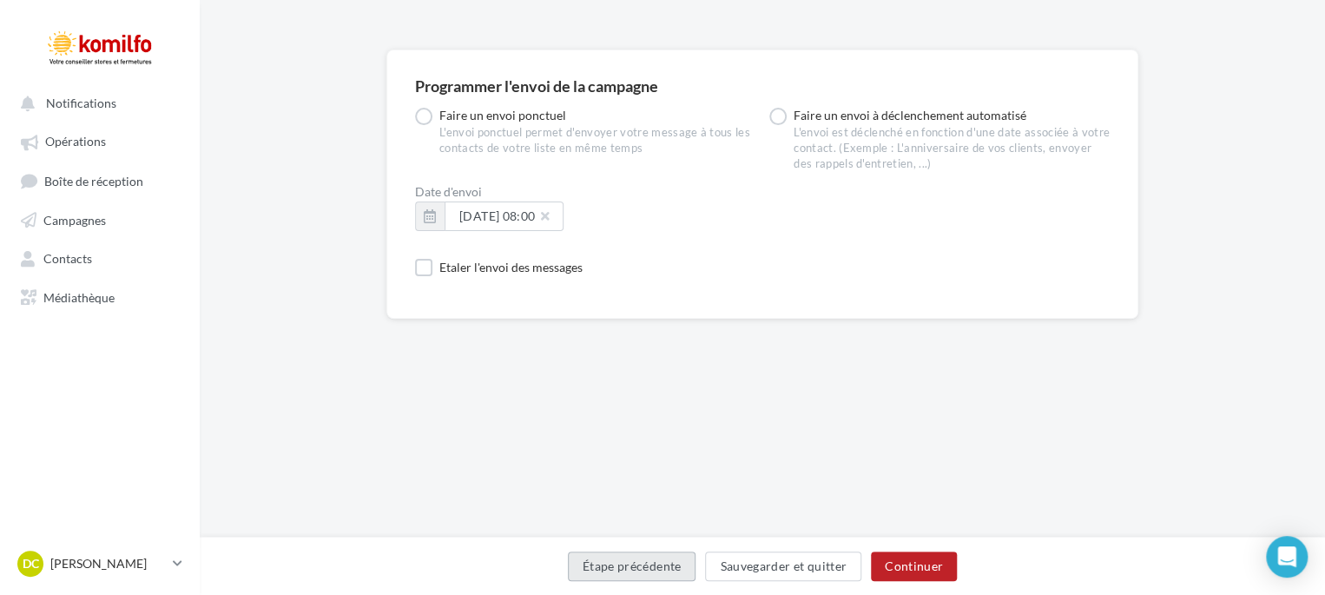
click at [646, 562] on button "Étape précédente" at bounding box center [632, 566] width 129 height 30
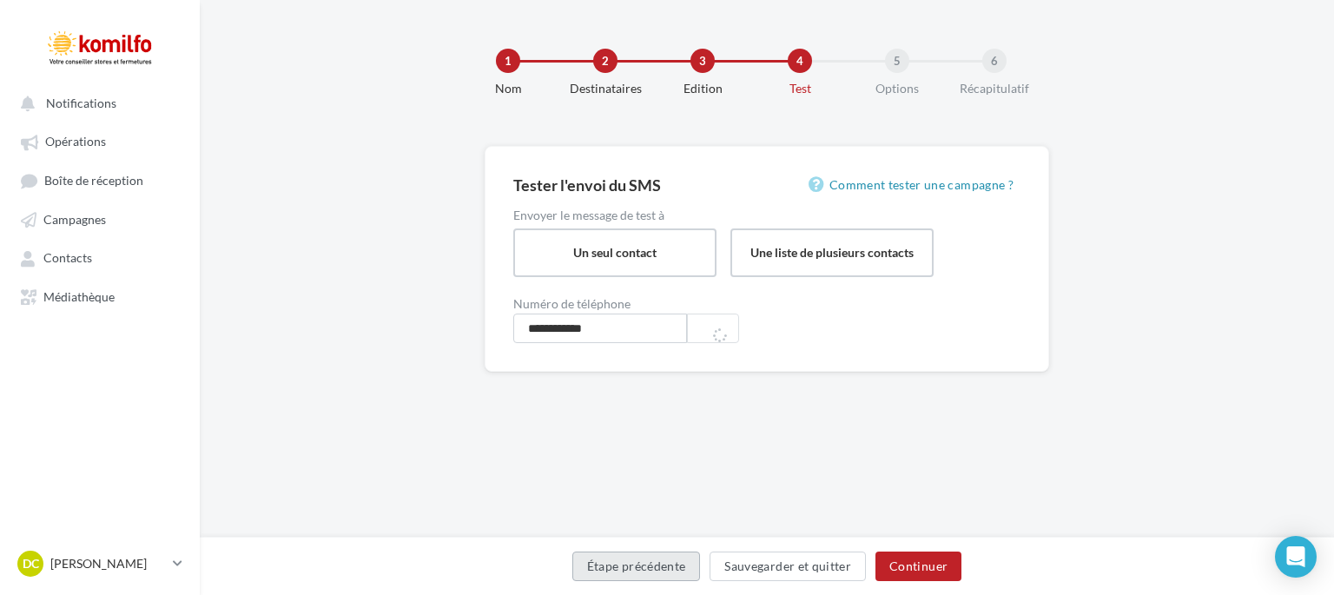
click at [640, 565] on button "Étape précédente" at bounding box center [636, 566] width 129 height 30
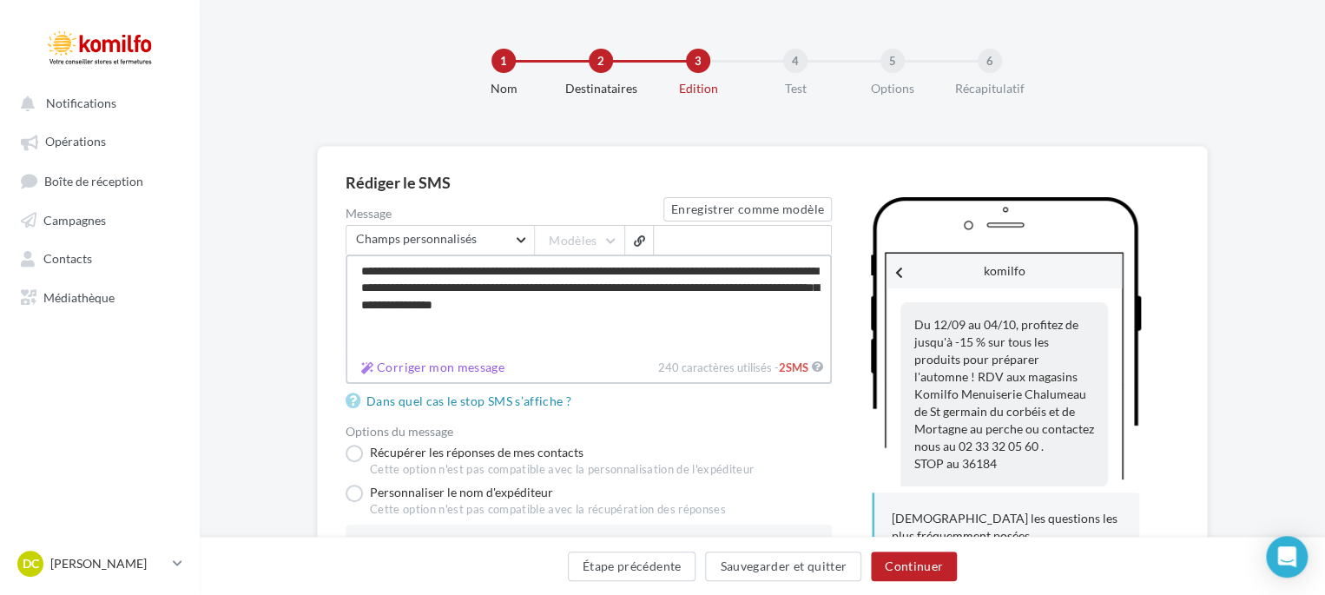
click at [570, 270] on textarea "**********" at bounding box center [589, 303] width 486 height 99
click at [557, 271] on textarea "**********" at bounding box center [589, 303] width 486 height 99
click at [670, 268] on textarea "**********" at bounding box center [589, 303] width 486 height 99
click at [756, 267] on textarea "**********" at bounding box center [589, 303] width 486 height 99
click at [584, 285] on textarea "**********" at bounding box center [589, 303] width 486 height 99
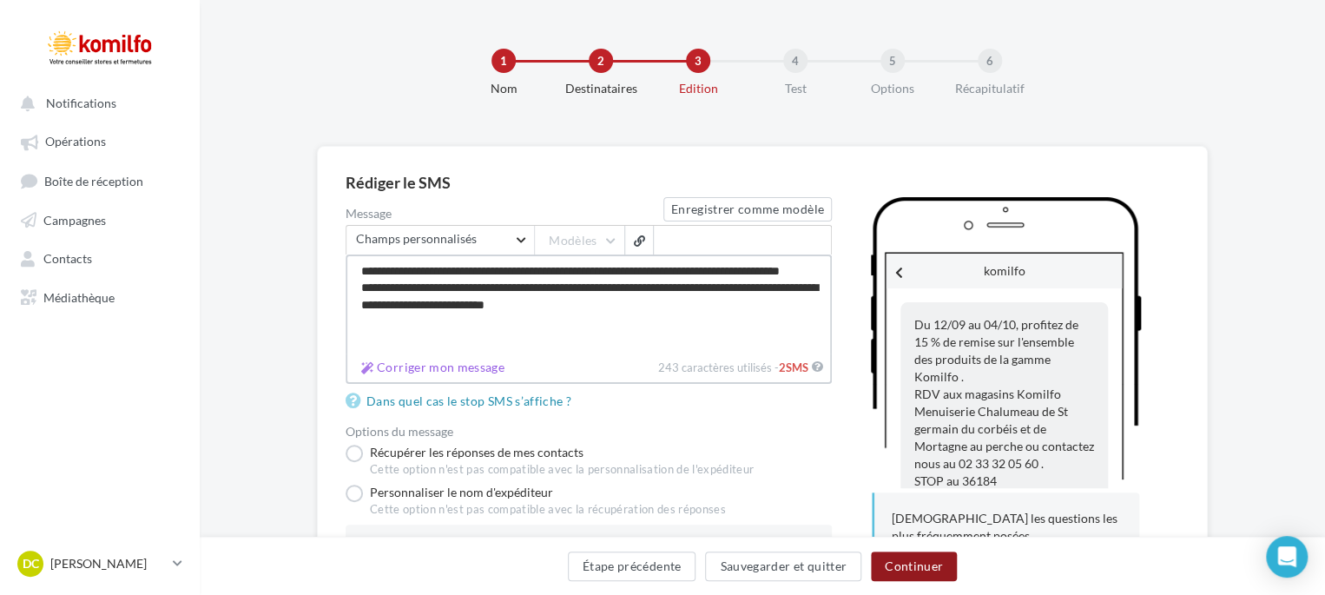
type textarea "**********"
click at [928, 572] on button "Continuer" at bounding box center [914, 566] width 86 height 30
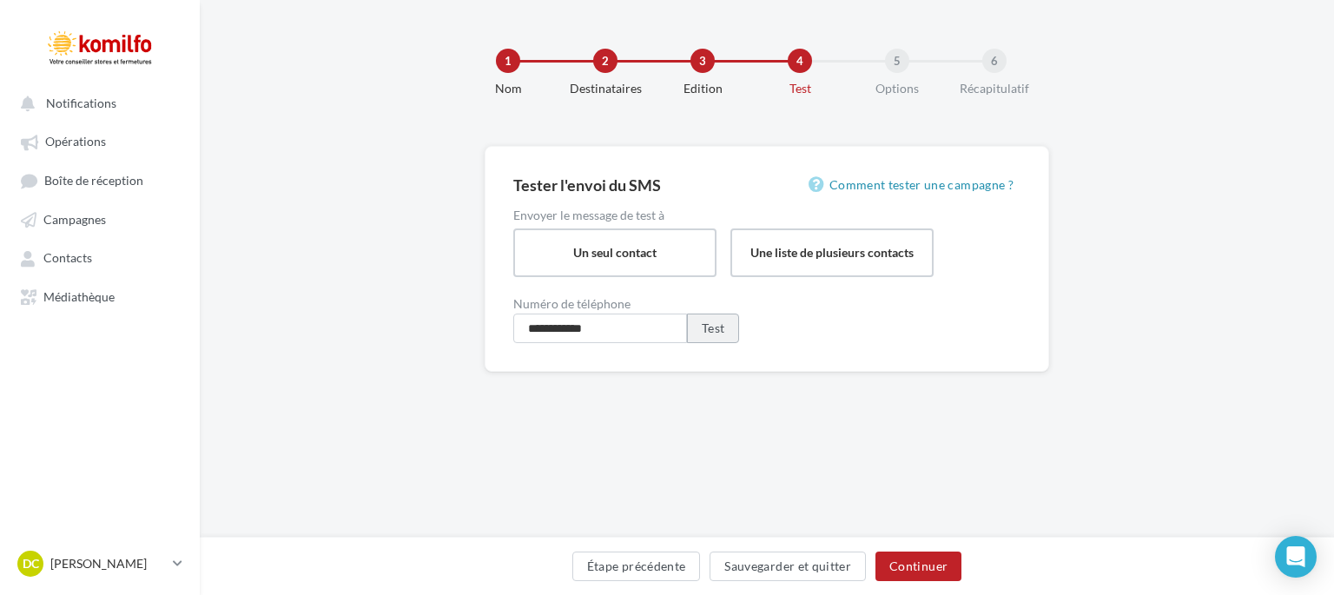
click at [710, 330] on button "Test" at bounding box center [713, 329] width 52 height 30
click at [623, 562] on button "Étape précédente" at bounding box center [636, 566] width 129 height 30
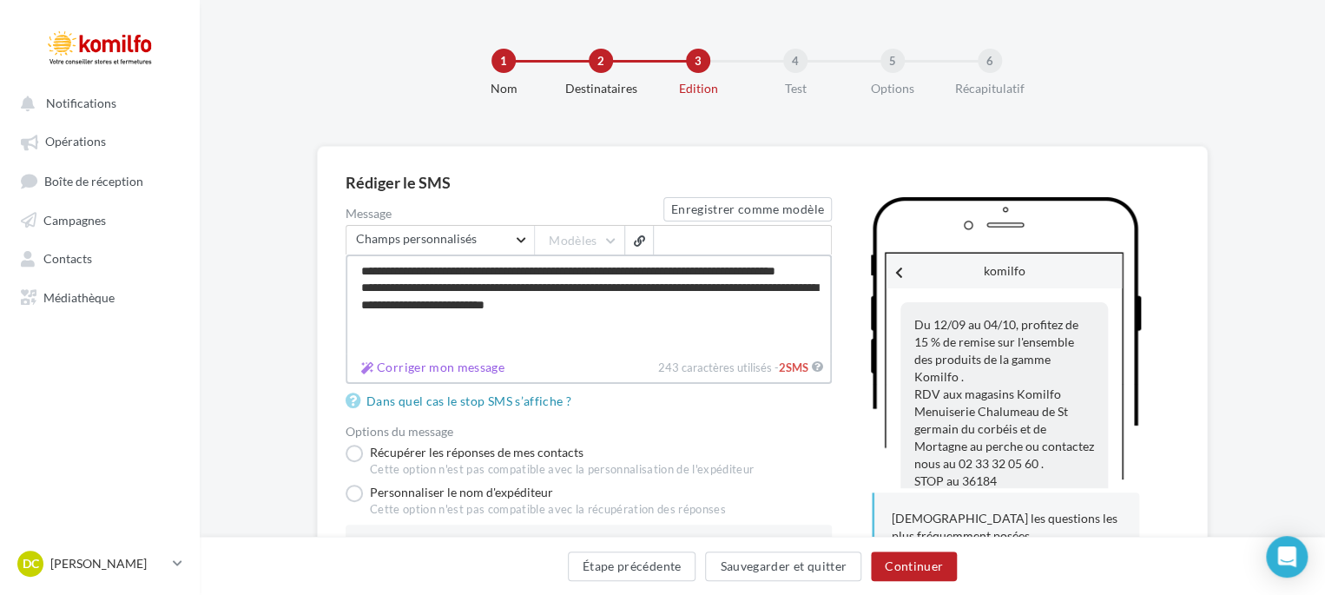
click at [458, 303] on textarea "**********" at bounding box center [589, 303] width 486 height 99
type textarea "**********"
click at [933, 571] on button "Continuer" at bounding box center [914, 566] width 86 height 30
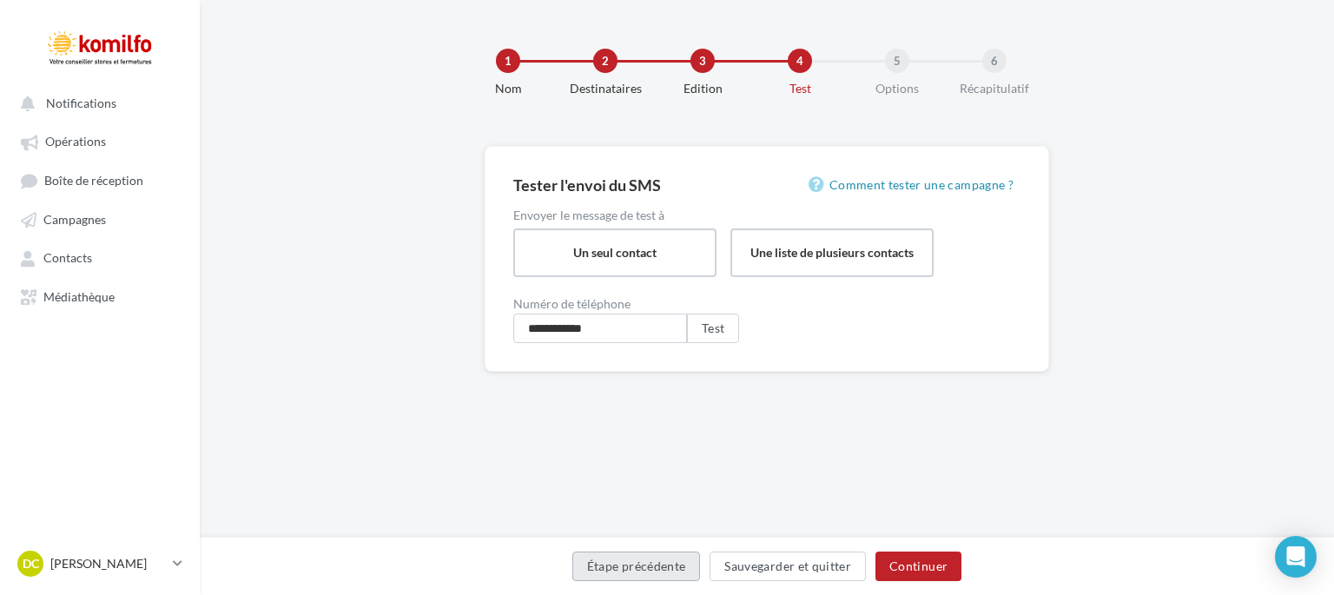
click at [633, 567] on button "Étape précédente" at bounding box center [636, 566] width 129 height 30
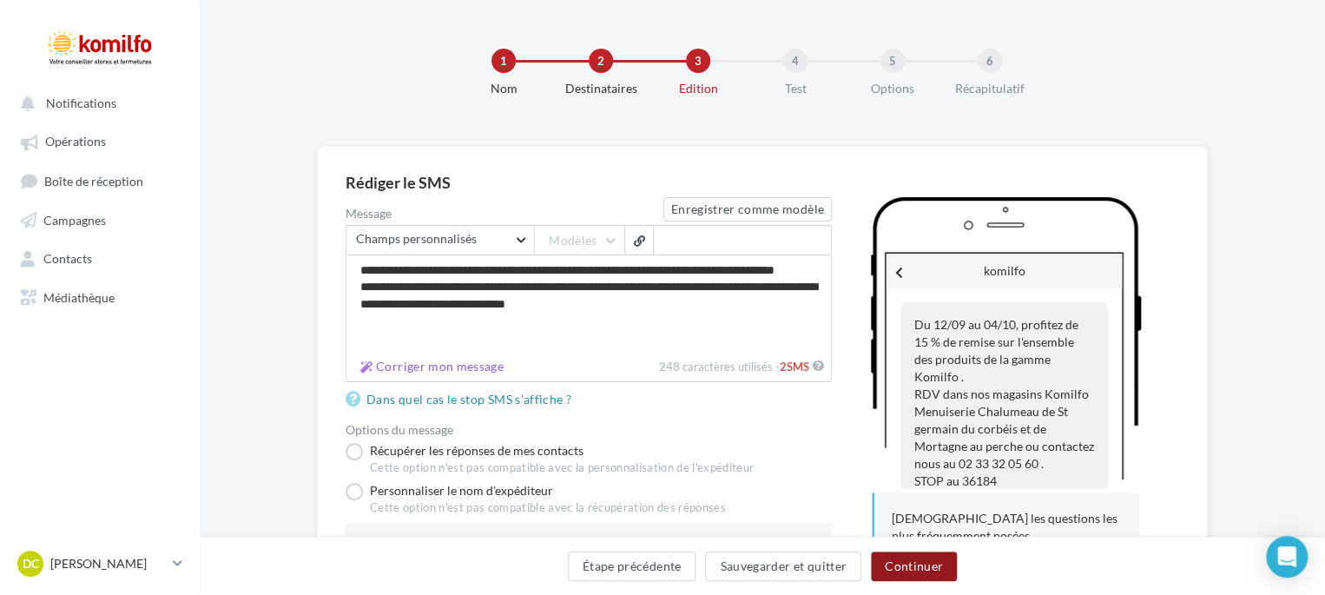
click at [907, 572] on button "Continuer" at bounding box center [914, 566] width 86 height 30
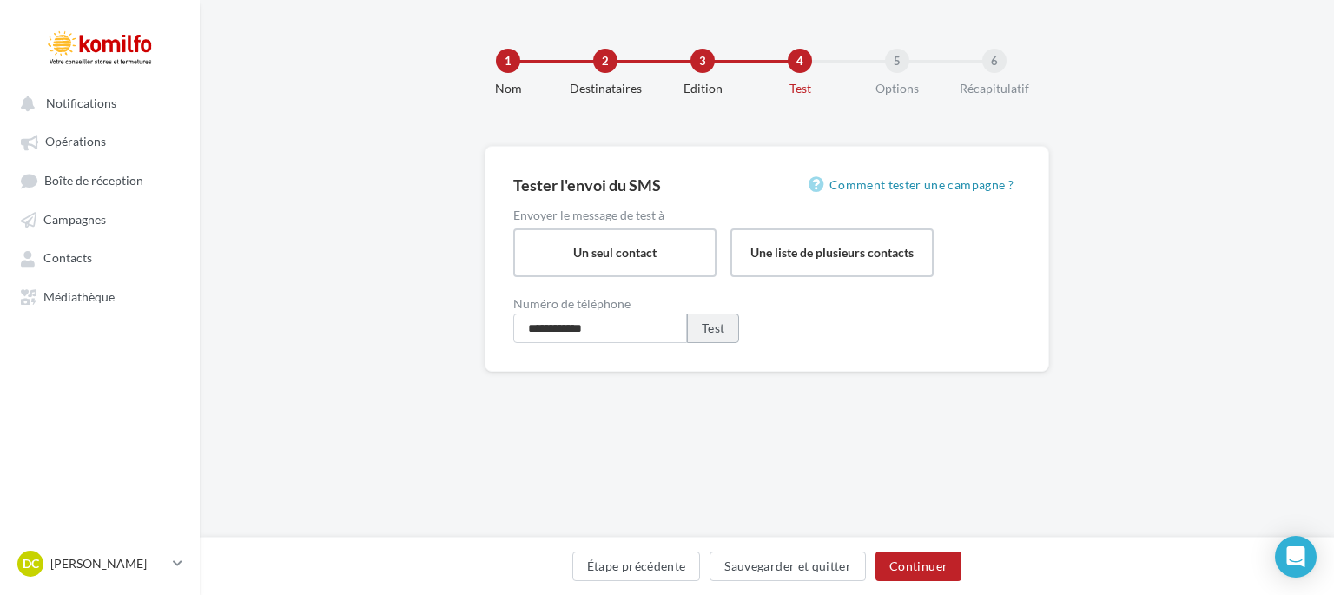
click at [711, 329] on button "Test" at bounding box center [713, 329] width 52 height 30
click at [720, 323] on button "Test" at bounding box center [713, 329] width 52 height 30
click at [908, 571] on button "Continuer" at bounding box center [918, 566] width 86 height 30
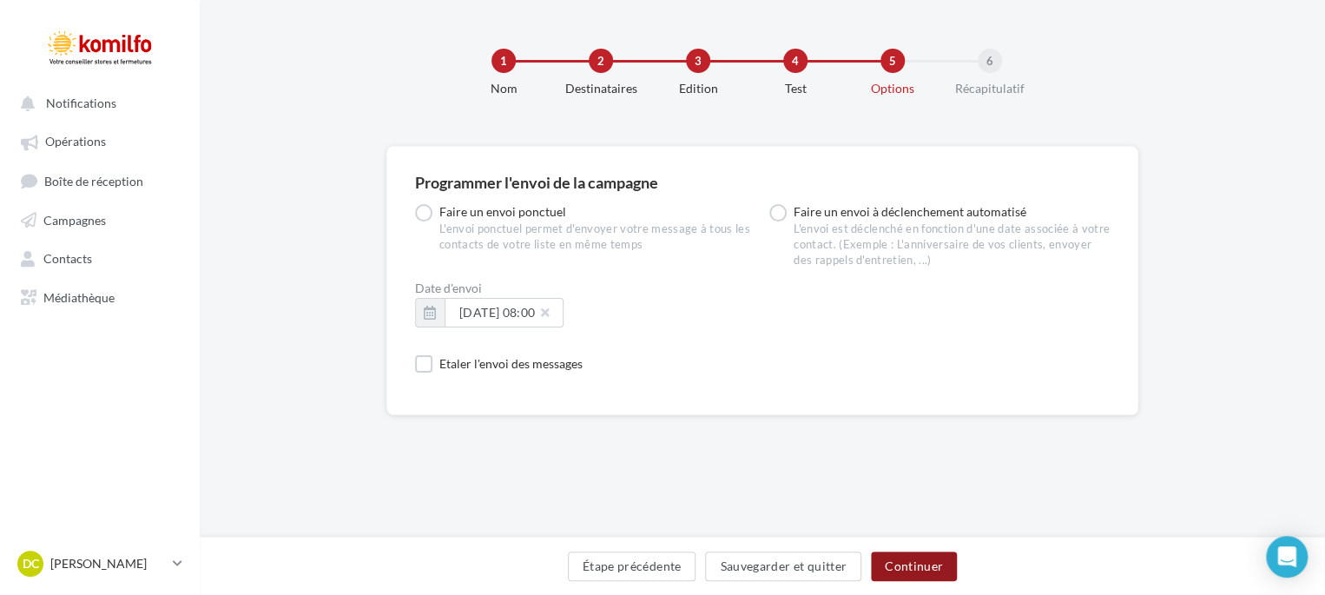
click at [908, 571] on button "Continuer" at bounding box center [914, 566] width 86 height 30
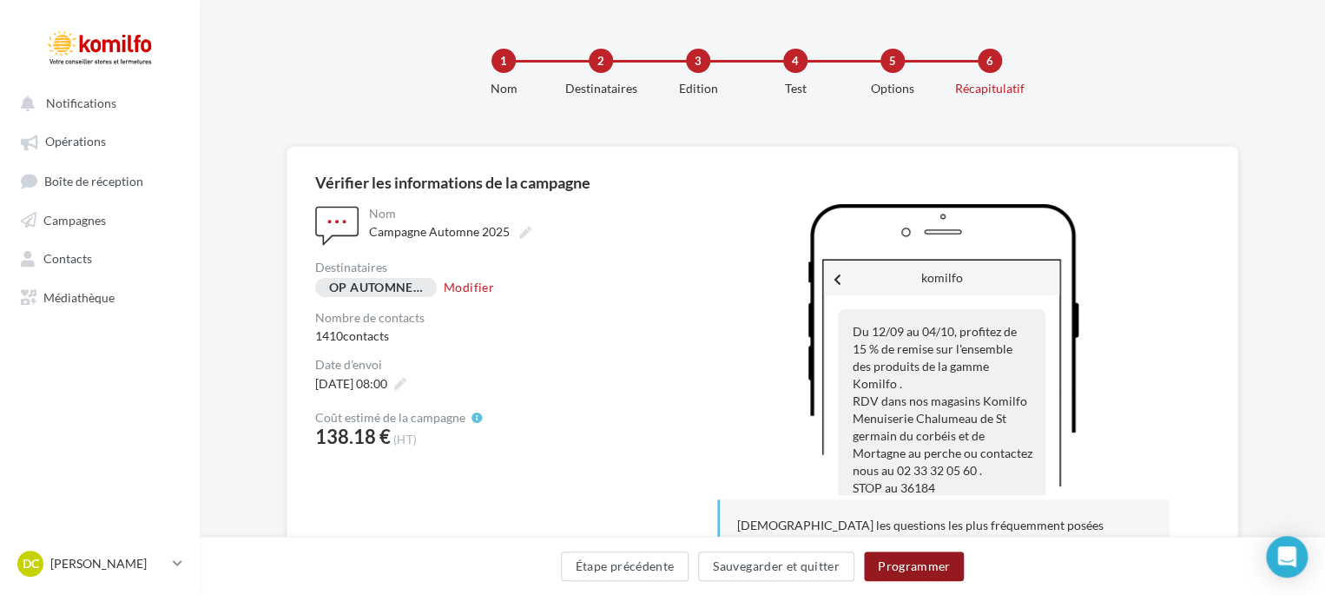
click at [907, 575] on button "Programmer" at bounding box center [914, 566] width 101 height 30
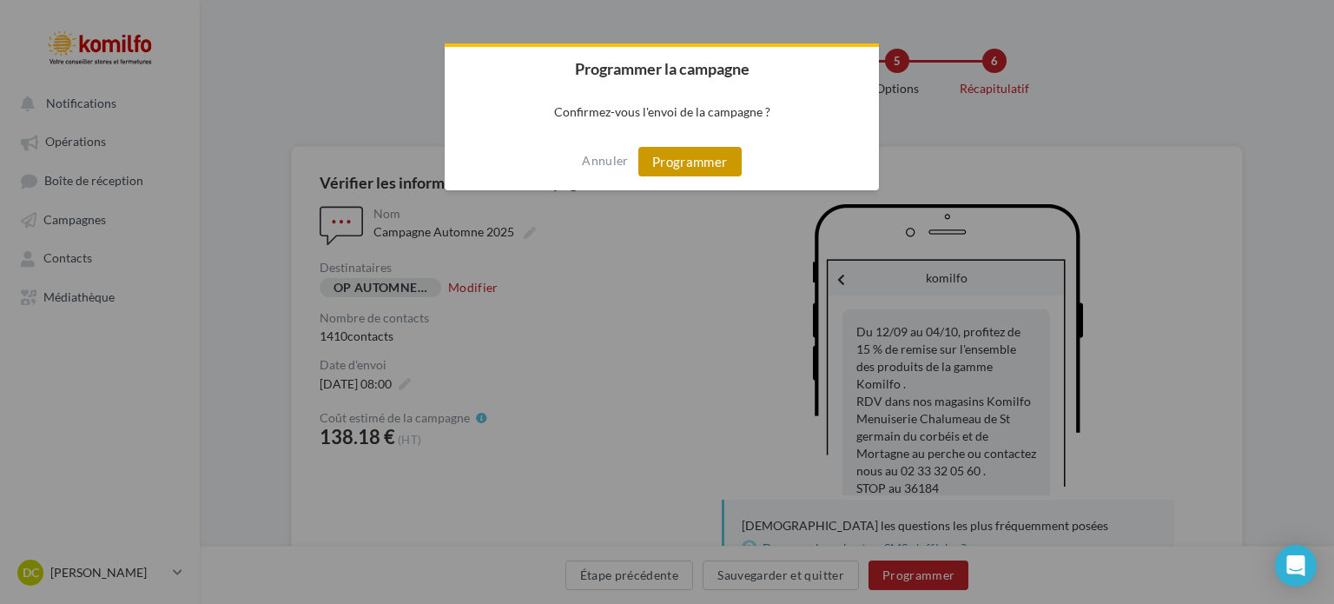
click at [706, 162] on button "Programmer" at bounding box center [689, 162] width 103 height 30
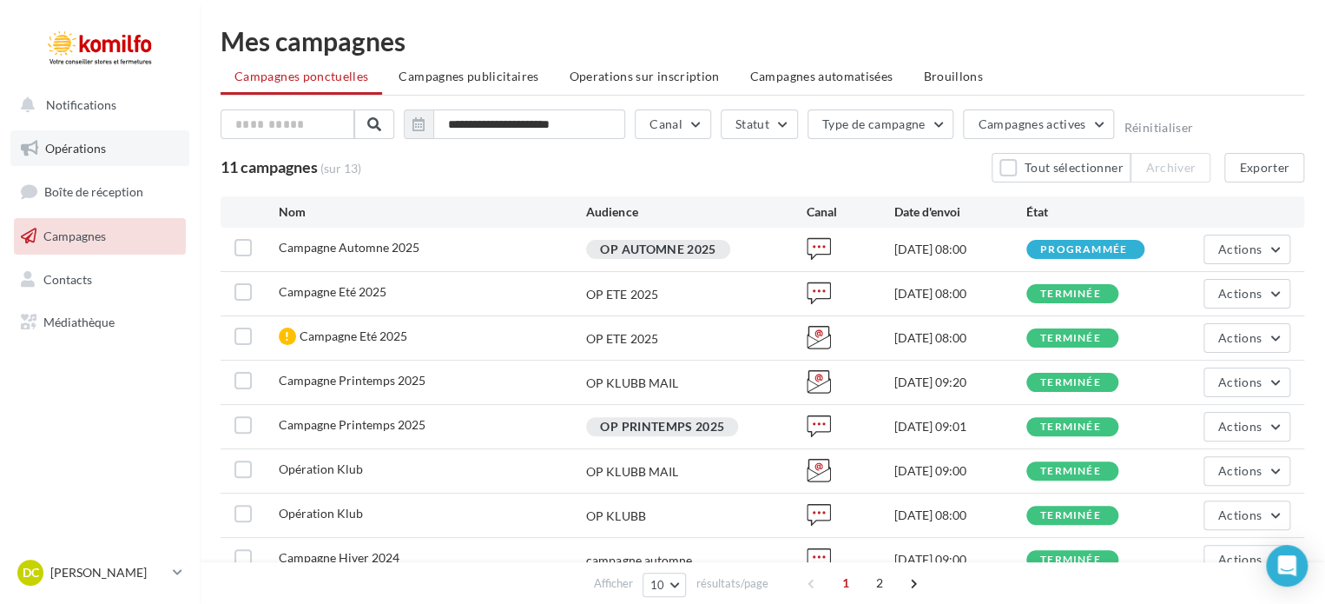
click at [77, 154] on span "Opérations" at bounding box center [75, 148] width 61 height 15
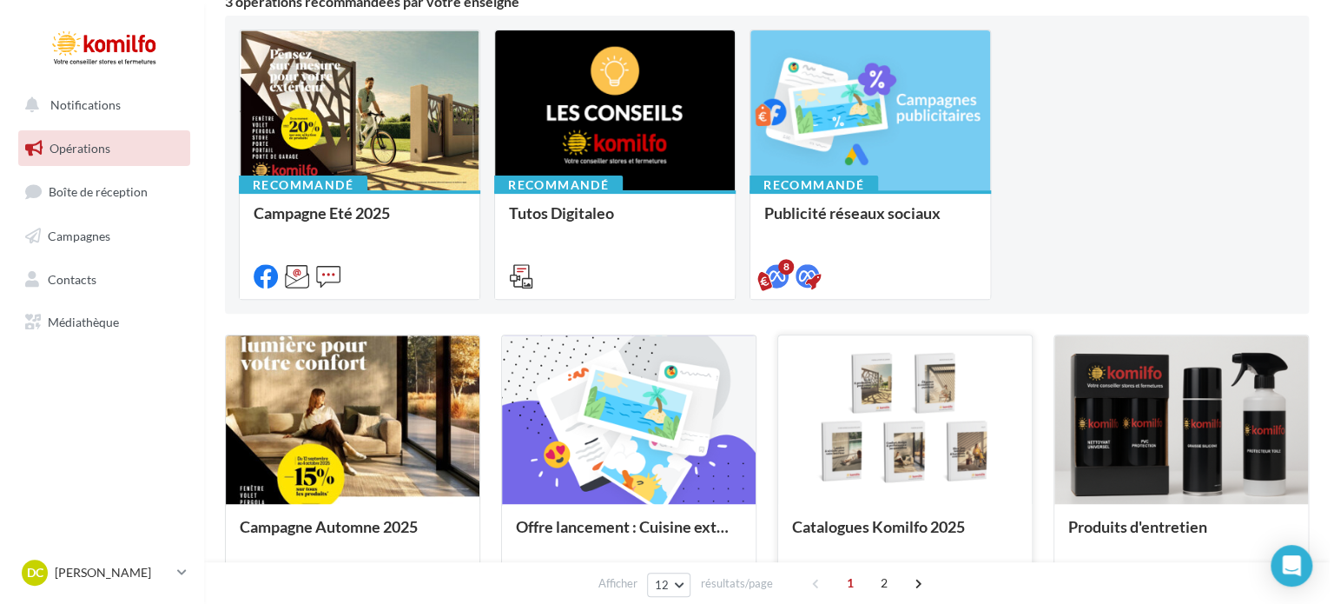
scroll to position [174, 0]
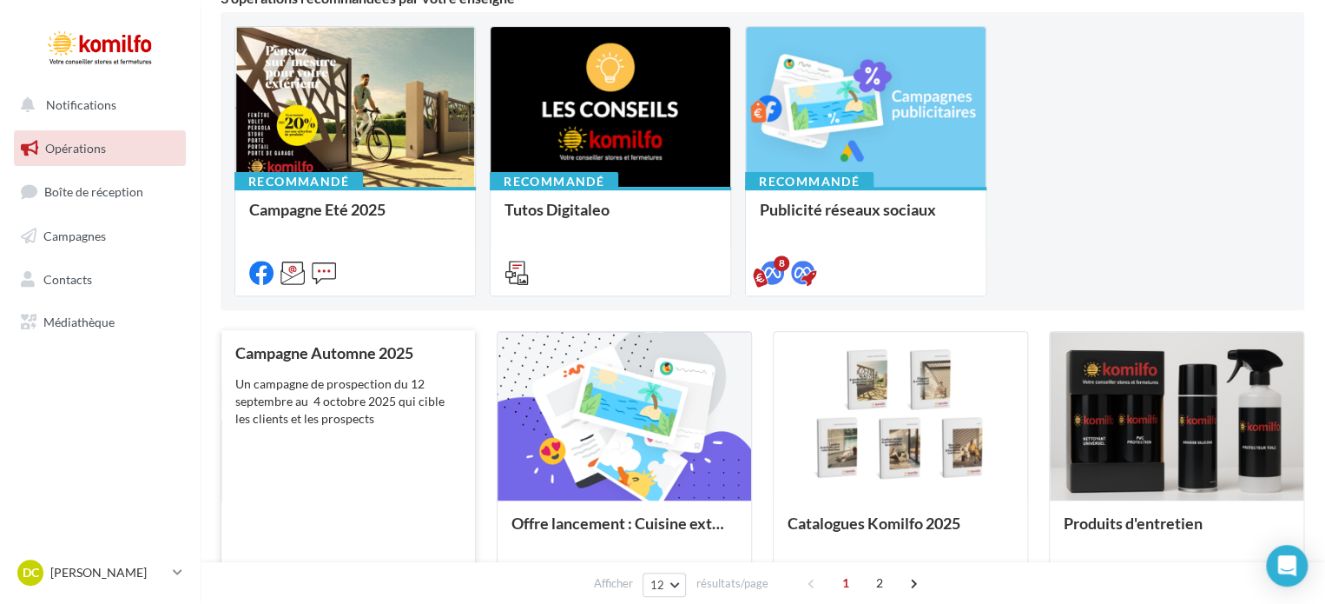
click at [374, 446] on div "Campagne Automne 2025 Un campagne de prospection du [DATE] au [DATE] qui cible …" at bounding box center [348, 468] width 226 height 249
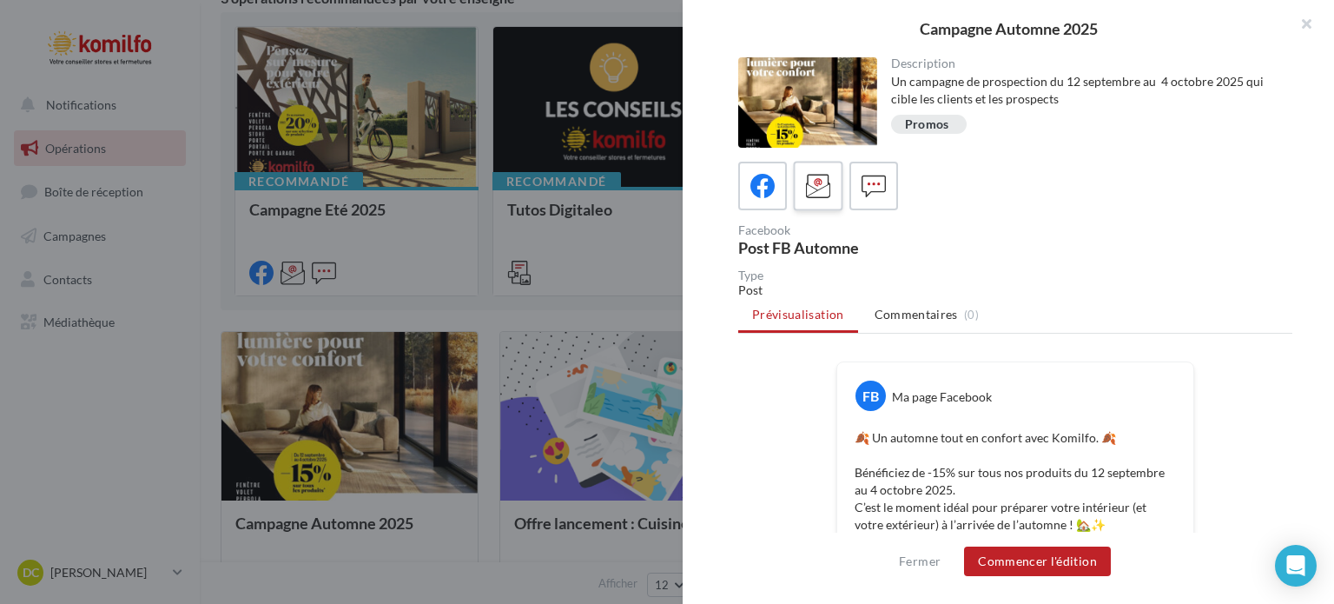
click at [824, 177] on icon at bounding box center [818, 186] width 25 height 25
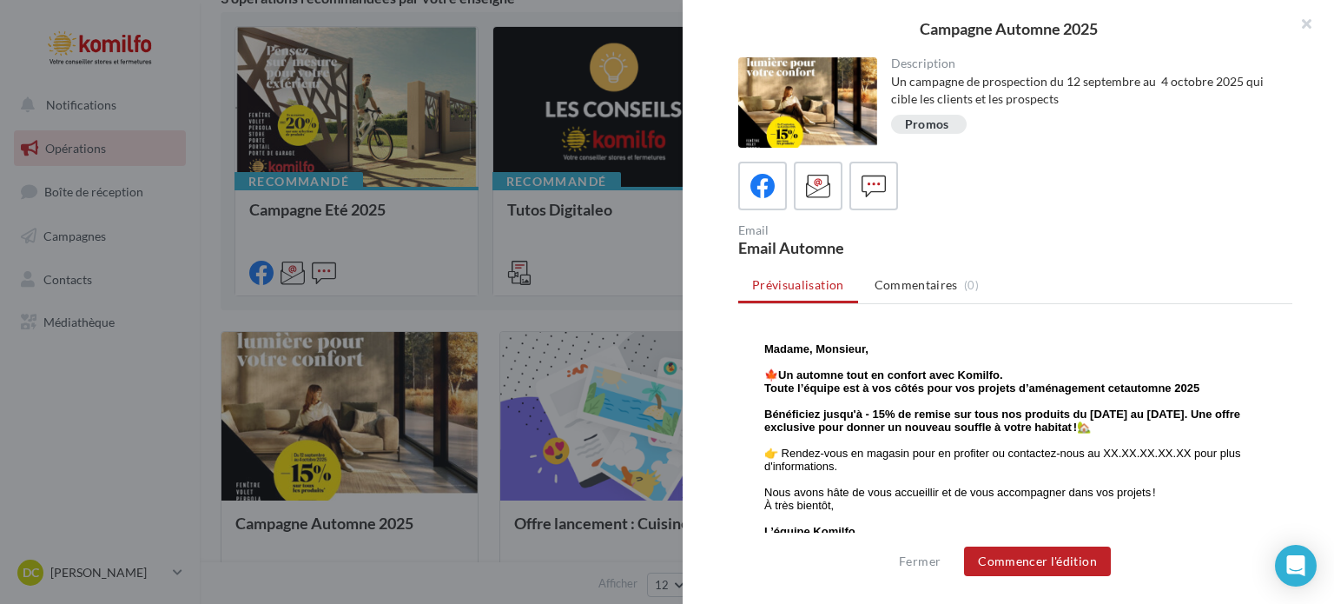
scroll to position [695, 0]
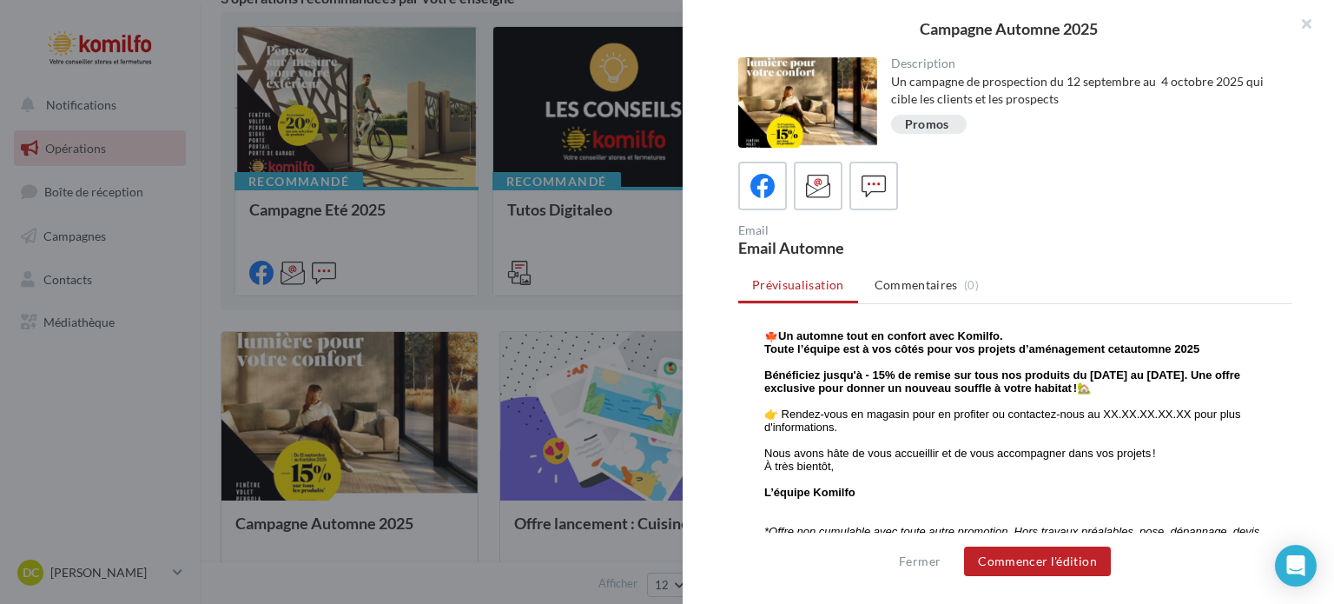
click at [860, 378] on strong "Bénéficiez jusqu'à - 15% de remise sur tous nos produits du [DATE] au [DATE]. U…" at bounding box center [1002, 381] width 476 height 26
click at [1010, 555] on button "Commencer l'édition" at bounding box center [1037, 561] width 147 height 30
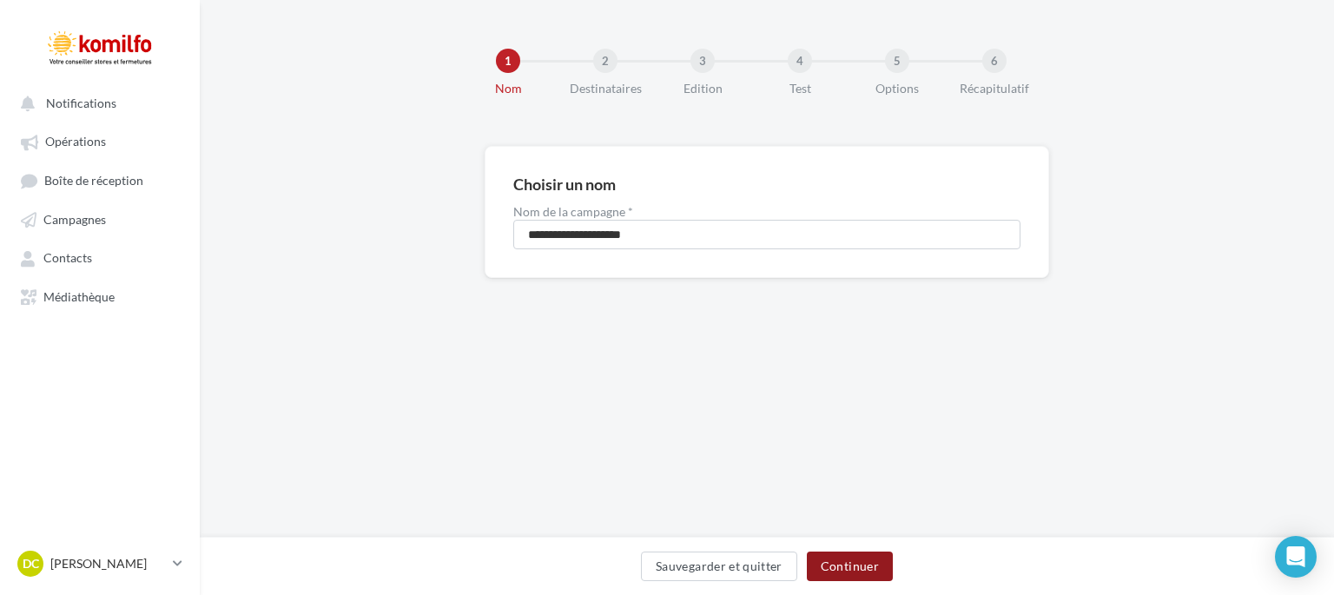
click at [847, 570] on button "Continuer" at bounding box center [850, 566] width 86 height 30
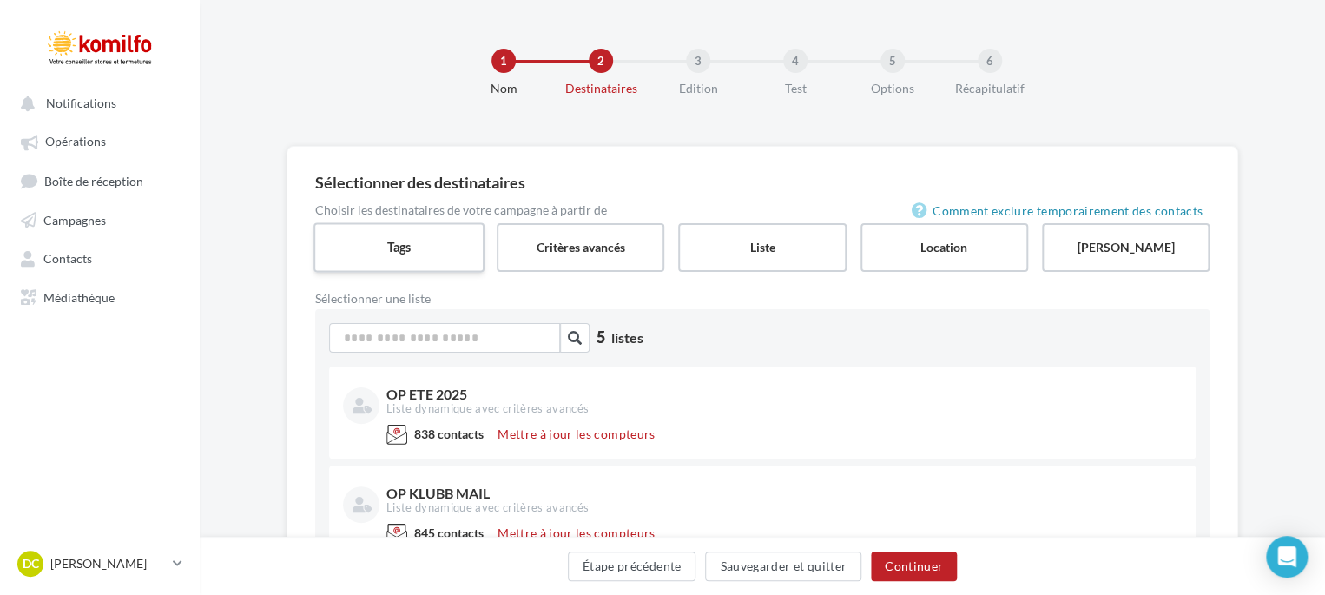
click at [420, 246] on label "Tags" at bounding box center [399, 247] width 171 height 50
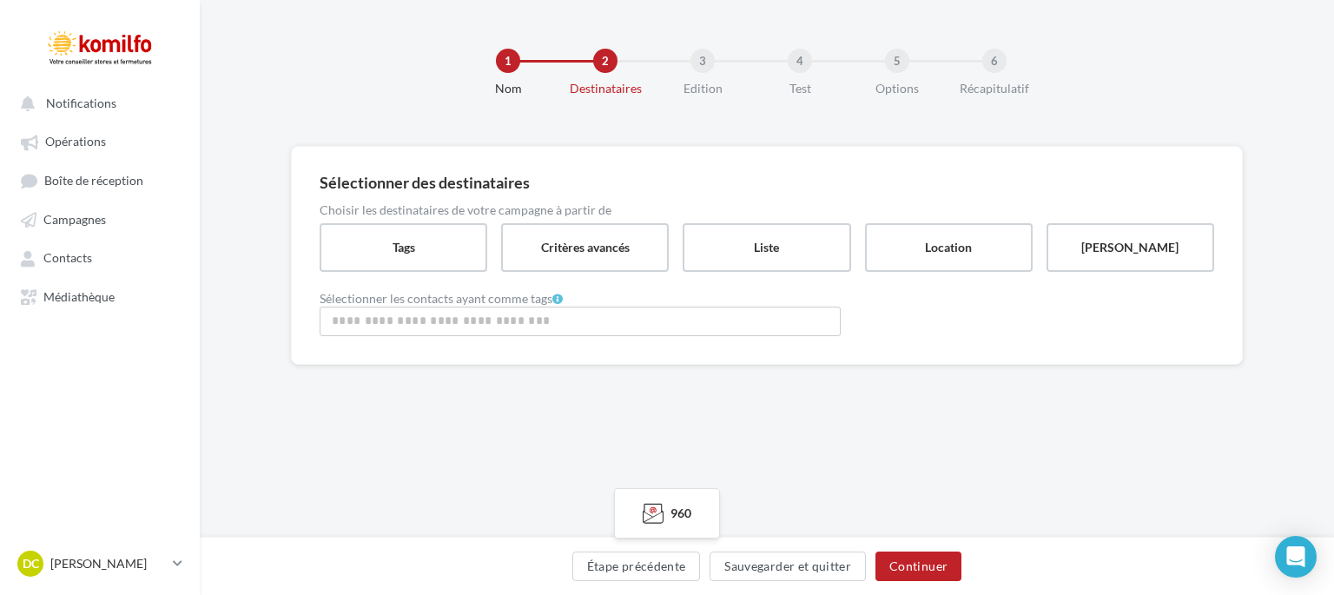
click at [424, 318] on input "Rechercher ou sélectionner un tag" at bounding box center [580, 321] width 512 height 20
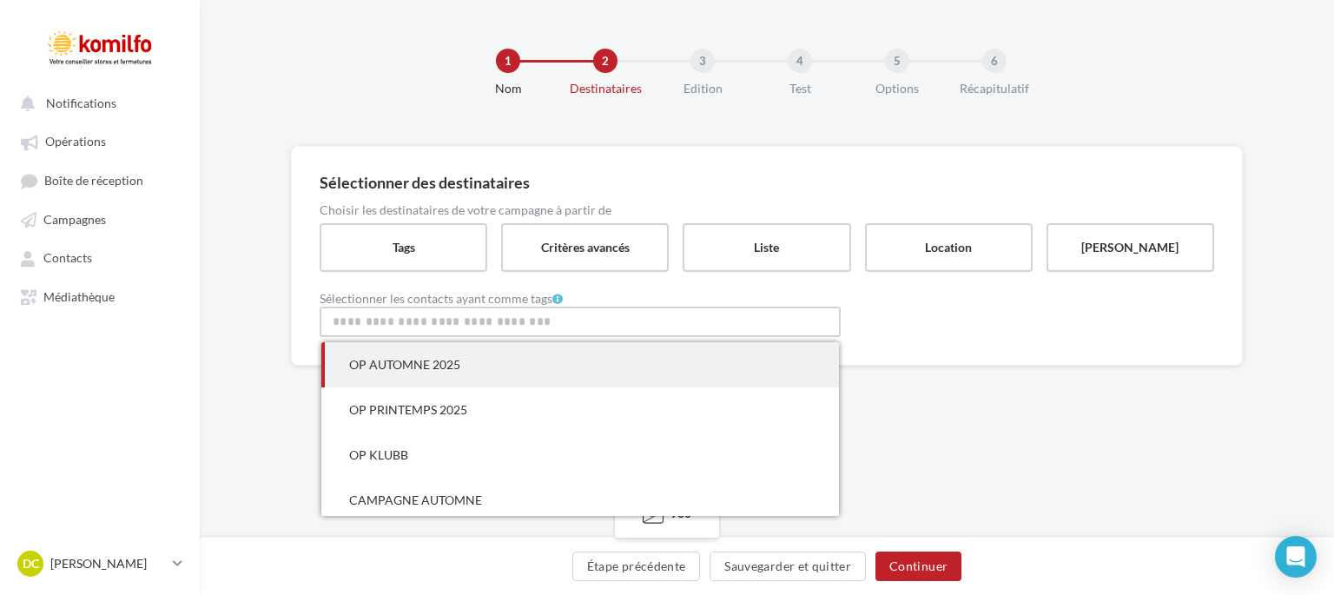
click at [439, 360] on span "OP AUTOMNE 2025" at bounding box center [404, 364] width 111 height 15
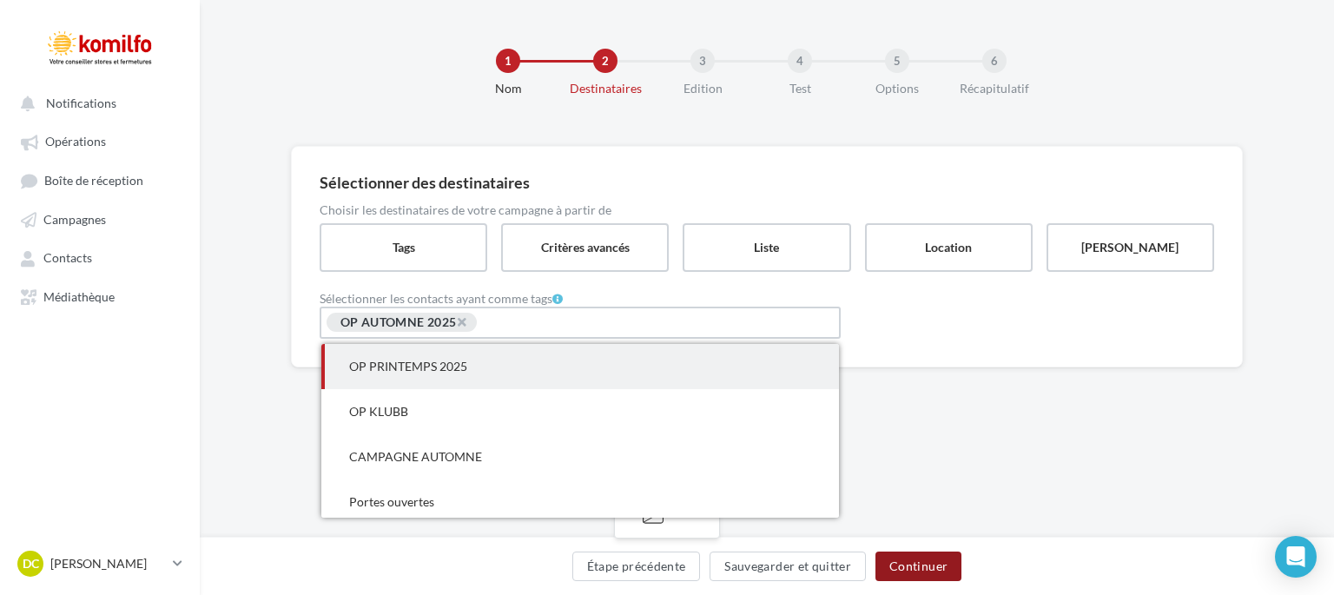
click at [926, 565] on button "Continuer" at bounding box center [918, 566] width 86 height 30
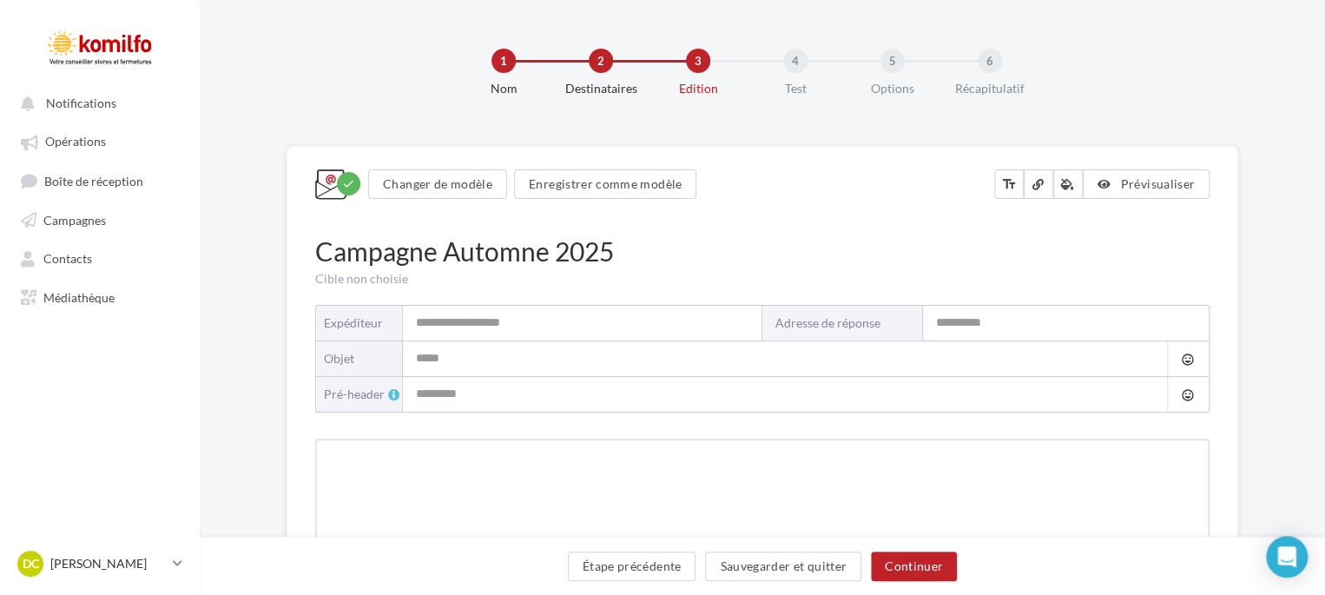
type input "*******"
type input "**********"
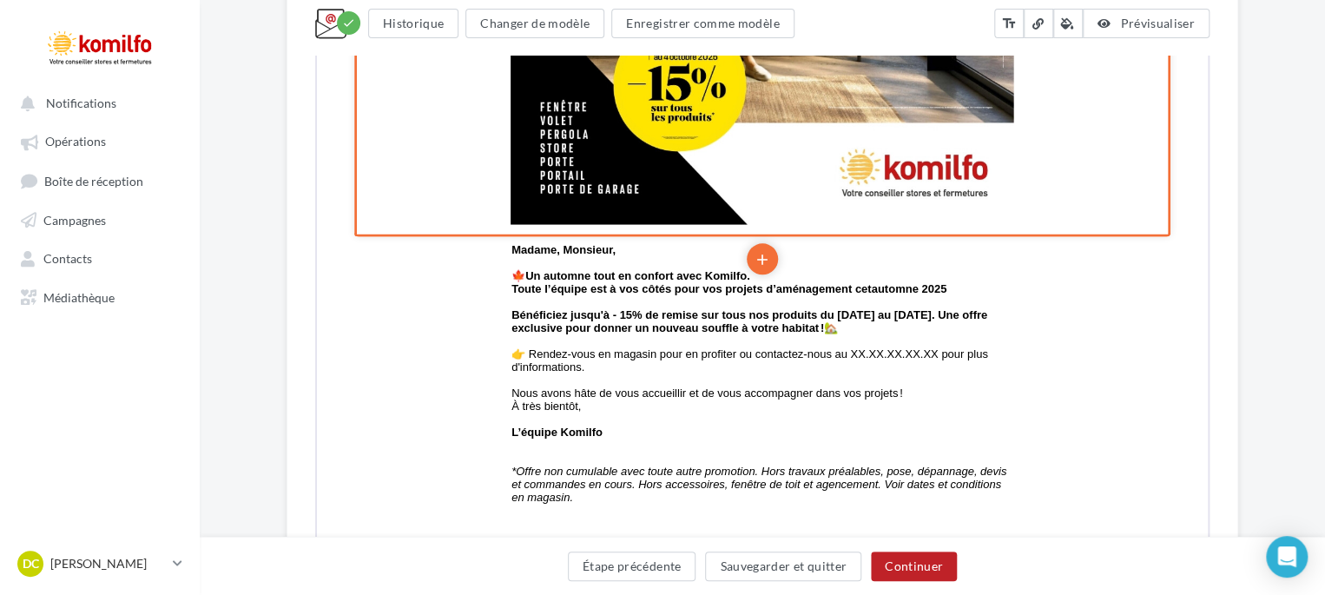
scroll to position [868, 0]
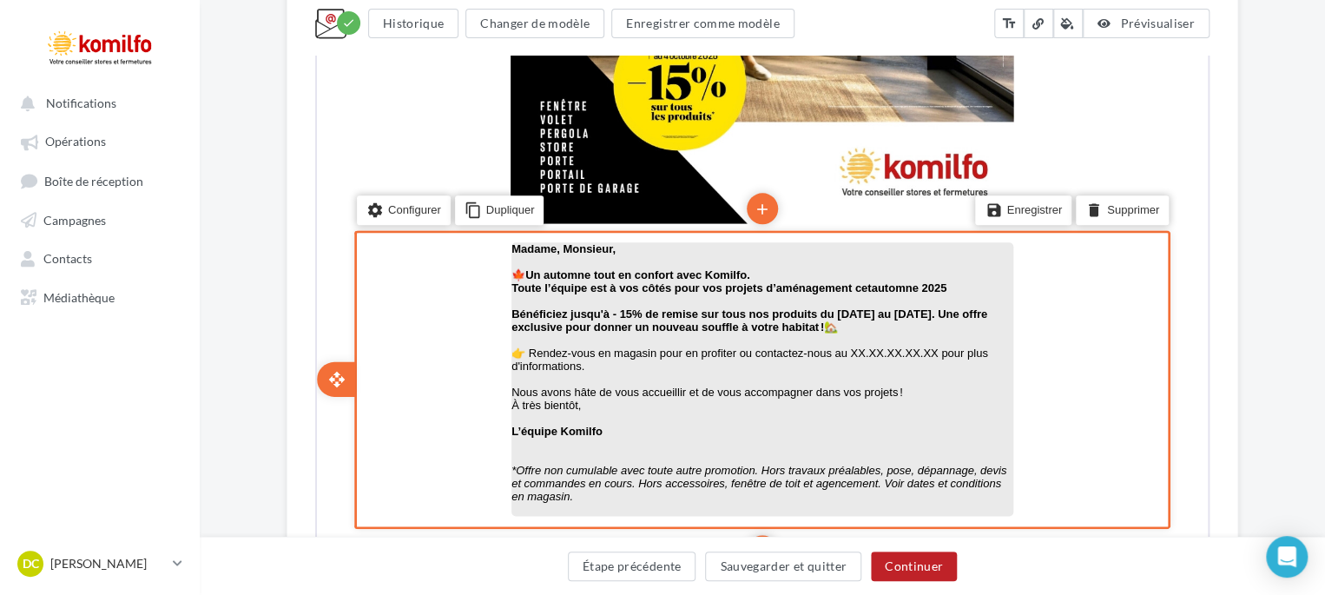
click at [623, 316] on strong "Bénéficiez jusqu'à - 15% de remise sur tous nos produits du 12 septembre au 4 o…" at bounding box center [748, 319] width 476 height 26
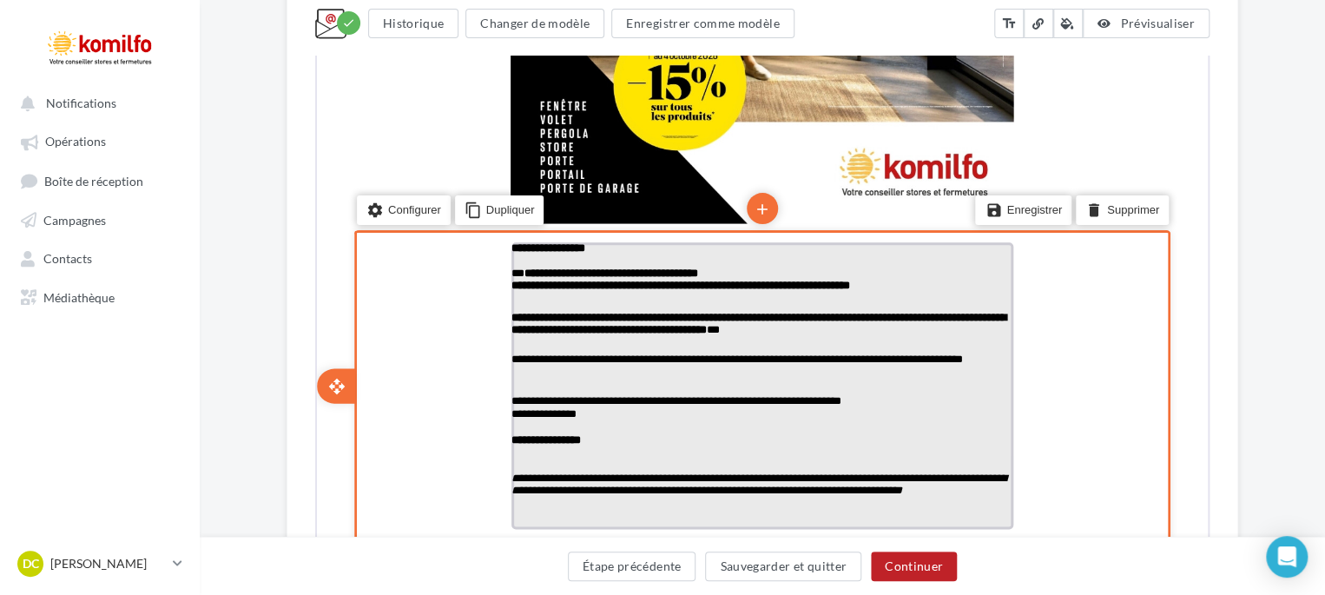
click at [615, 314] on strong "**********" at bounding box center [757, 321] width 495 height 23
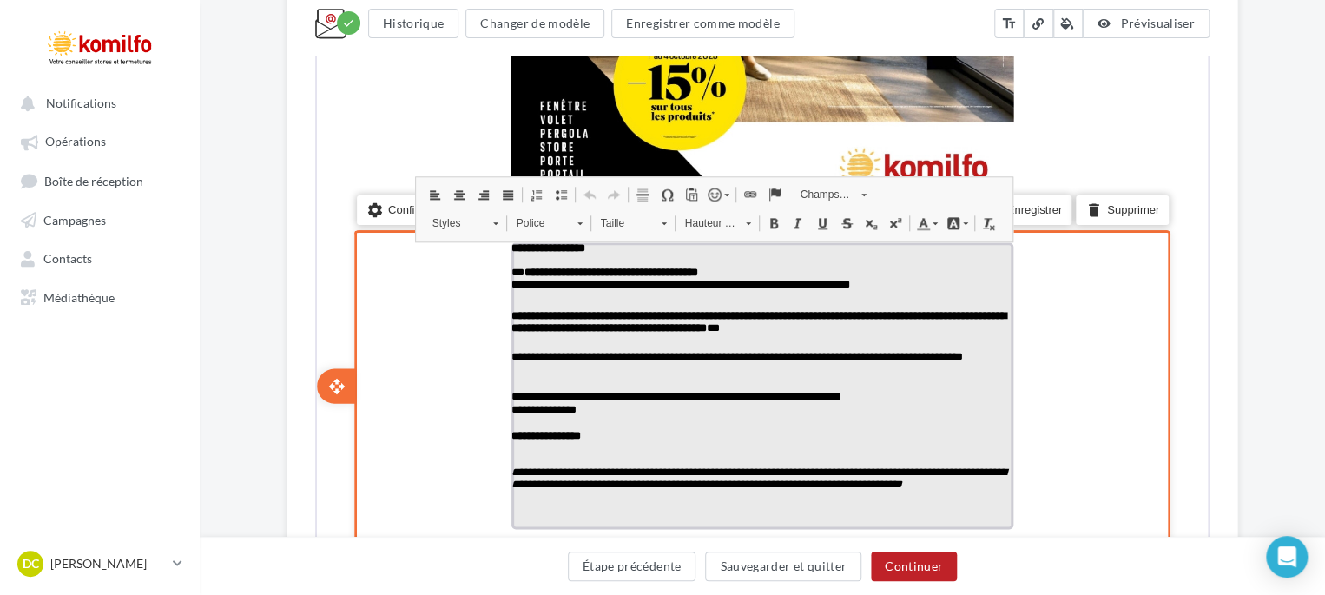
click at [618, 318] on strong "**********" at bounding box center [757, 319] width 495 height 23
click at [671, 315] on strong "**********" at bounding box center [757, 319] width 495 height 23
click at [807, 317] on strong "**********" at bounding box center [757, 319] width 495 height 23
click at [807, 316] on strong "**********" at bounding box center [757, 319] width 495 height 23
drag, startPoint x: 998, startPoint y: 336, endPoint x: 624, endPoint y: 330, distance: 374.4
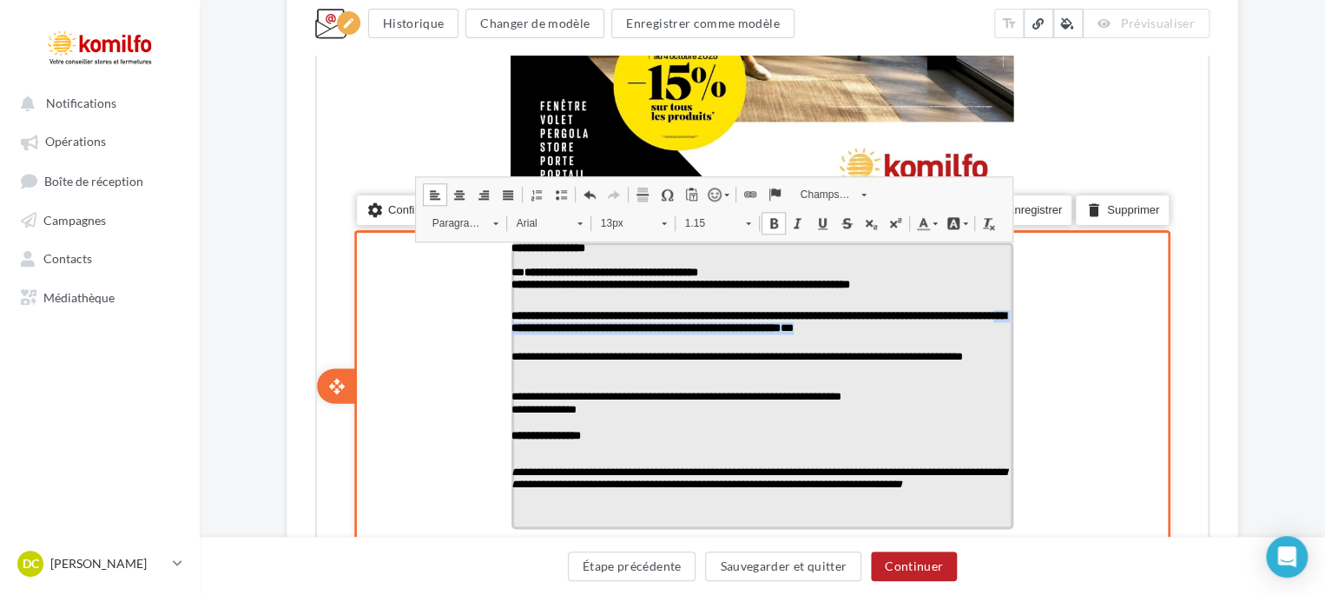
click at [624, 330] on p "**********" at bounding box center [761, 322] width 502 height 29
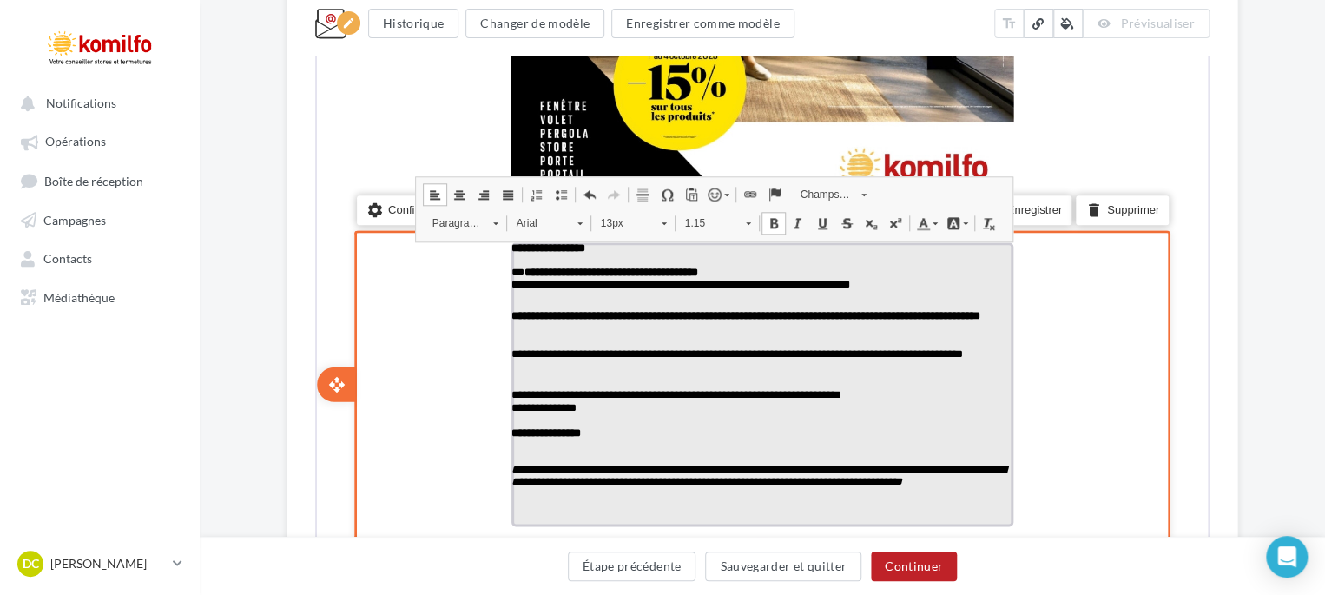
click at [612, 354] on p "**********" at bounding box center [761, 361] width 502 height 29
click at [688, 359] on p "**********" at bounding box center [761, 361] width 502 height 29
drag, startPoint x: 748, startPoint y: 372, endPoint x: 657, endPoint y: 373, distance: 90.3
click at [657, 373] on p "**********" at bounding box center [761, 361] width 502 height 29
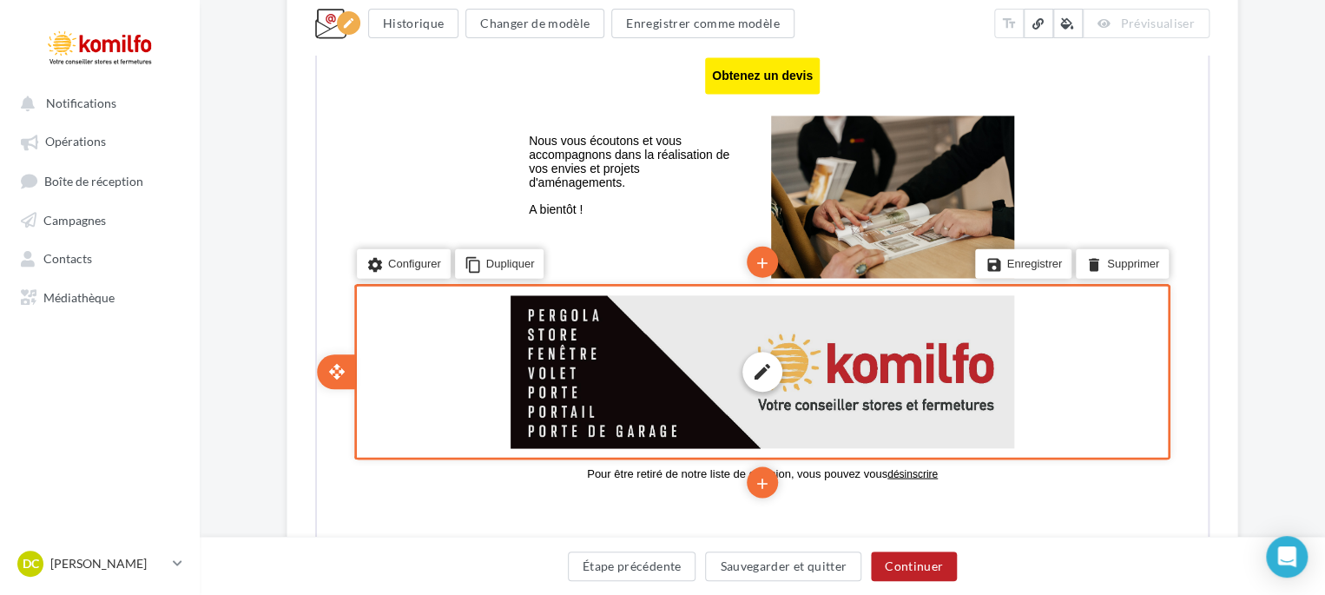
scroll to position [1476, 0]
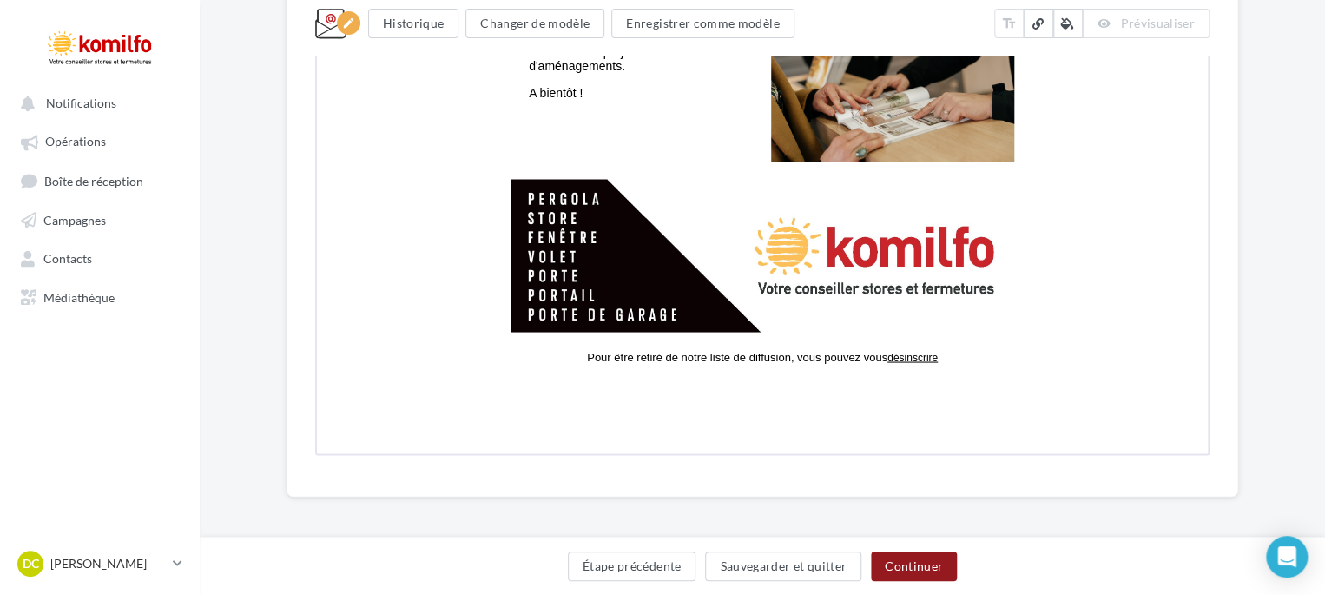
click at [908, 571] on button "Continuer" at bounding box center [914, 566] width 86 height 30
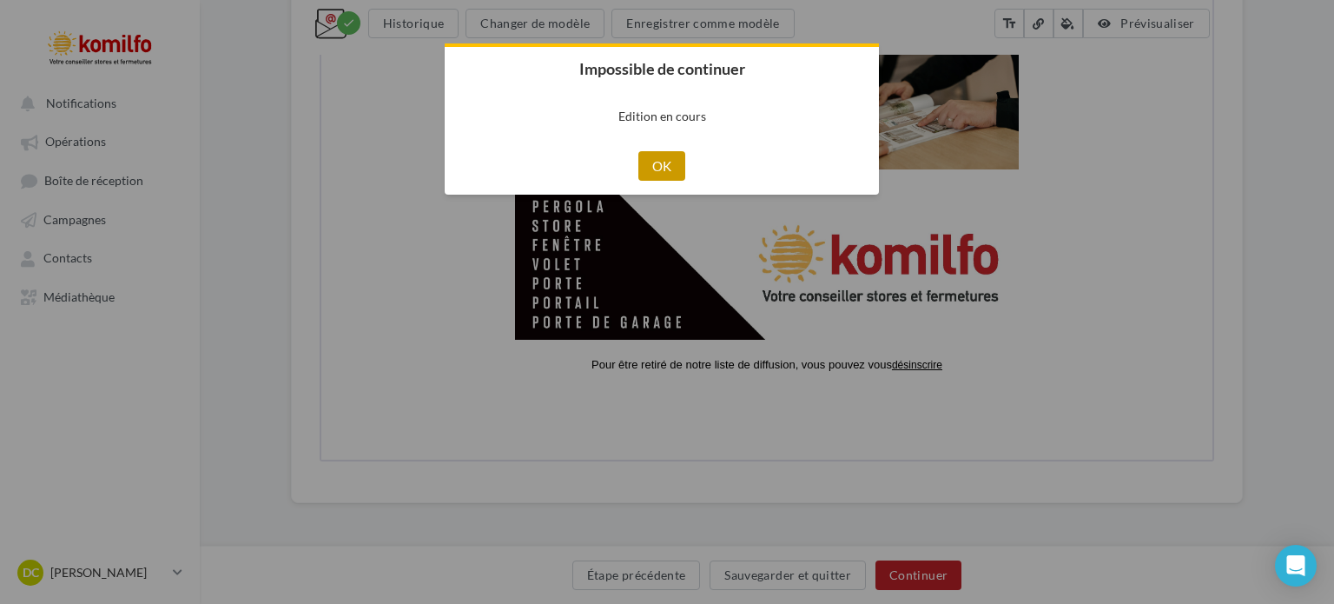
click at [670, 159] on button "OK" at bounding box center [662, 166] width 48 height 30
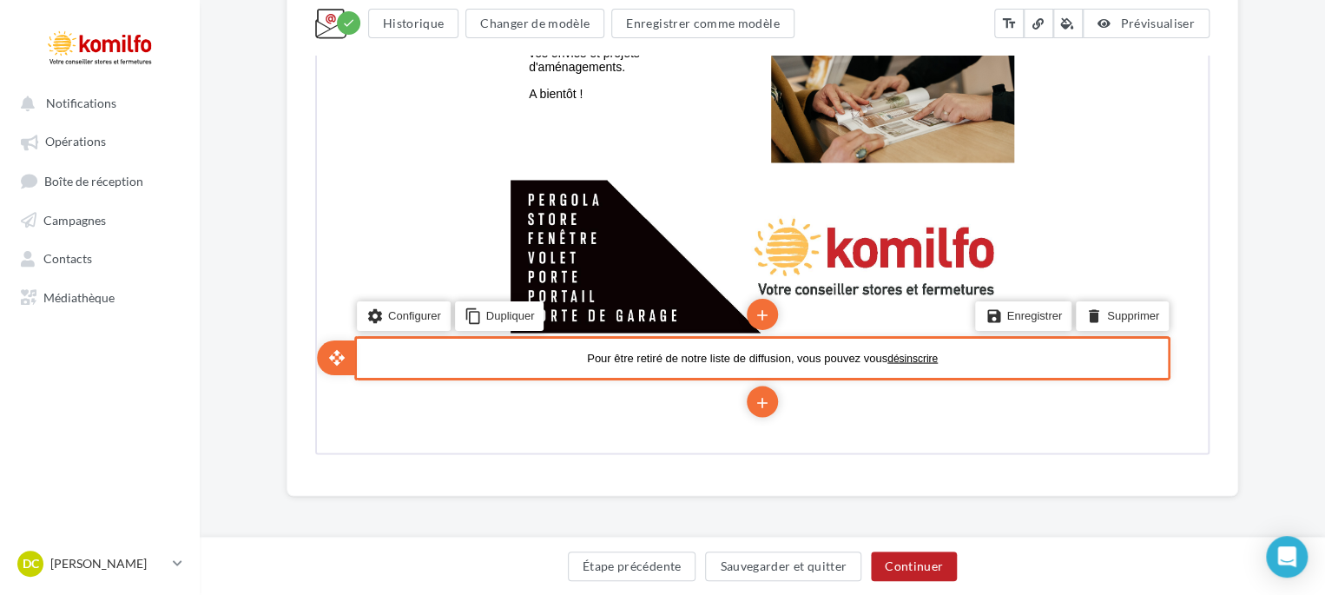
scroll to position [1477, 0]
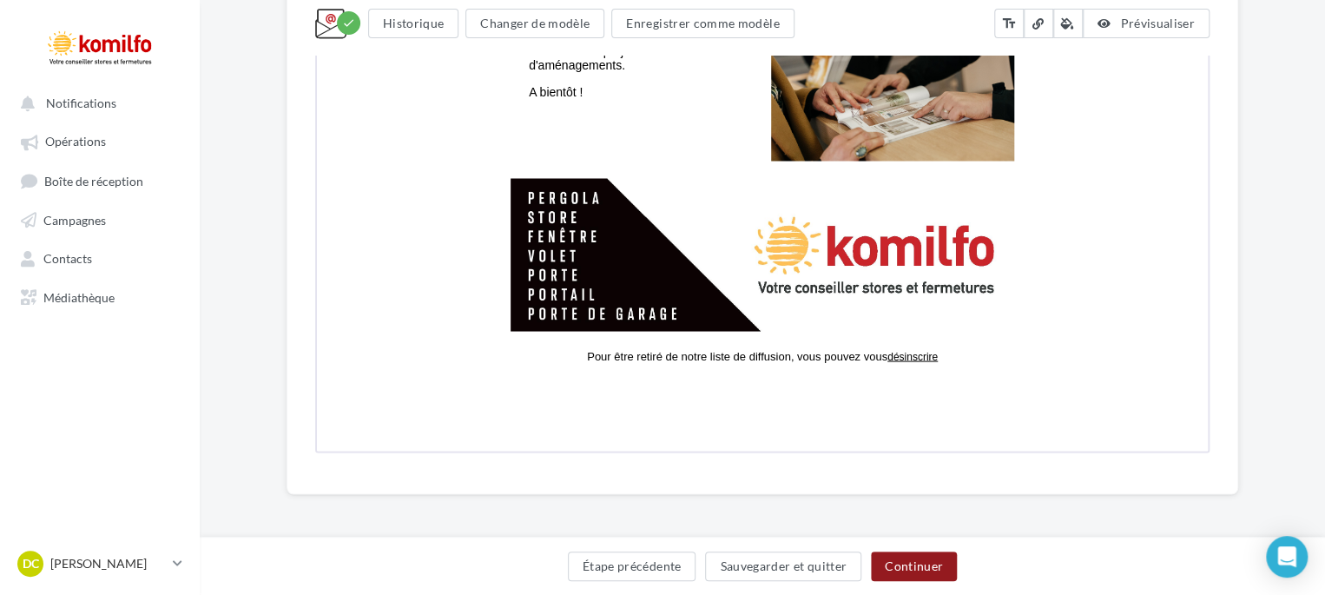
click at [913, 562] on button "Continuer" at bounding box center [914, 566] width 86 height 30
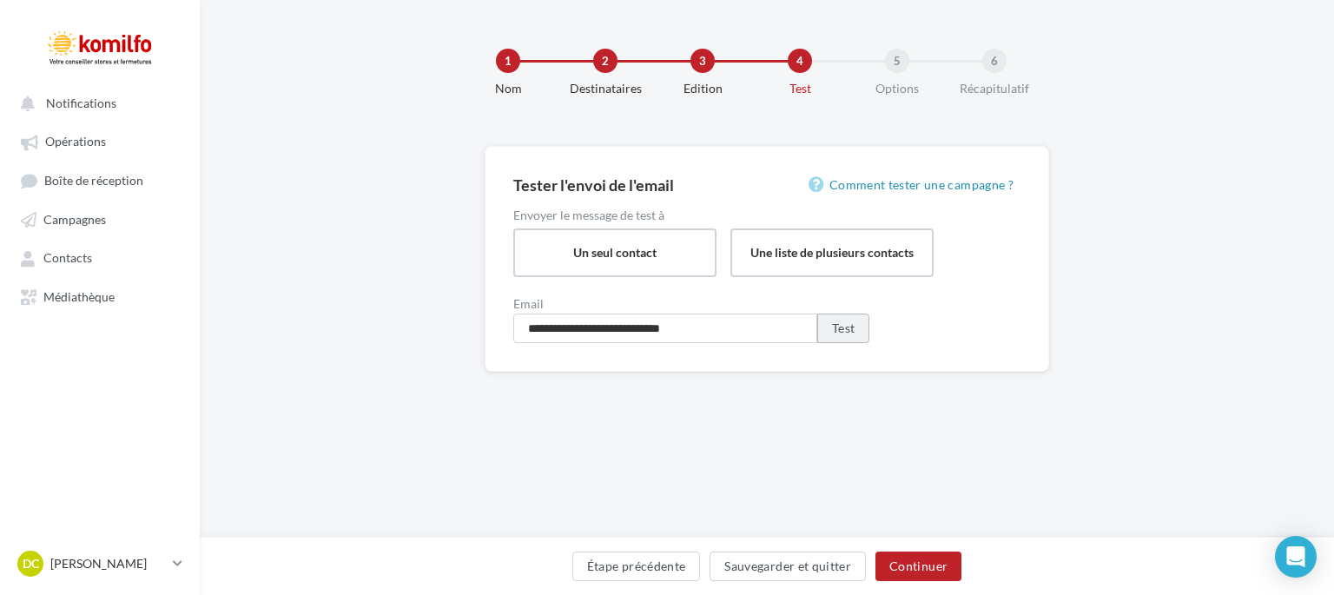
click at [851, 327] on button "Test" at bounding box center [843, 329] width 52 height 30
click at [905, 559] on button "Continuer" at bounding box center [918, 566] width 86 height 30
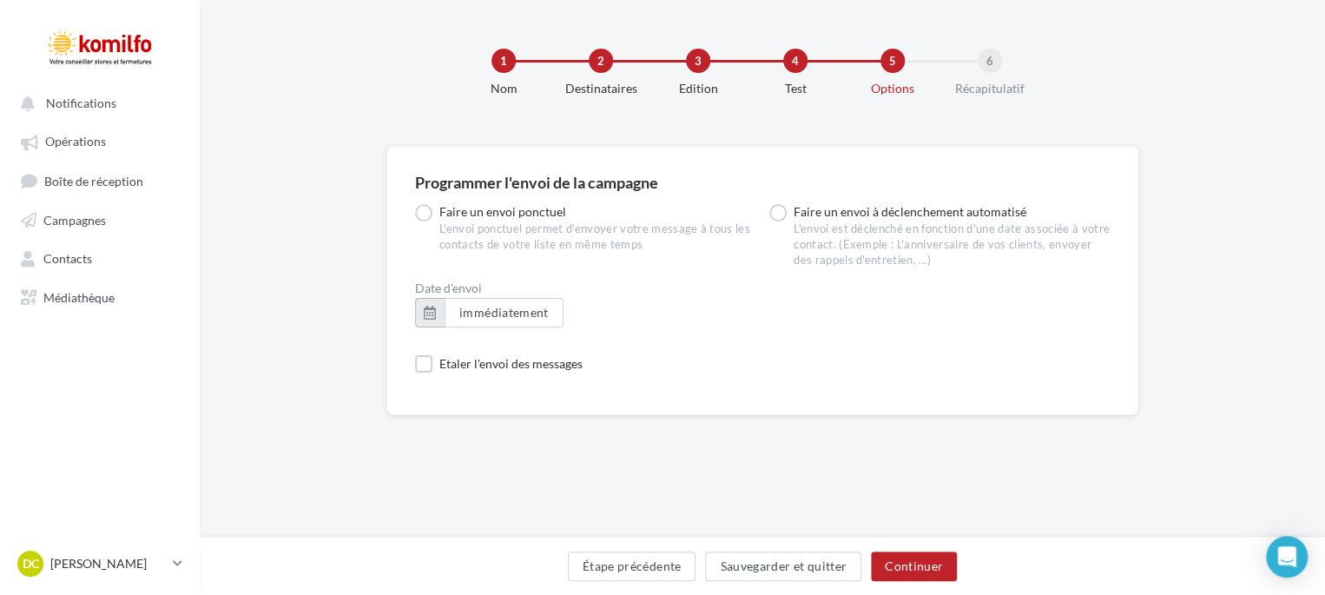
click at [439, 311] on button "button" at bounding box center [430, 313] width 30 height 30
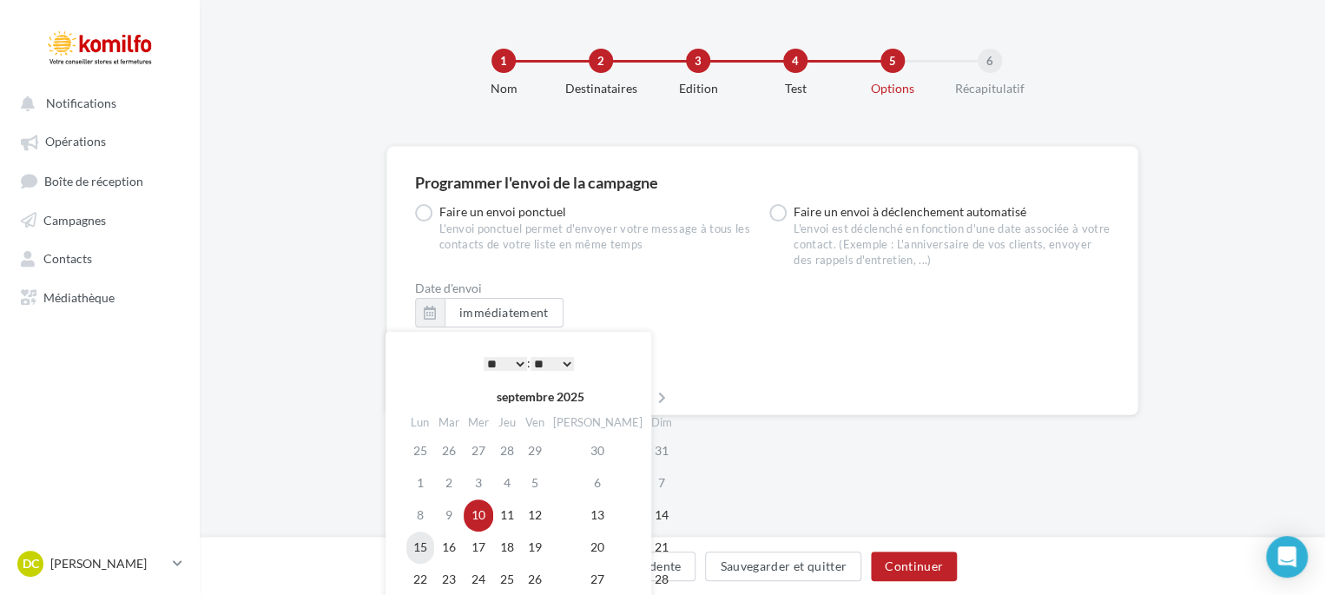
click at [424, 545] on td "15" at bounding box center [420, 548] width 28 height 32
click at [518, 357] on select "* * * * * * * * * * ** ** ** ** ** ** ** ** ** ** ** ** ** **" at bounding box center [505, 364] width 43 height 14
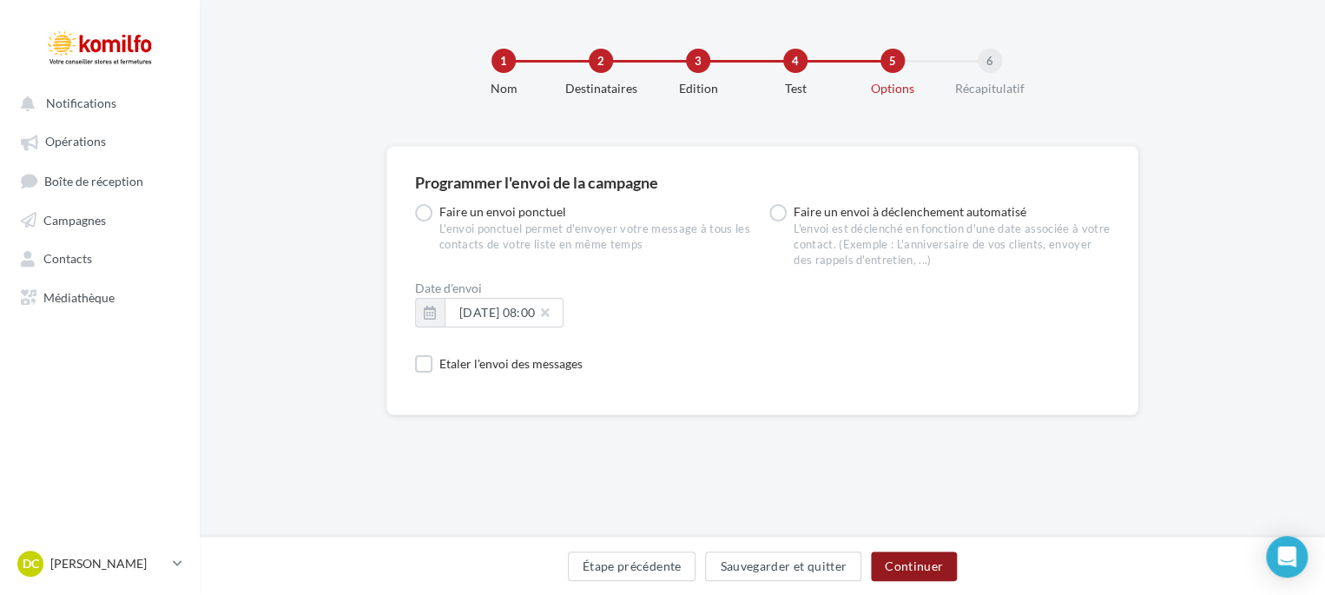
click at [904, 569] on button "Continuer" at bounding box center [914, 566] width 86 height 30
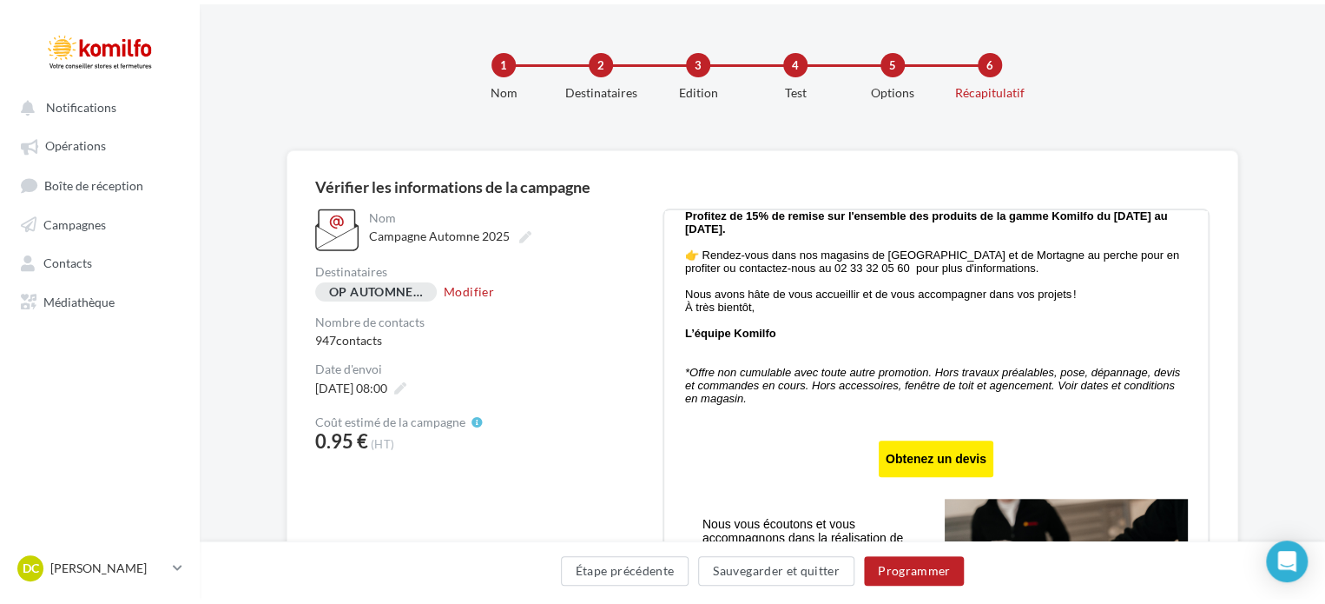
scroll to position [935, 0]
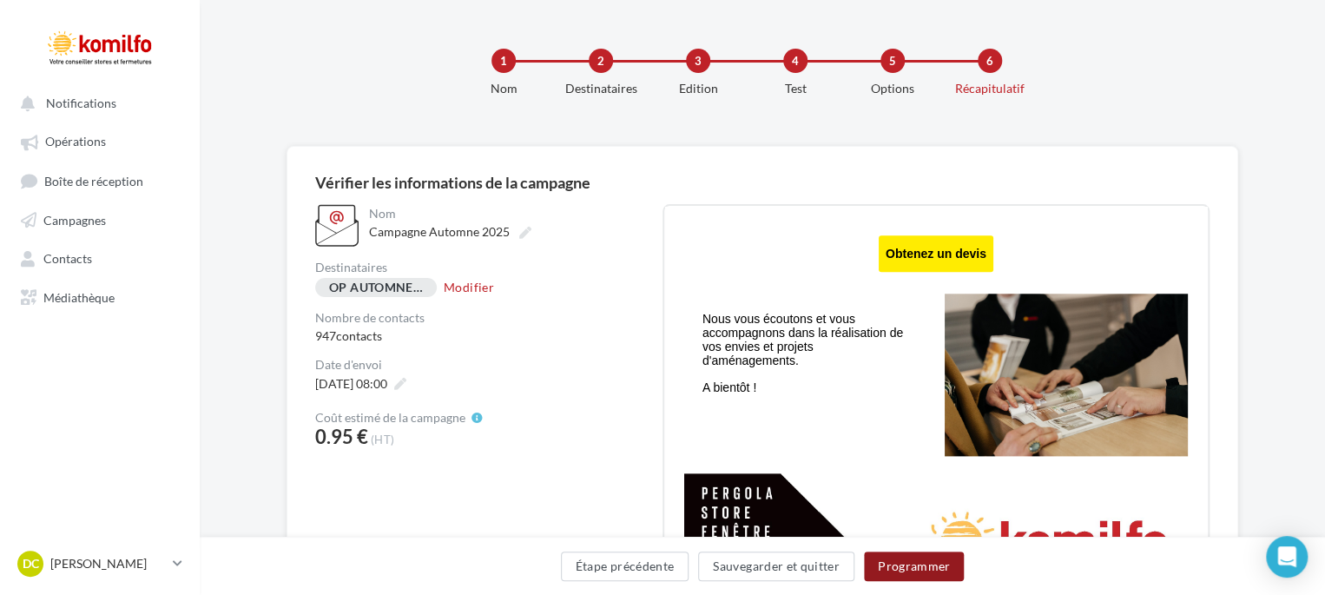
click at [908, 573] on button "Programmer" at bounding box center [914, 566] width 101 height 30
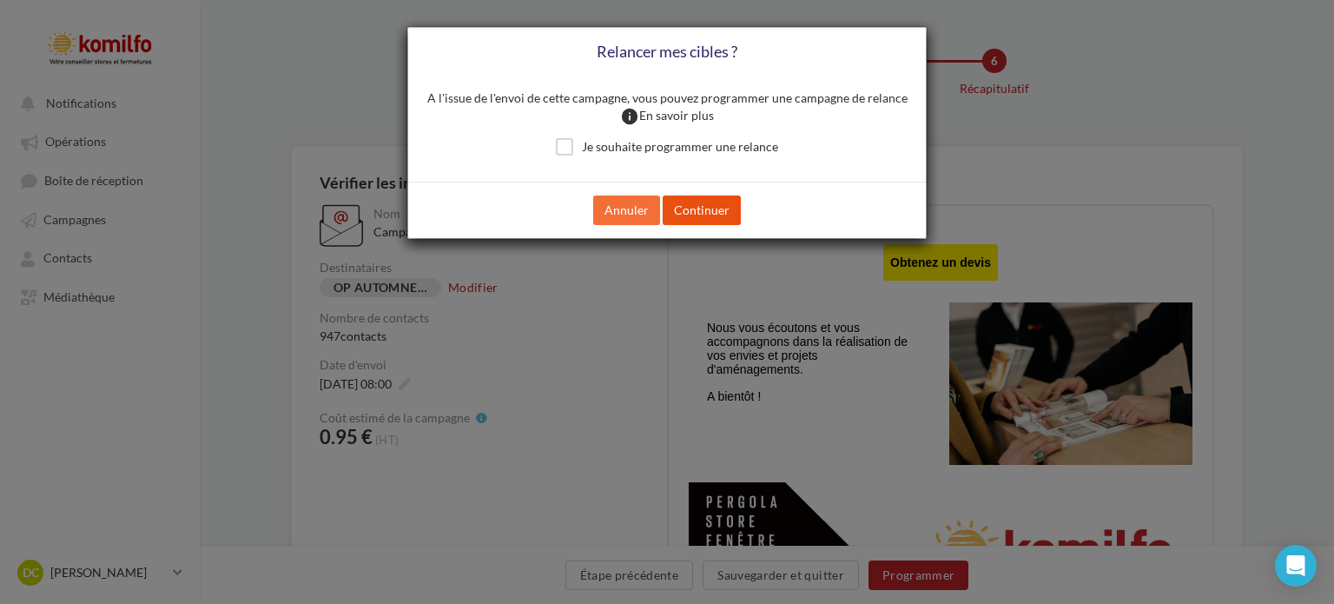
click at [690, 208] on button "Continuer" at bounding box center [702, 210] width 78 height 30
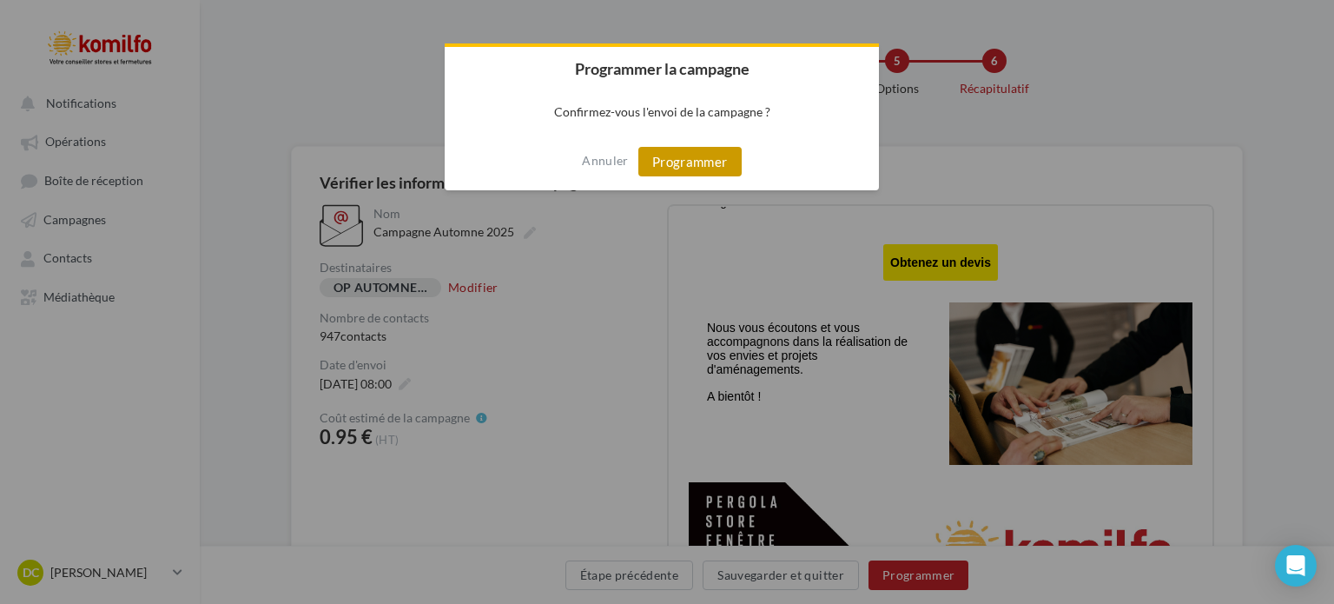
click at [684, 165] on button "Programmer" at bounding box center [689, 162] width 103 height 30
